Goal: Information Seeking & Learning: Learn about a topic

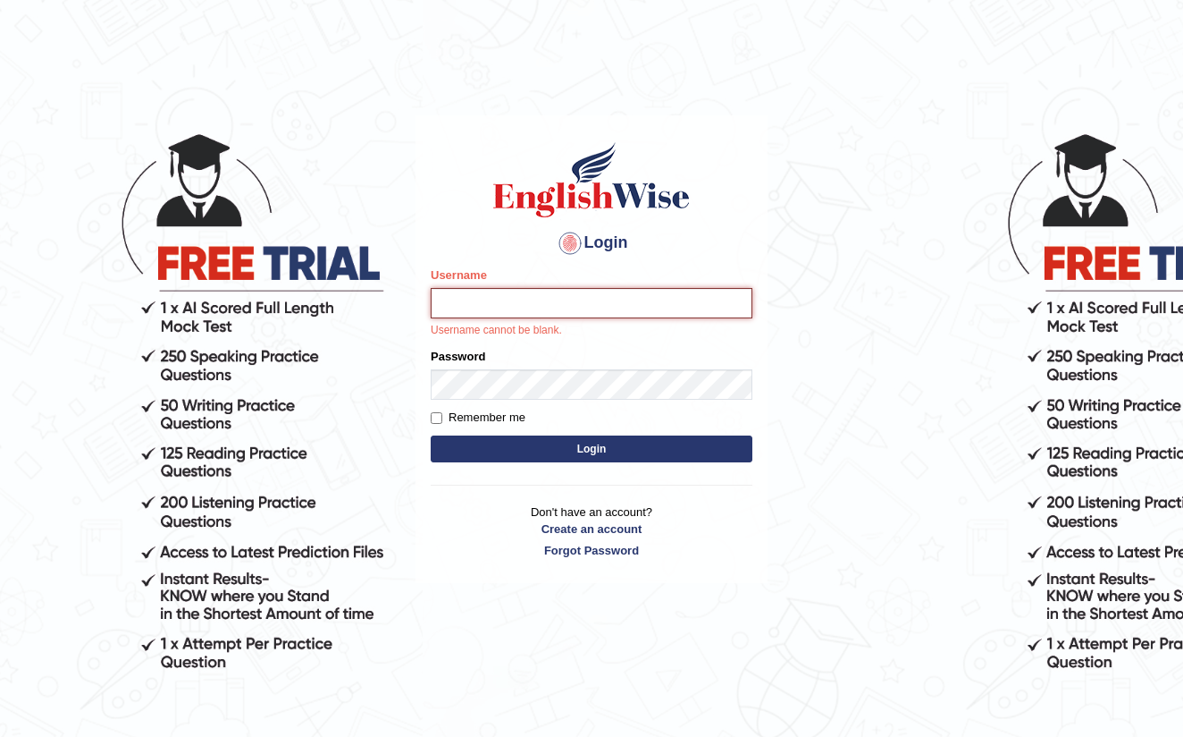
type input "farihaafghan556"
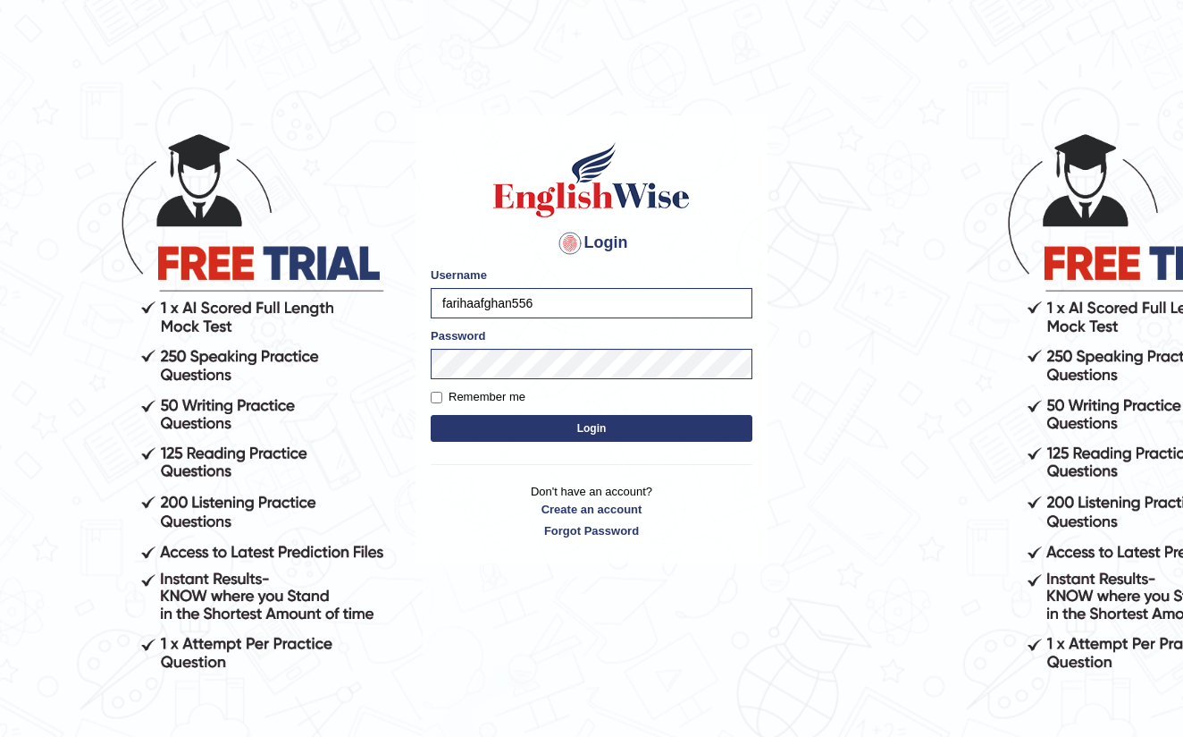
click at [585, 432] on button "Login" at bounding box center [592, 428] width 322 height 27
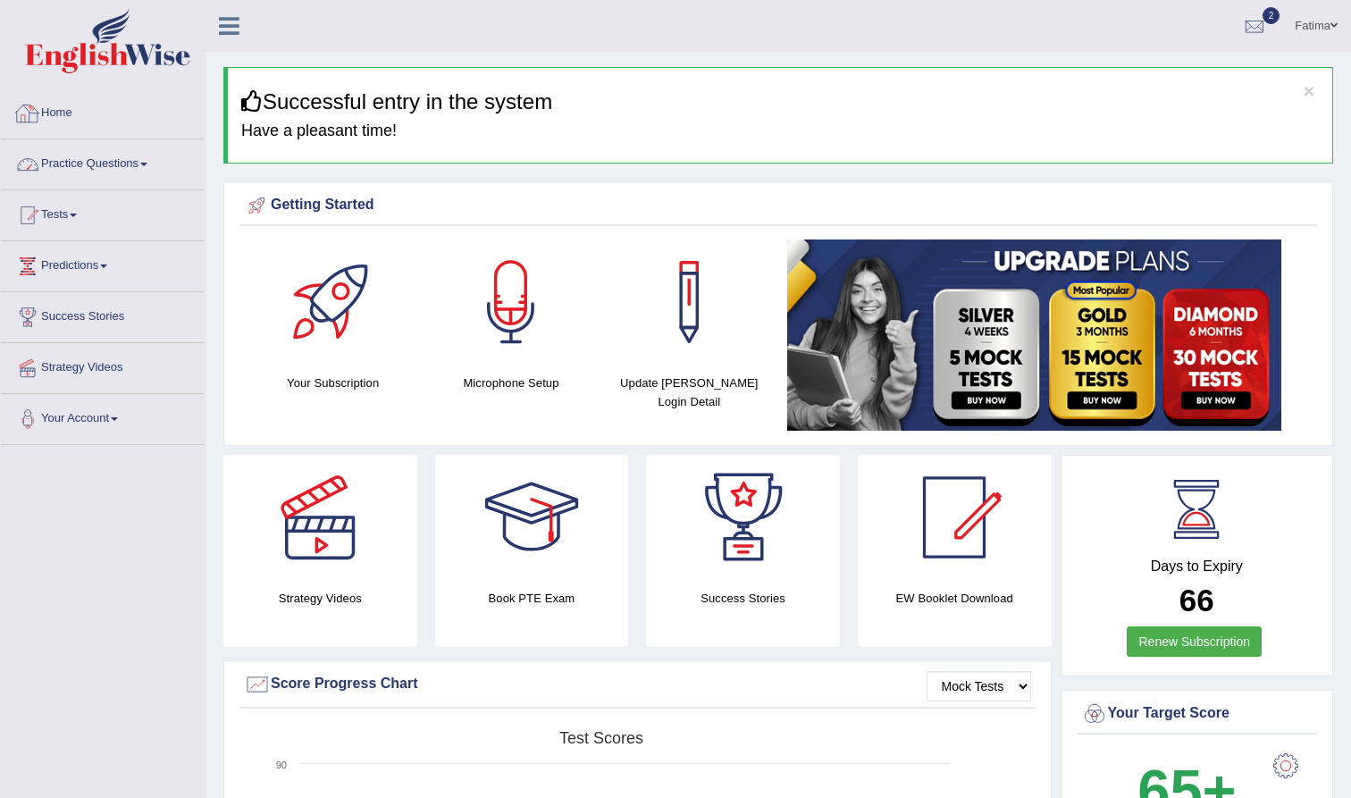
click at [150, 157] on link "Practice Questions" at bounding box center [103, 161] width 204 height 45
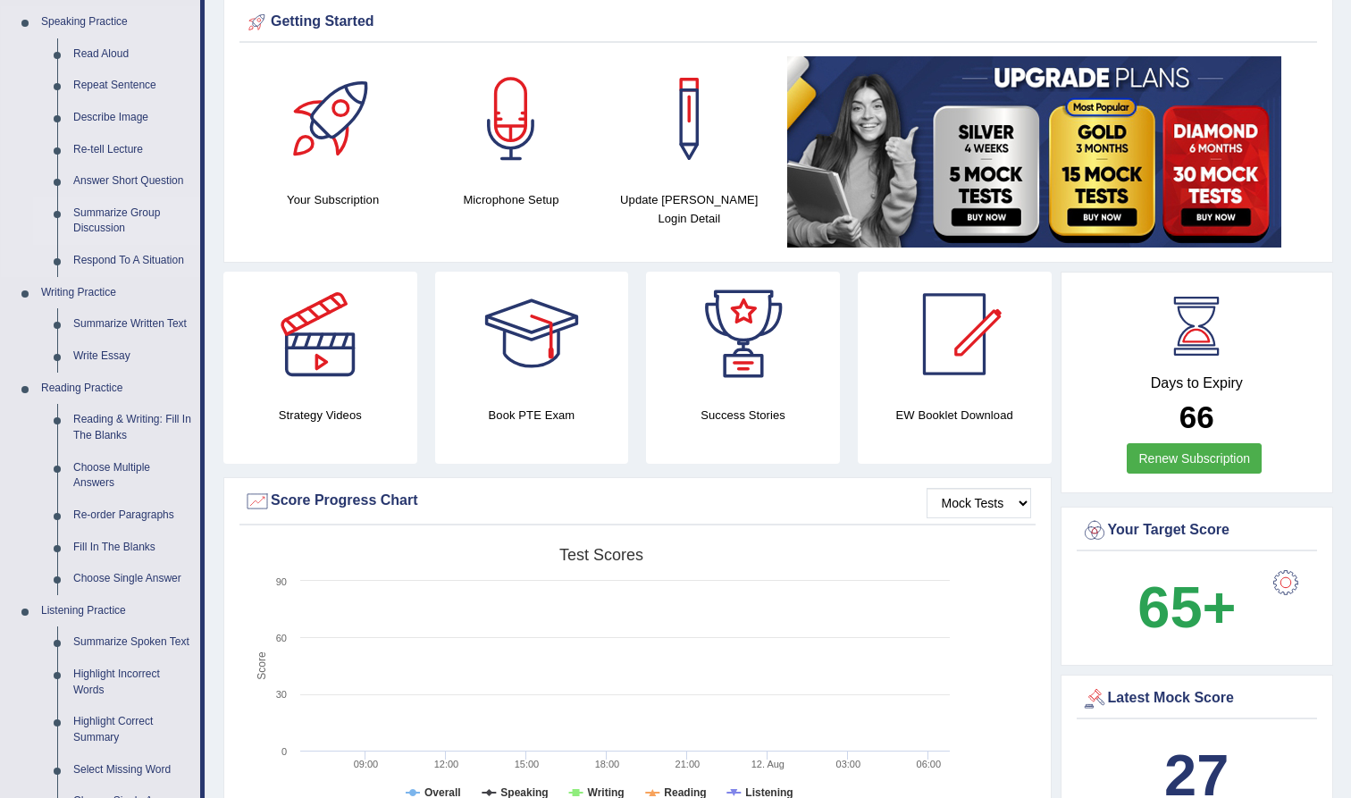
scroll to position [193, 0]
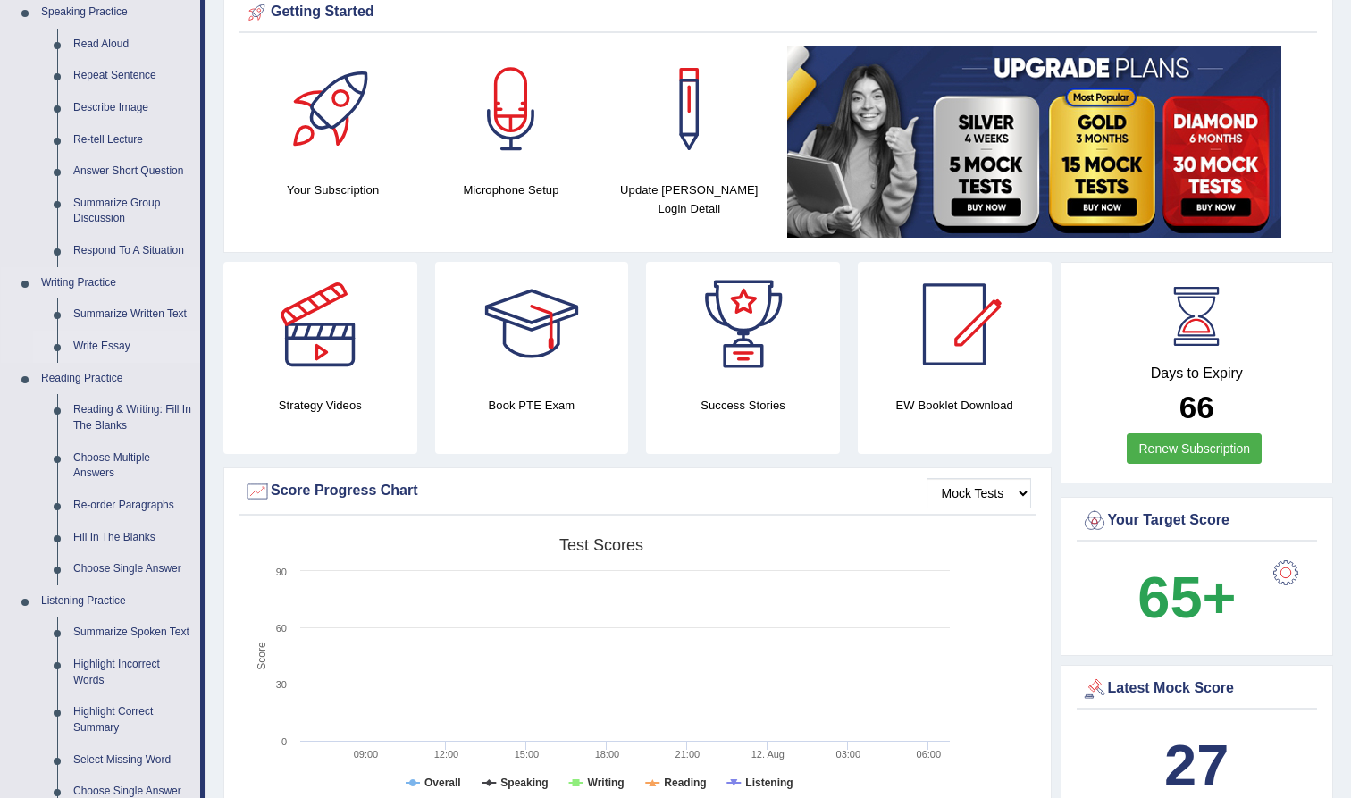
click at [99, 338] on link "Write Essay" at bounding box center [132, 347] width 135 height 32
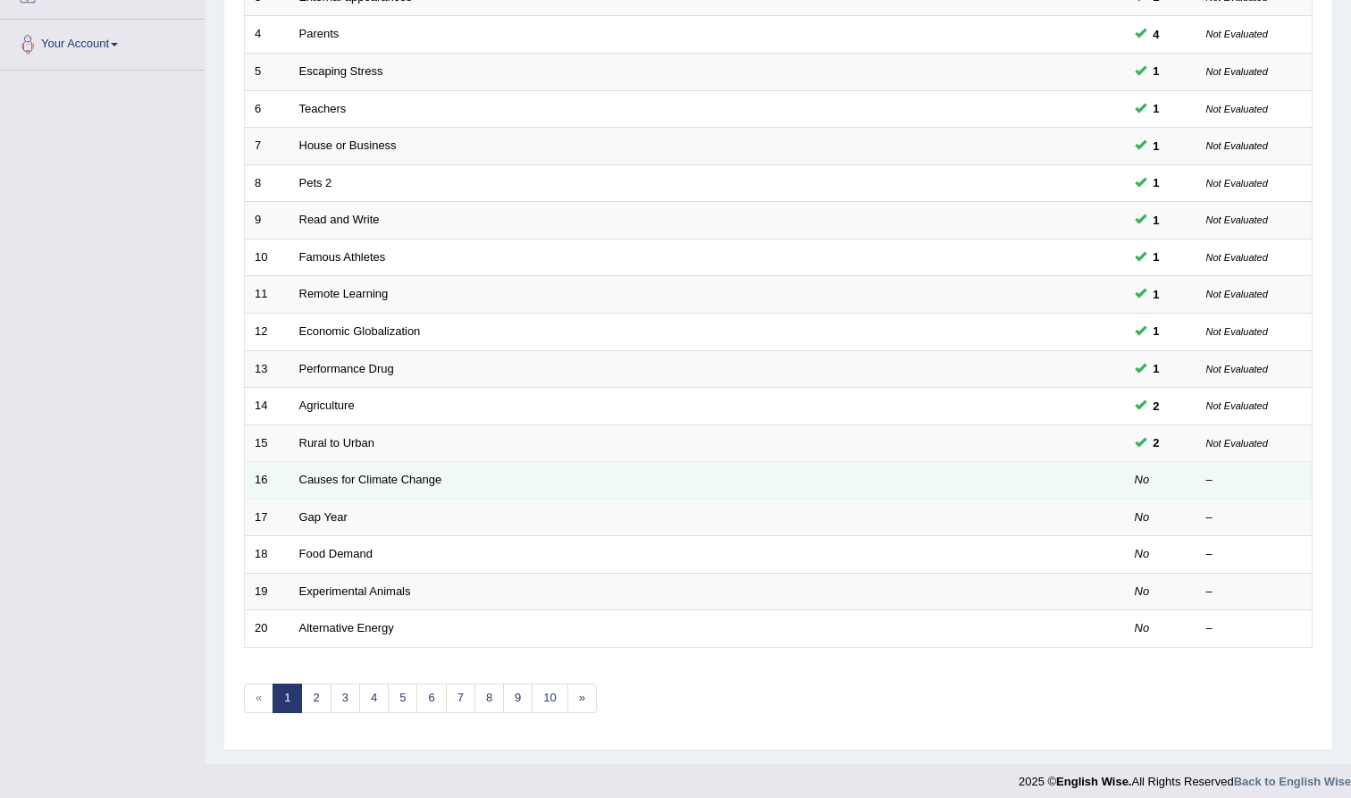
scroll to position [374, 0]
click at [364, 474] on link "Causes for Climate Change" at bounding box center [370, 480] width 143 height 13
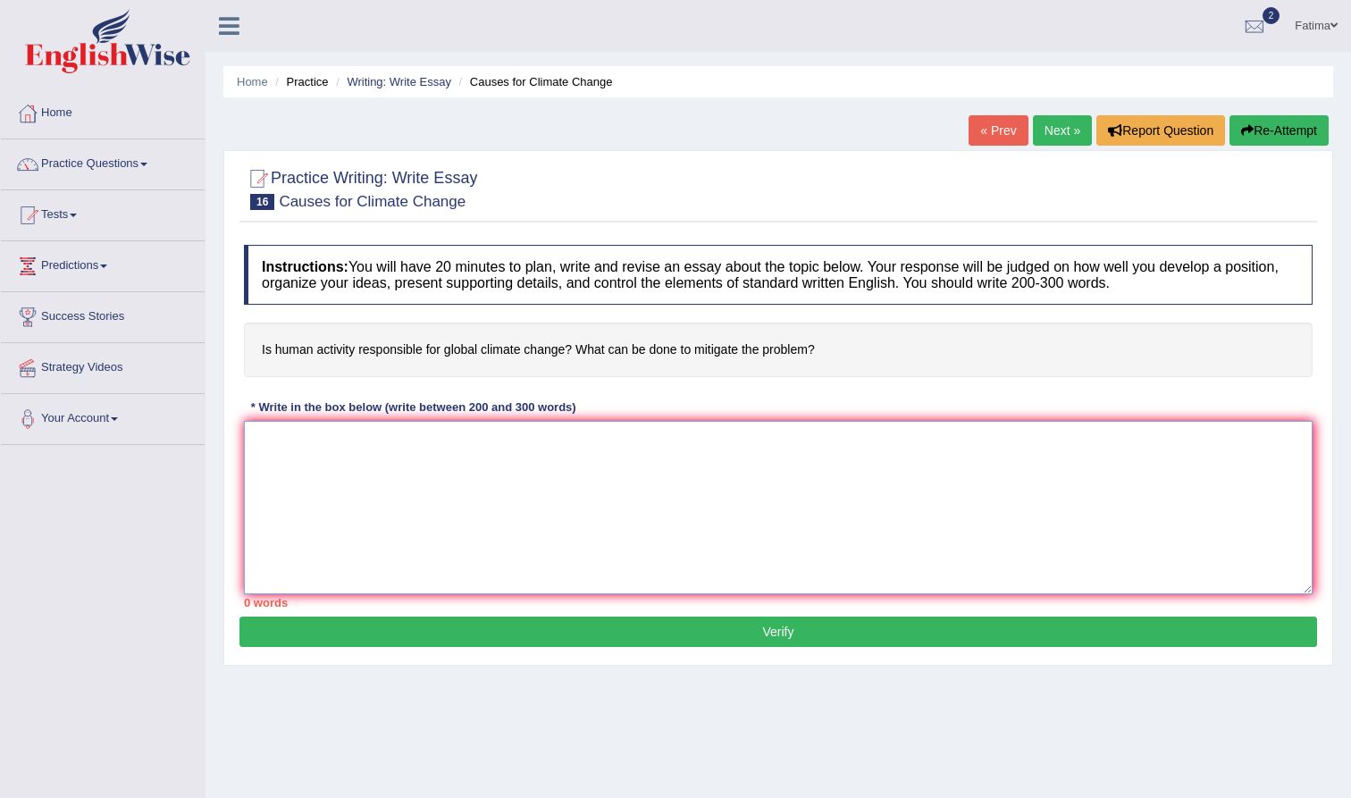
click at [318, 450] on textarea at bounding box center [778, 507] width 1069 height 173
type textarea "The increasing influence of"
click at [147, 165] on span at bounding box center [143, 165] width 7 height 4
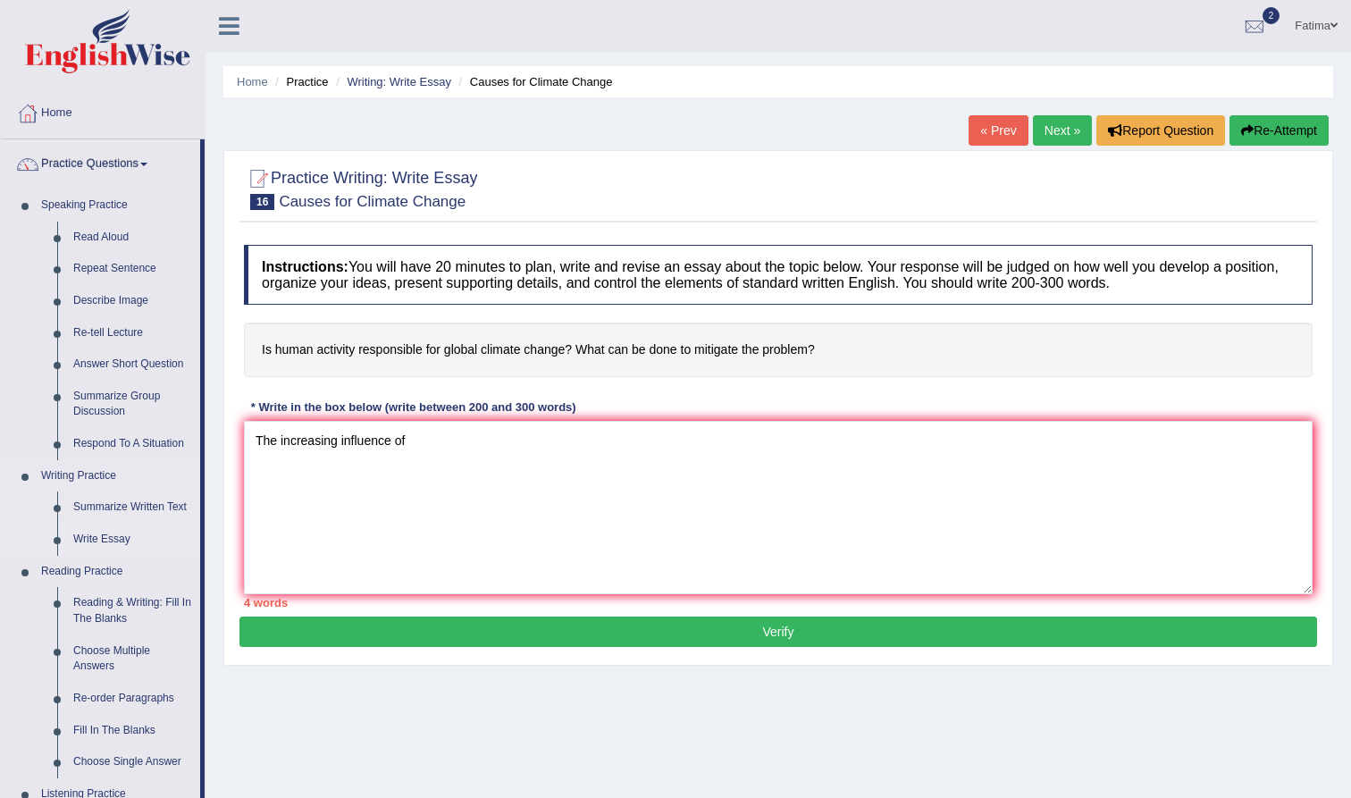
click at [126, 535] on link "Write Essay" at bounding box center [132, 540] width 135 height 32
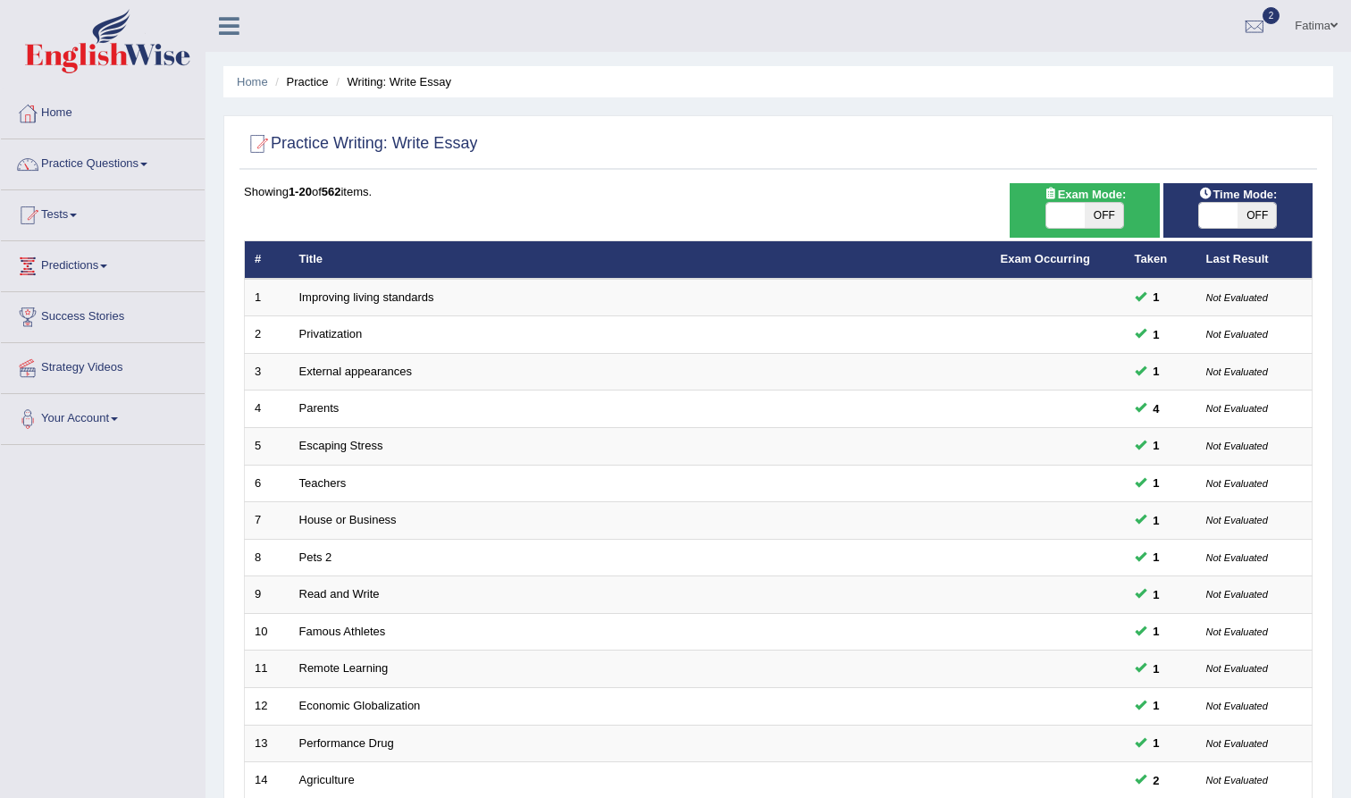
click at [1259, 223] on span "OFF" at bounding box center [1257, 215] width 38 height 25
checkbox input "true"
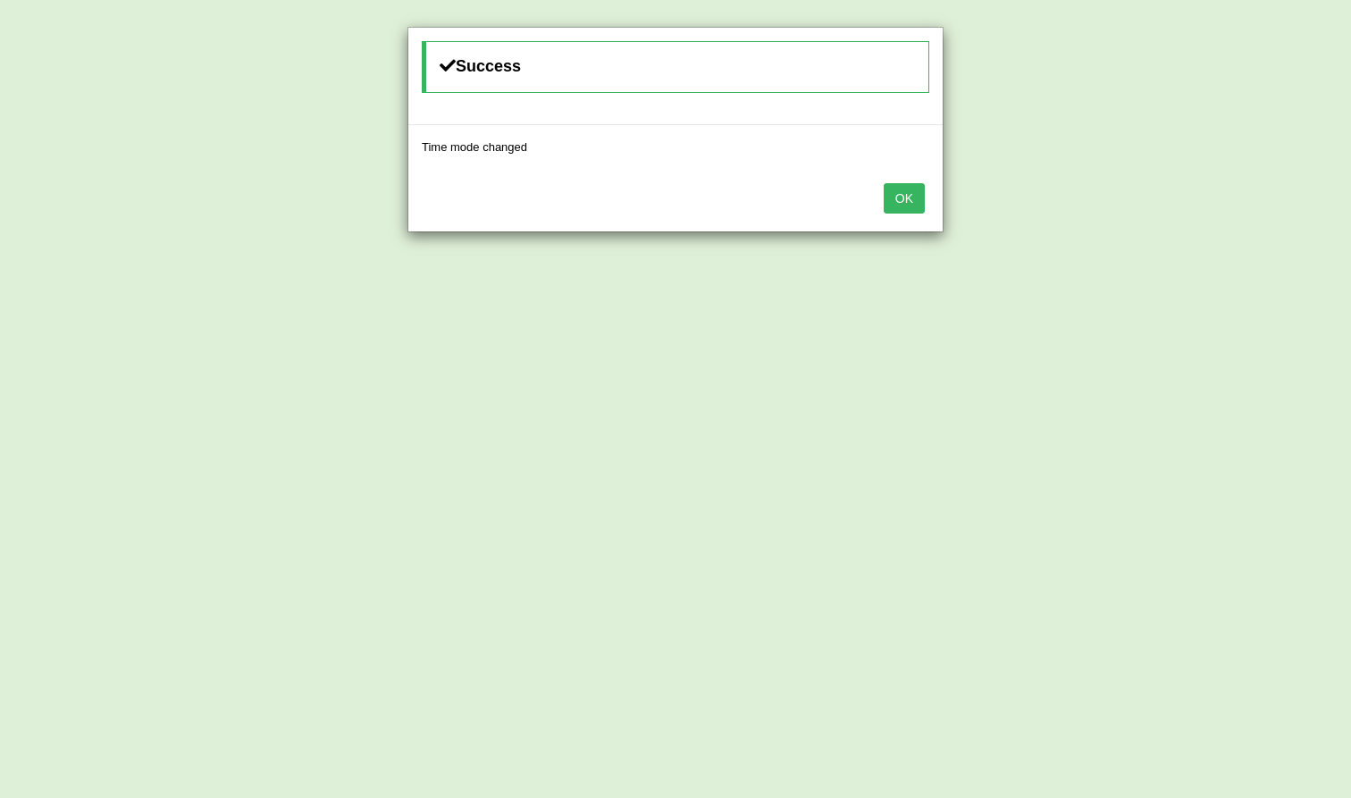
click at [902, 199] on button "OK" at bounding box center [904, 198] width 41 height 30
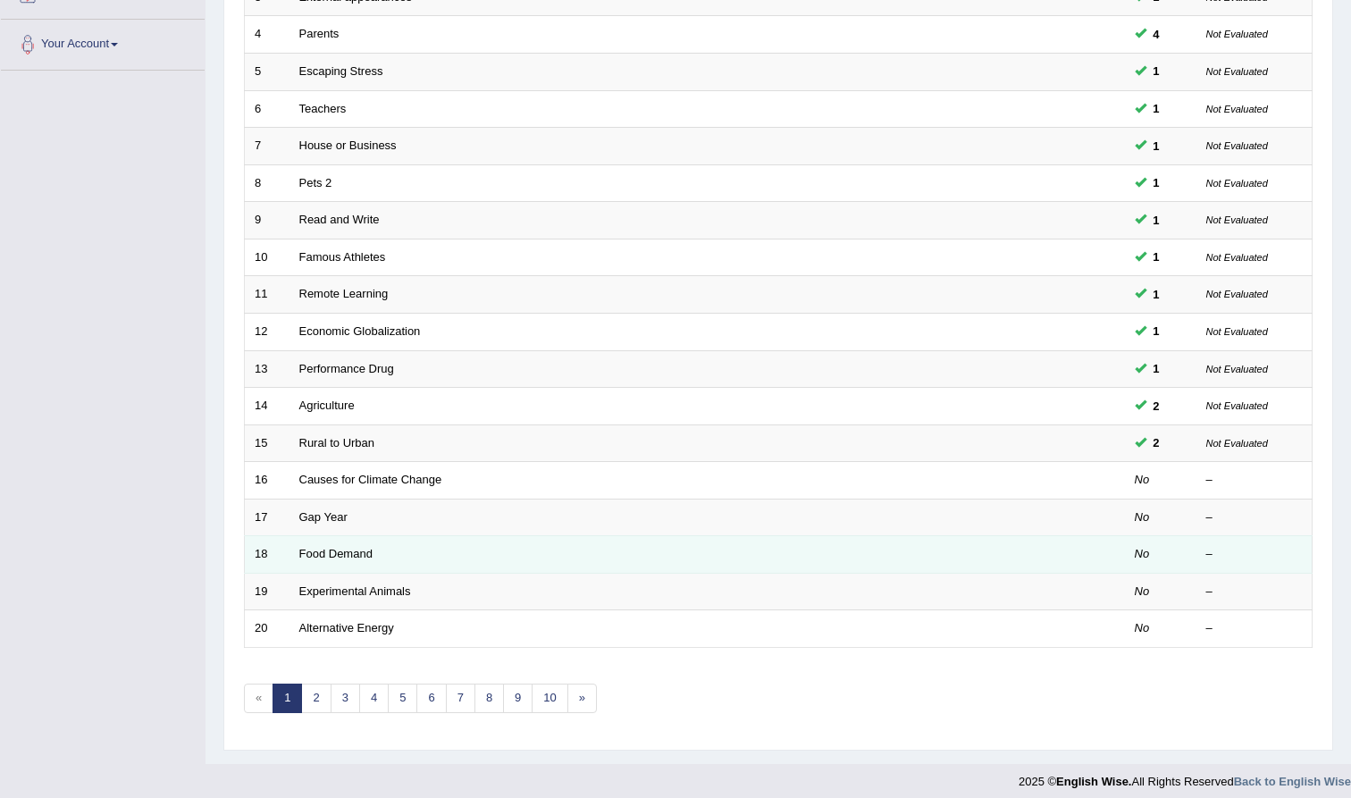
scroll to position [374, 0]
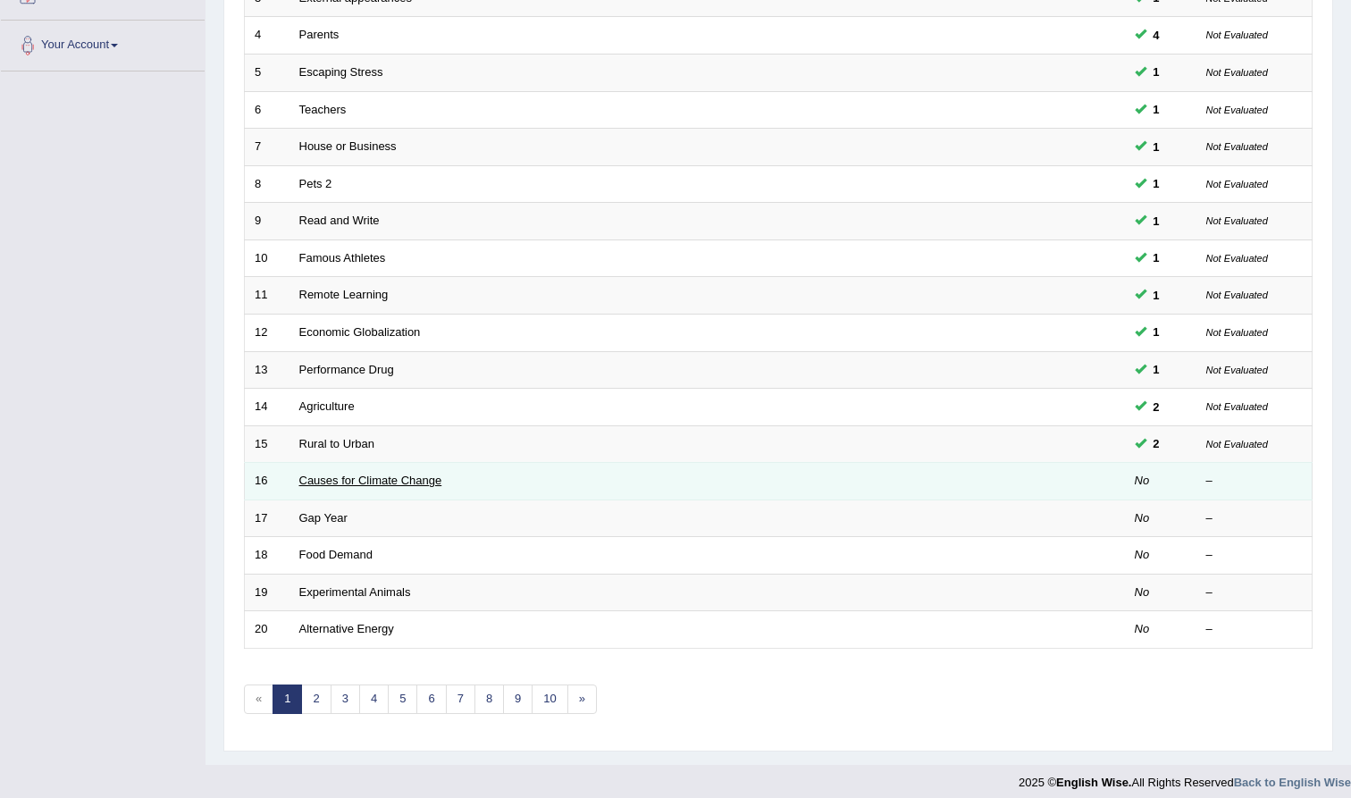
click at [416, 474] on link "Causes for Climate Change" at bounding box center [370, 480] width 143 height 13
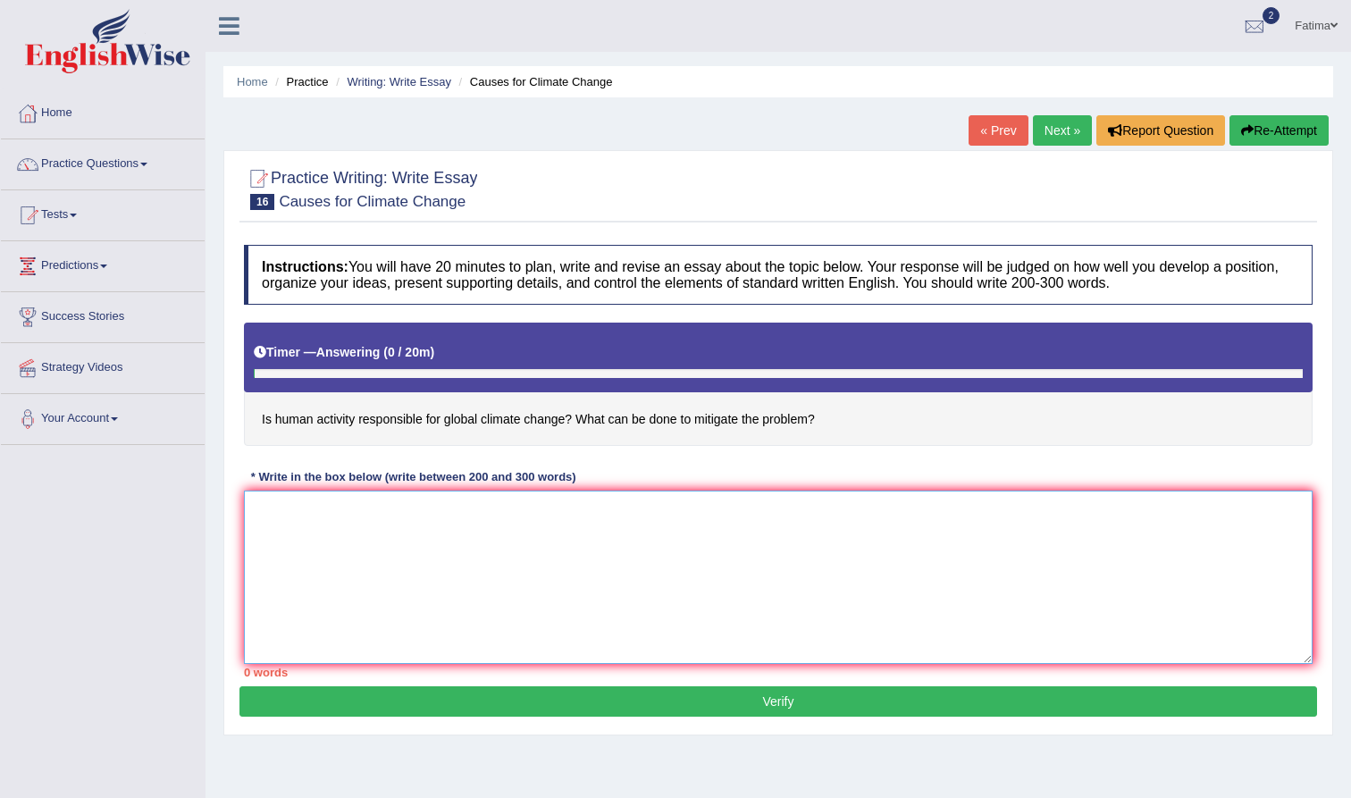
click at [416, 520] on textarea at bounding box center [778, 577] width 1069 height 173
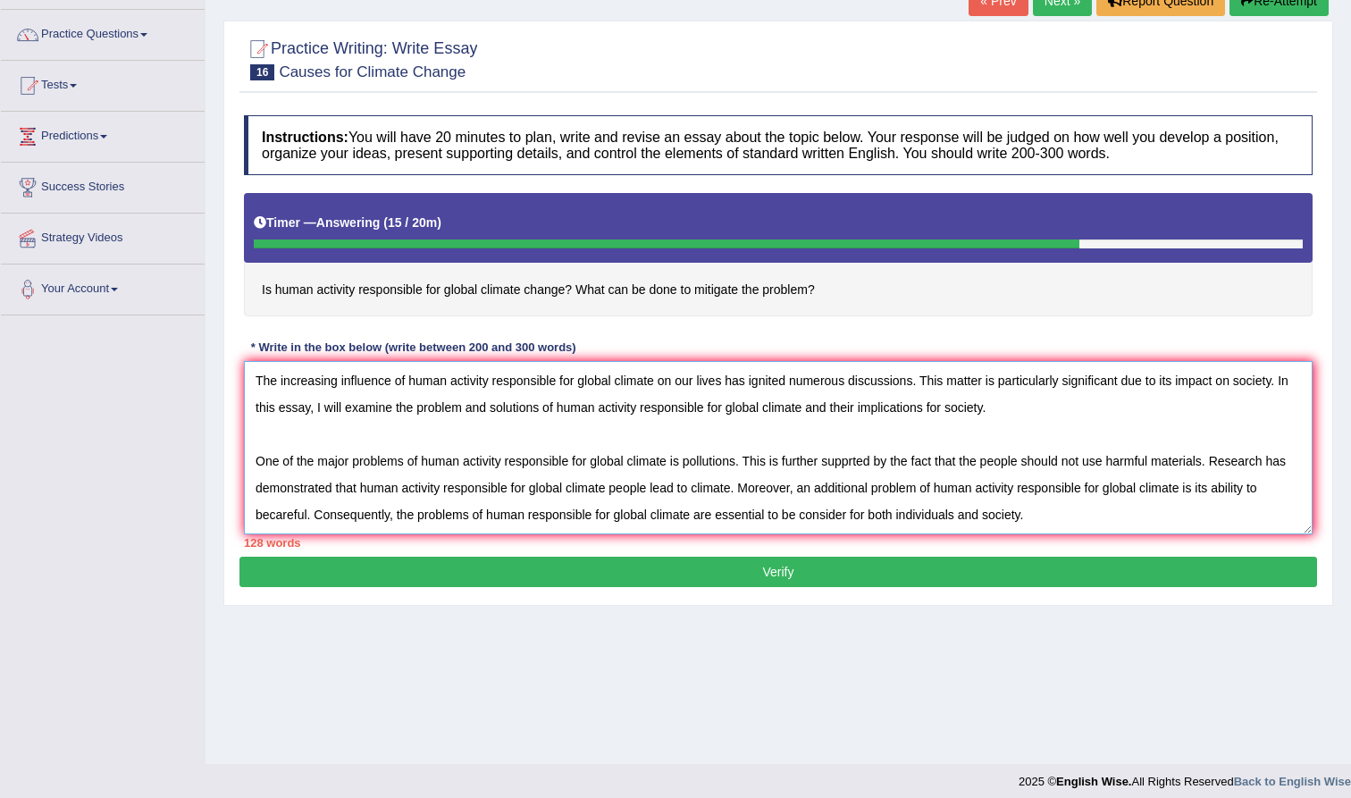
scroll to position [43, 0]
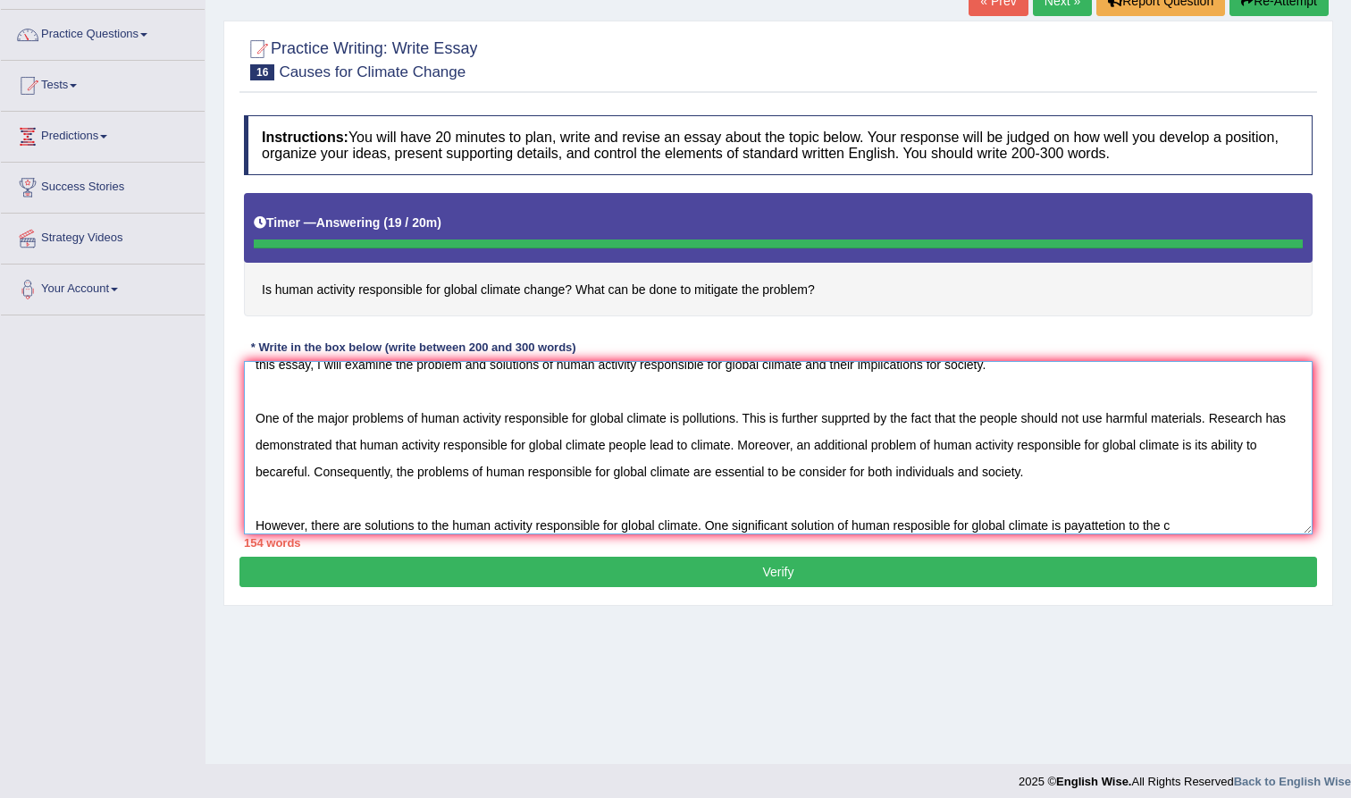
type textarea "The increasing influence of human activity responsible for global climate on ou…"
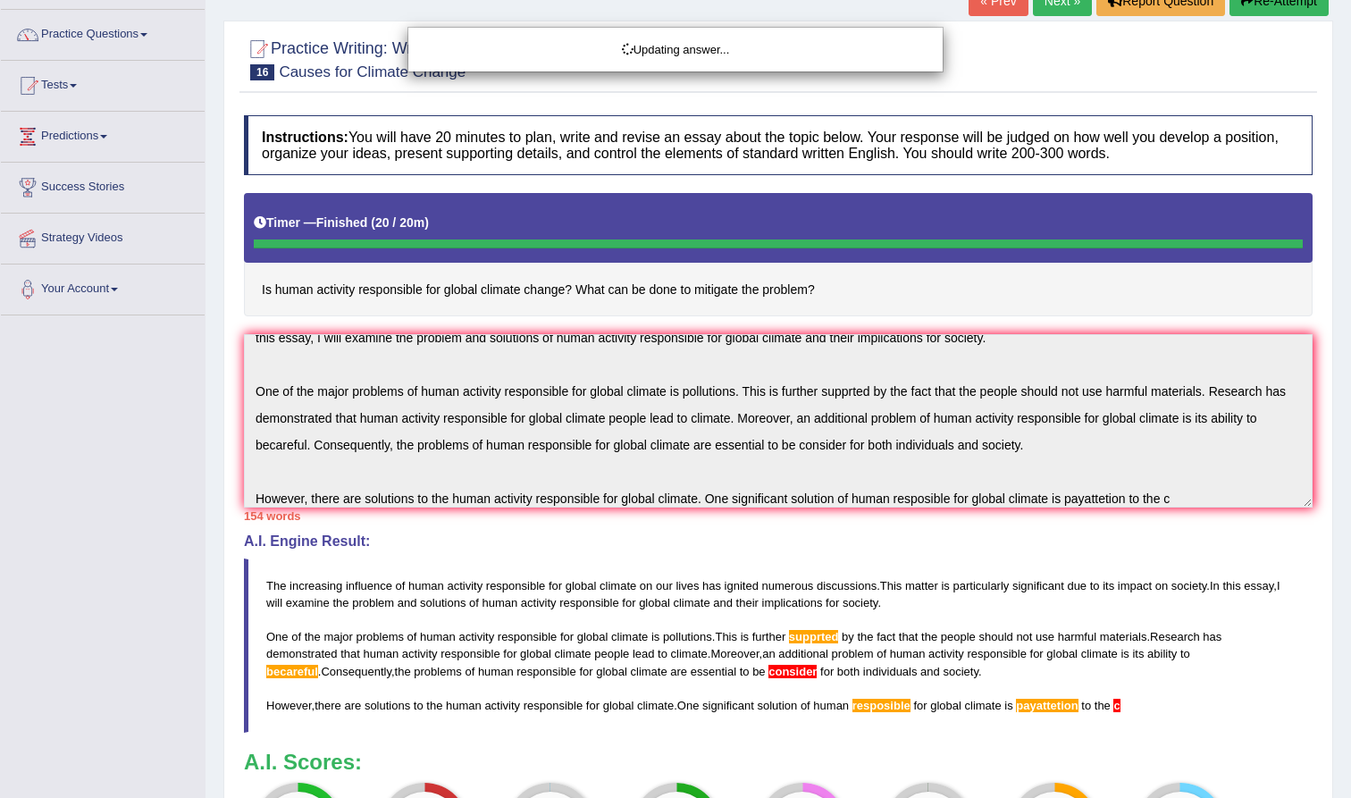
click at [1189, 494] on div "Updating answer..." at bounding box center [675, 399] width 1351 height 798
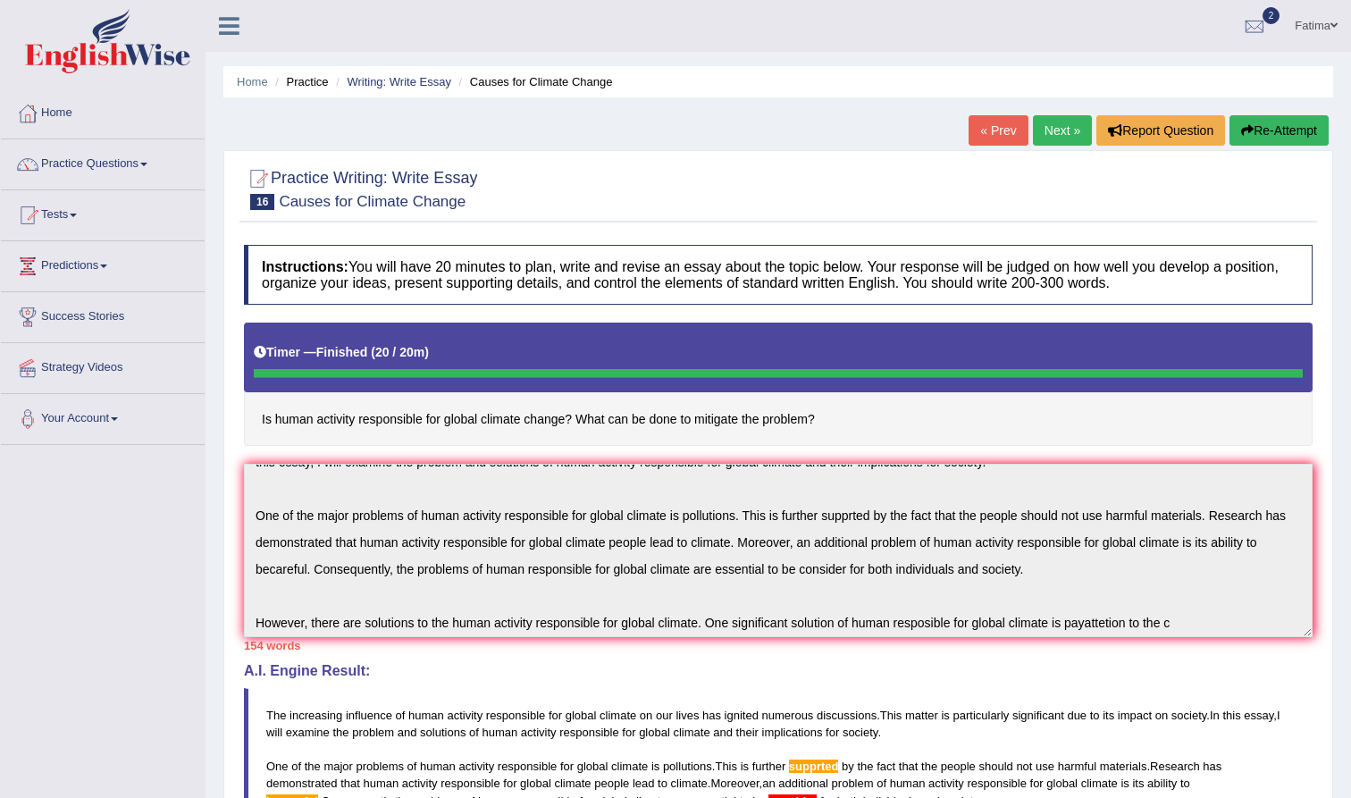
scroll to position [54, 0]
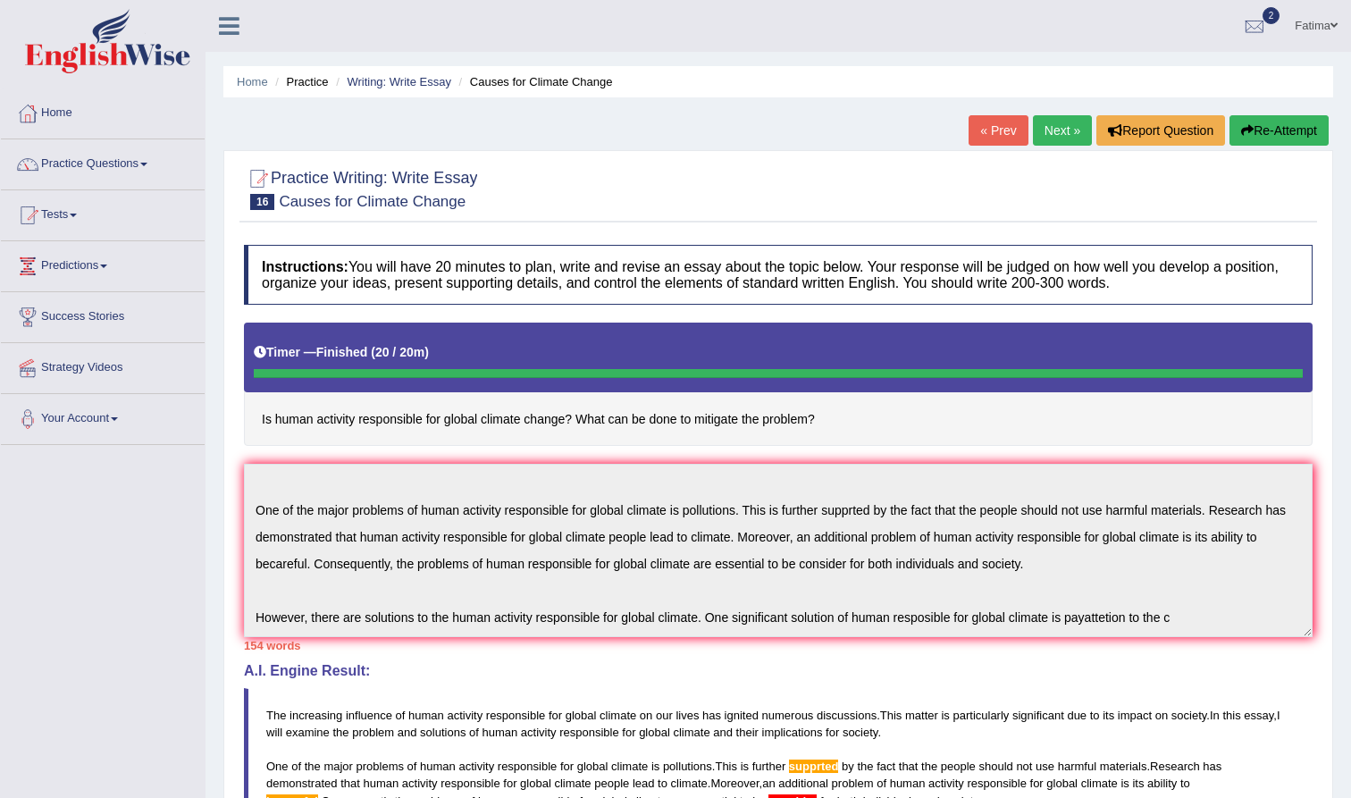
click at [607, 648] on div "Instructions: You will have 20 minutes to plan, write and revise an essay about…" at bounding box center [779, 634] width 1078 height 797
click at [1276, 125] on button "Re-Attempt" at bounding box center [1279, 130] width 99 height 30
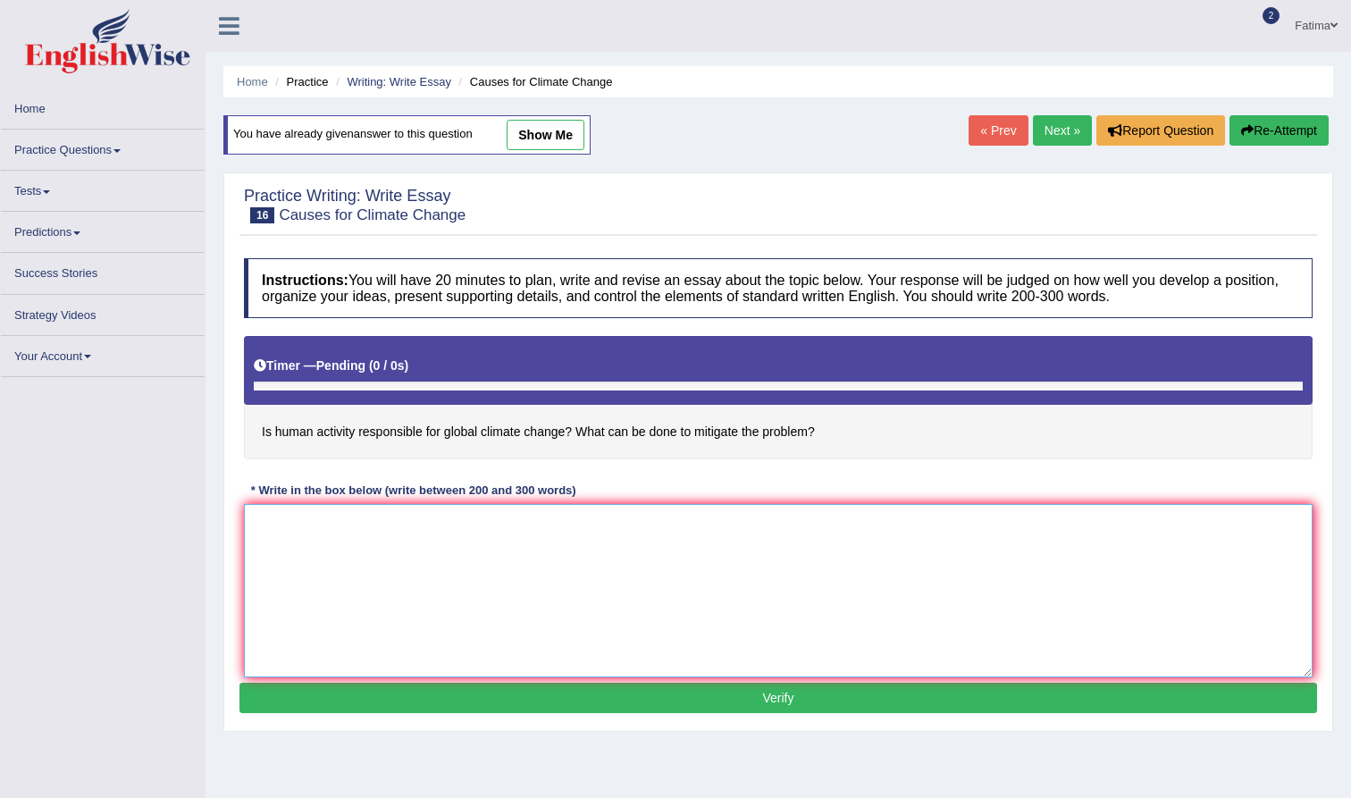
click at [399, 538] on textarea at bounding box center [778, 590] width 1069 height 173
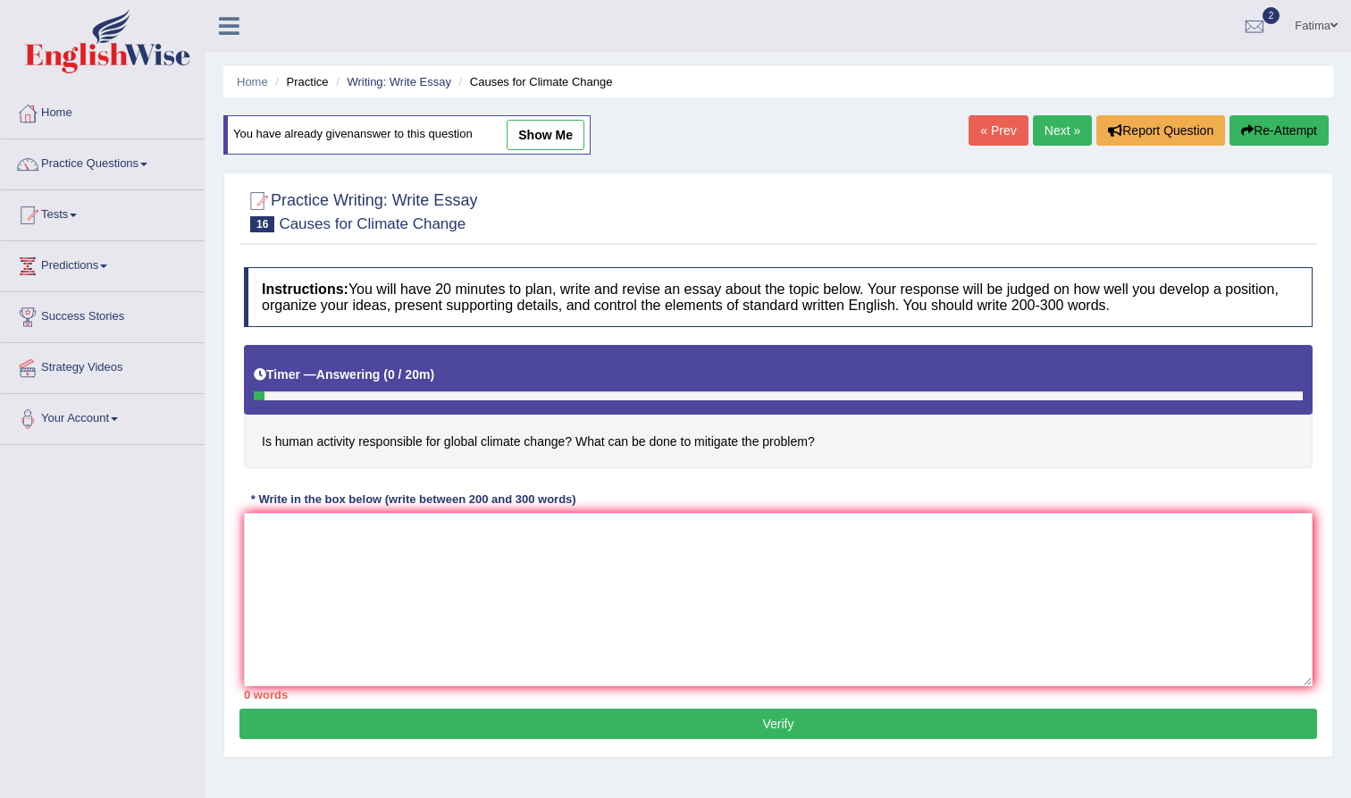
click at [545, 133] on link "show me" at bounding box center [546, 135] width 78 height 30
type textarea "The increasing influence of human activity responsible for global climate on ou…"
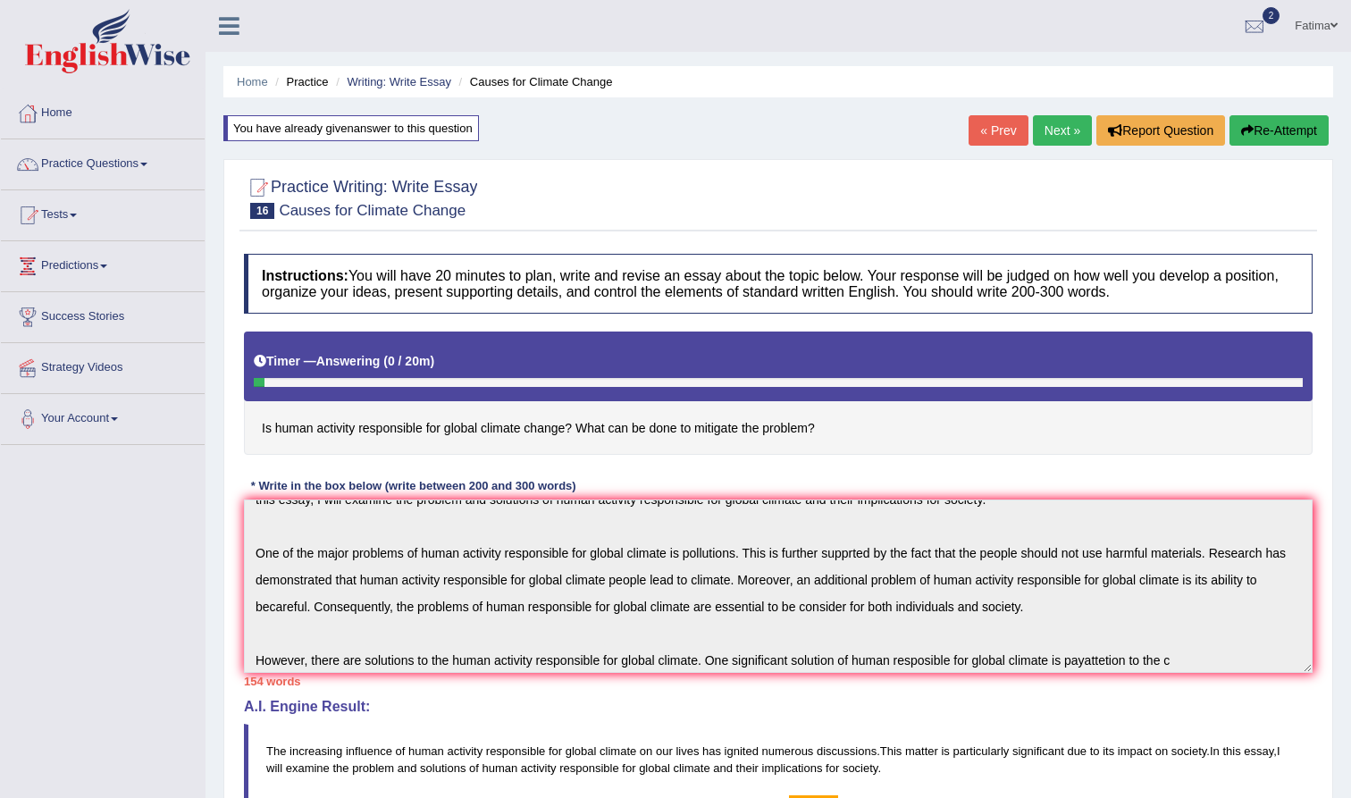
scroll to position [54, 0]
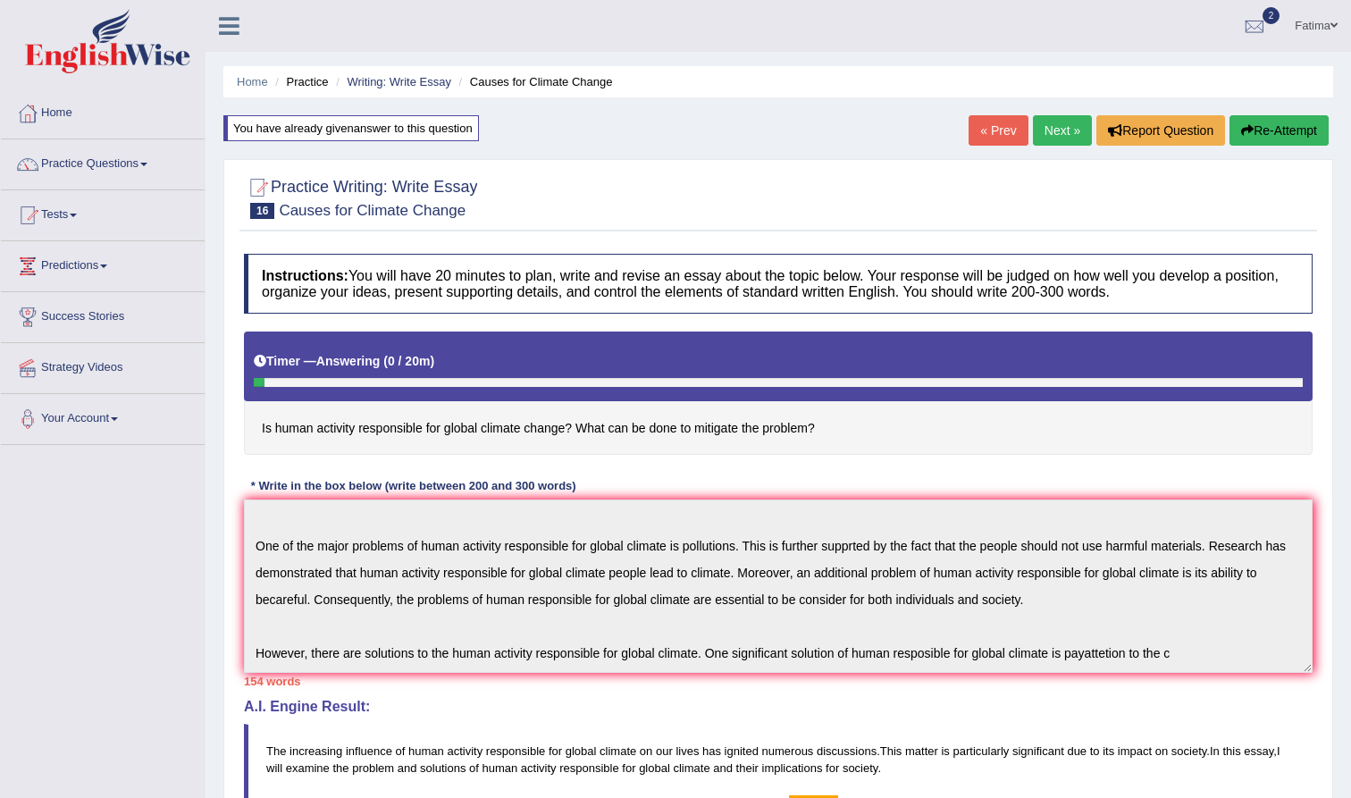
click at [1273, 130] on button "Re-Attempt" at bounding box center [1279, 130] width 99 height 30
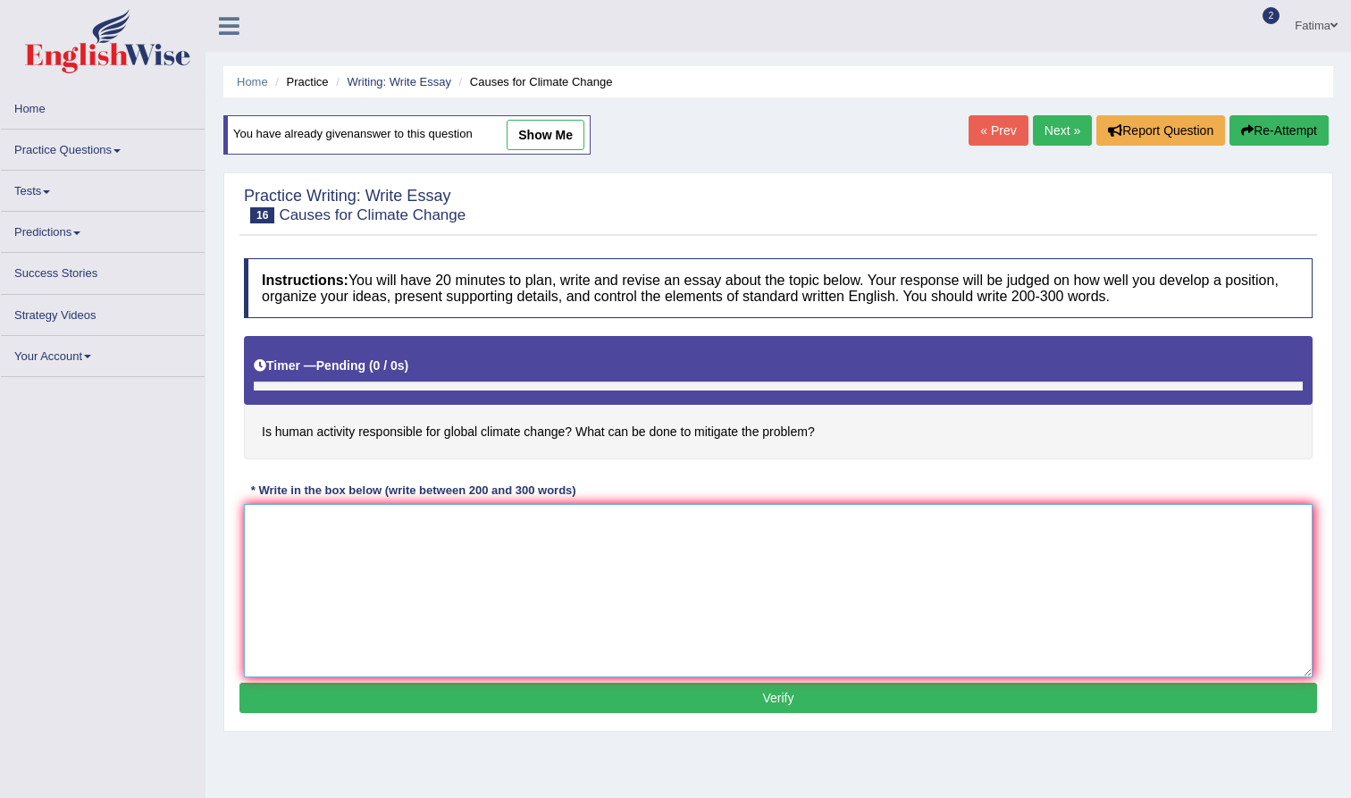
click at [497, 565] on textarea at bounding box center [778, 590] width 1069 height 173
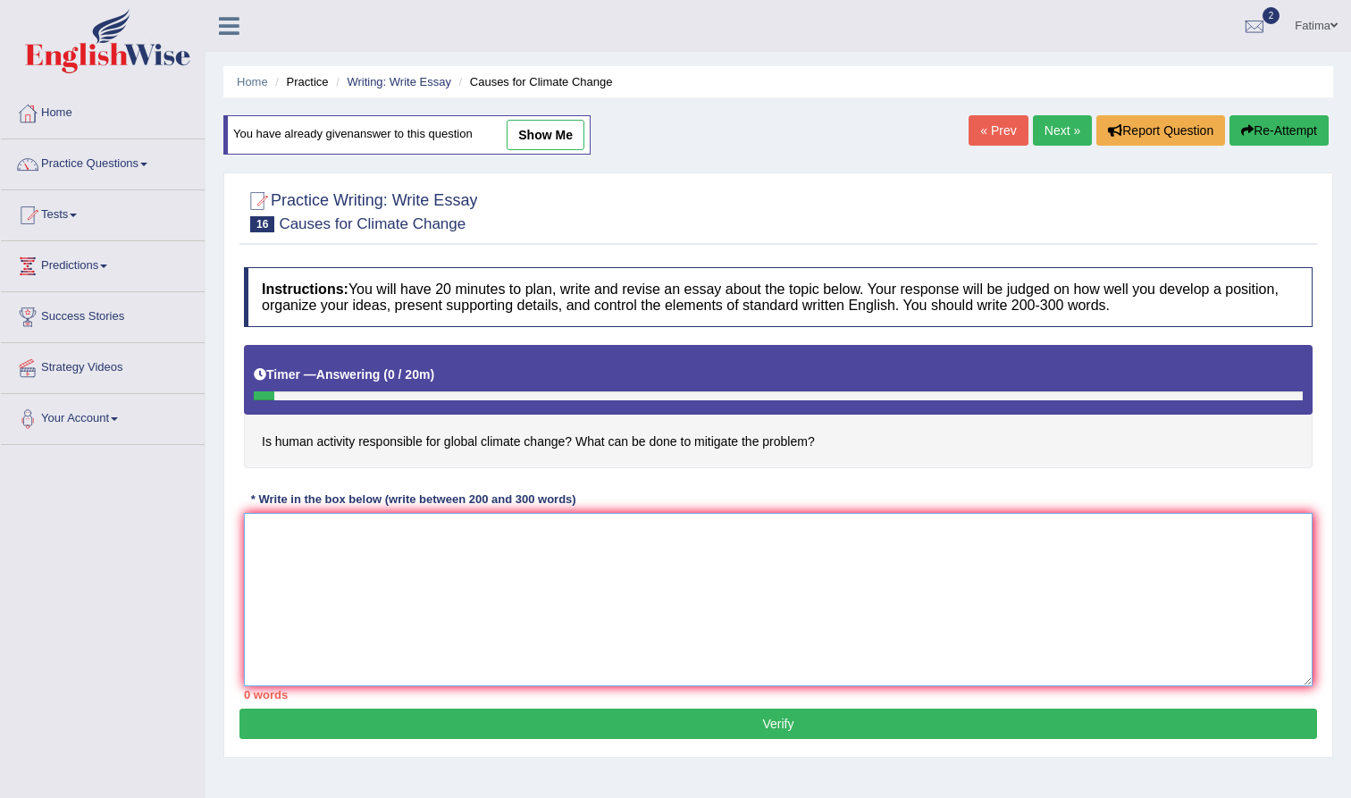
type textarea "v"
click at [555, 134] on link "show me" at bounding box center [546, 135] width 78 height 30
type textarea "The increasing influence of human activity responsible for global climate on ou…"
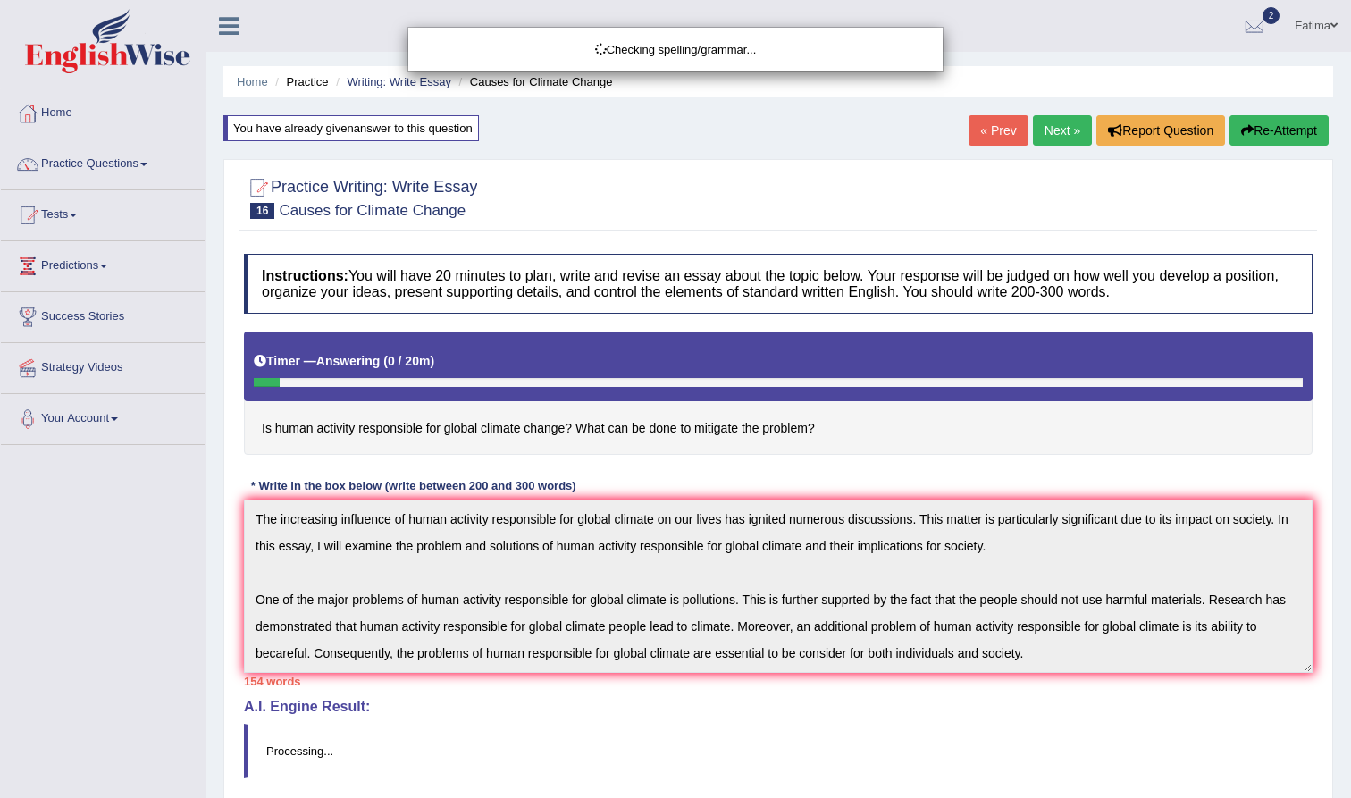
click at [1029, 643] on div "Checking spelling/grammar..." at bounding box center [675, 399] width 1351 height 798
click at [1034, 643] on div "Checking spelling/grammar..." at bounding box center [675, 399] width 1351 height 798
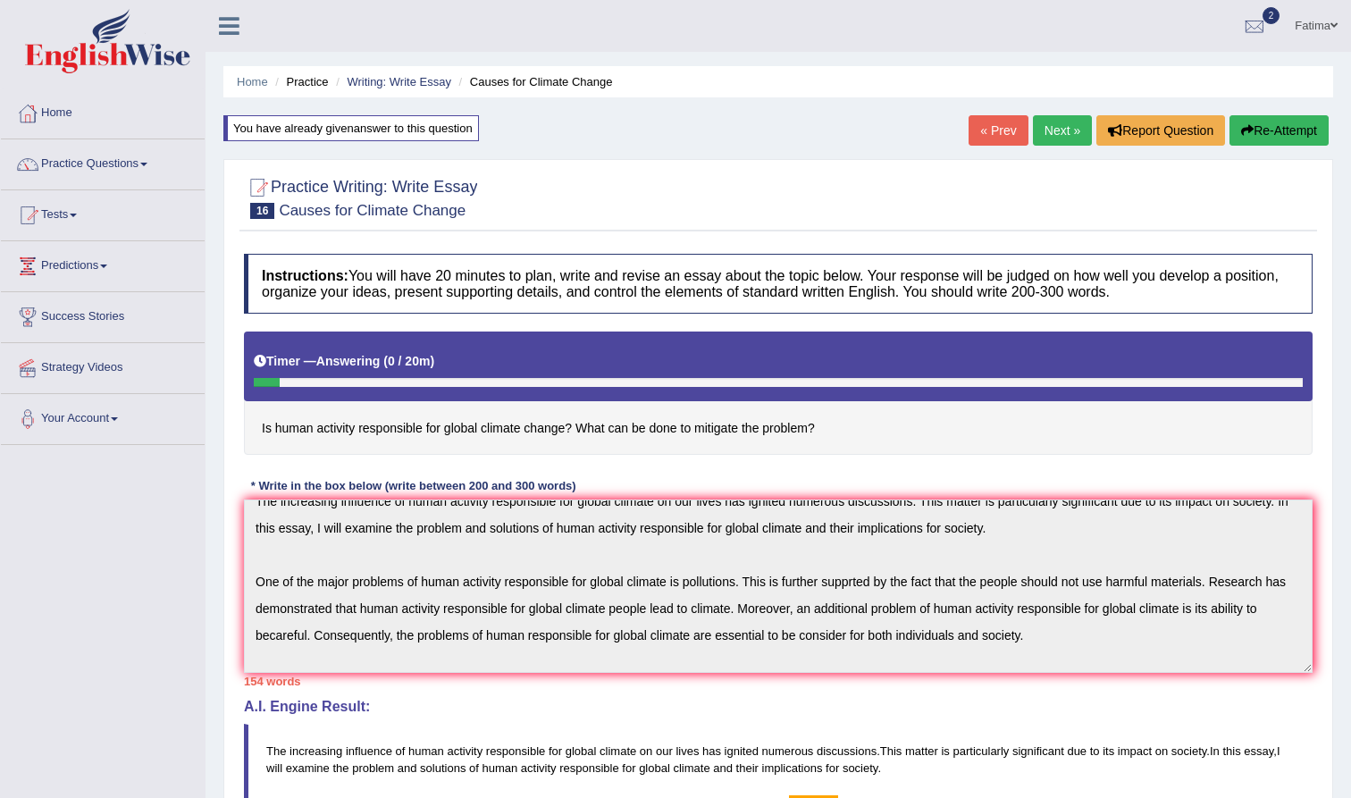
scroll to position [54, 0]
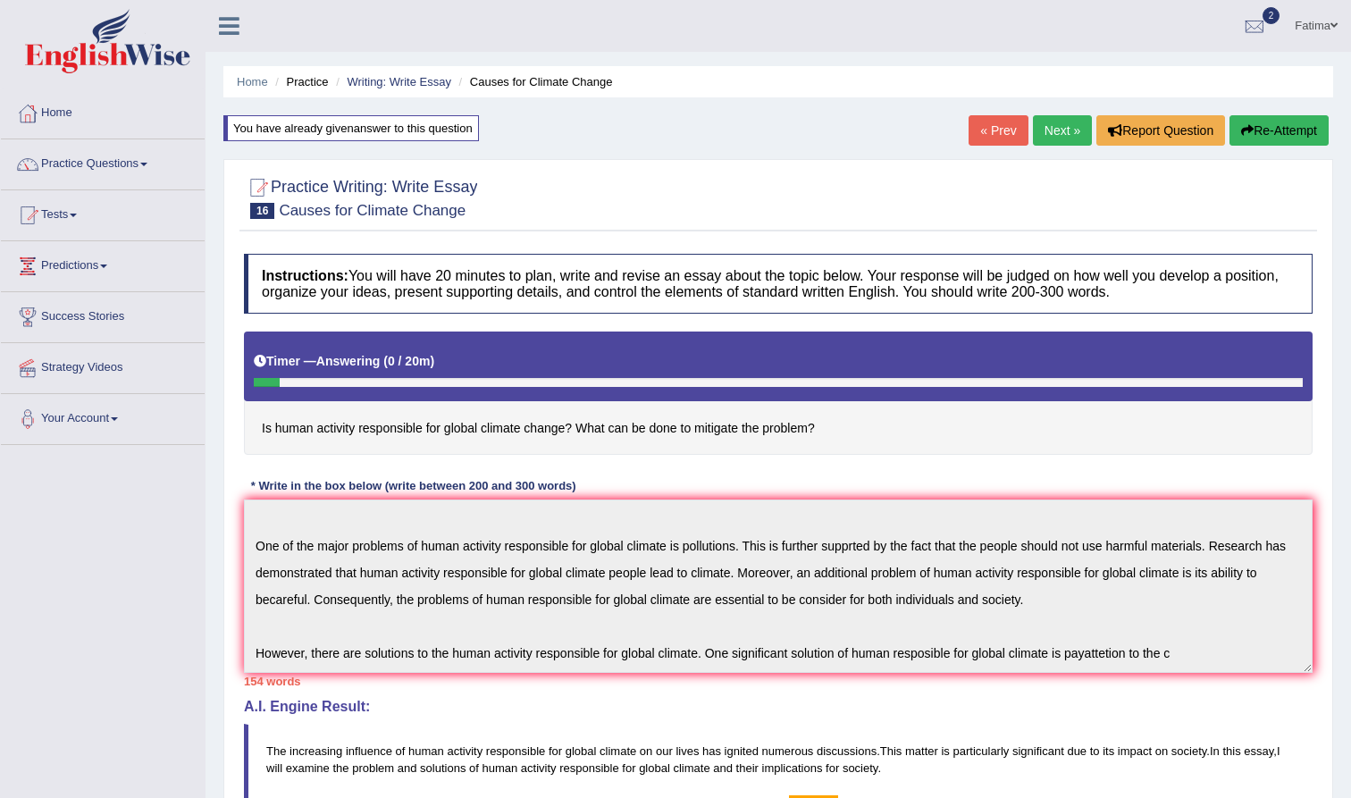
click at [941, 684] on div "Instructions: You will have 20 minutes to plan, write and revise an essay about…" at bounding box center [779, 657] width 1078 height 824
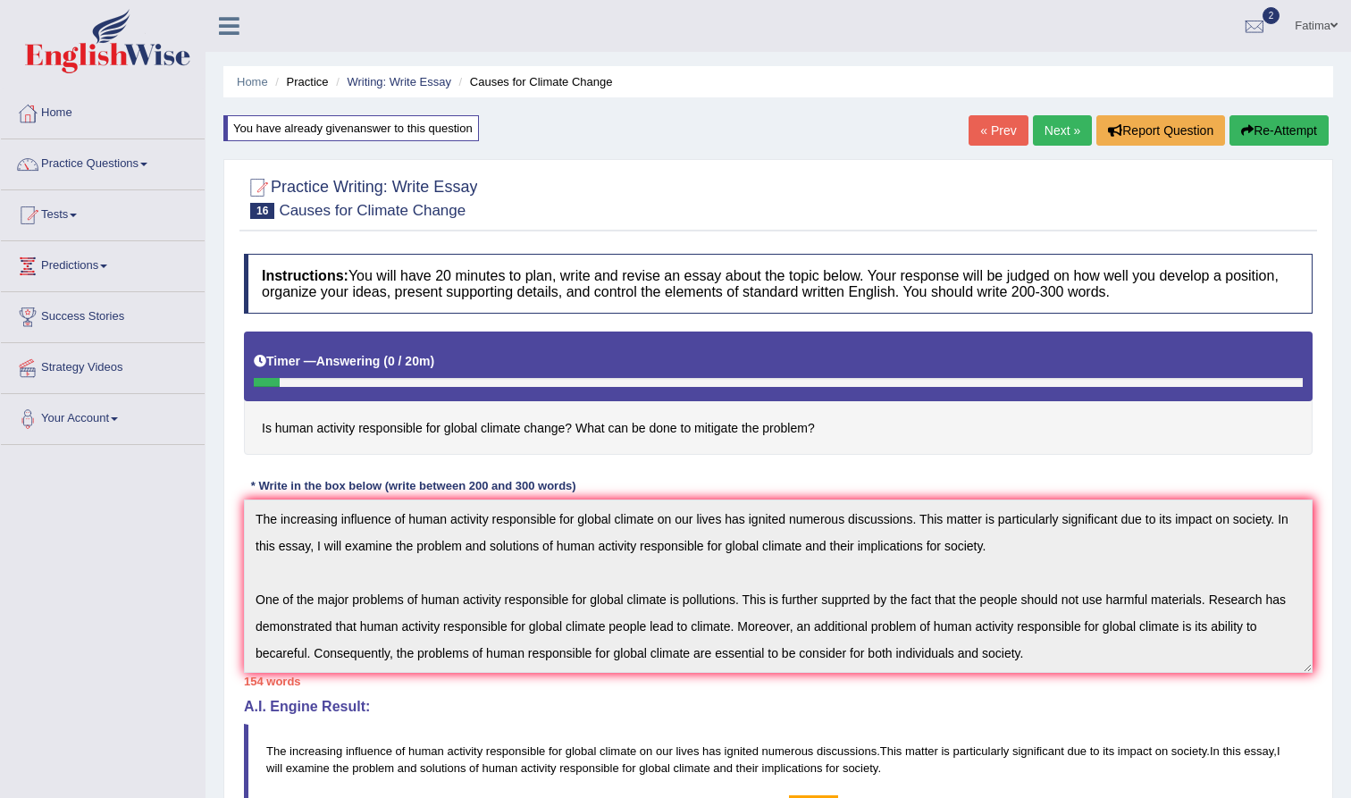
scroll to position [0, 0]
click at [246, 489] on div "Instructions: You will have 20 minutes to plan, write and revise an essay about…" at bounding box center [779, 657] width 1078 height 824
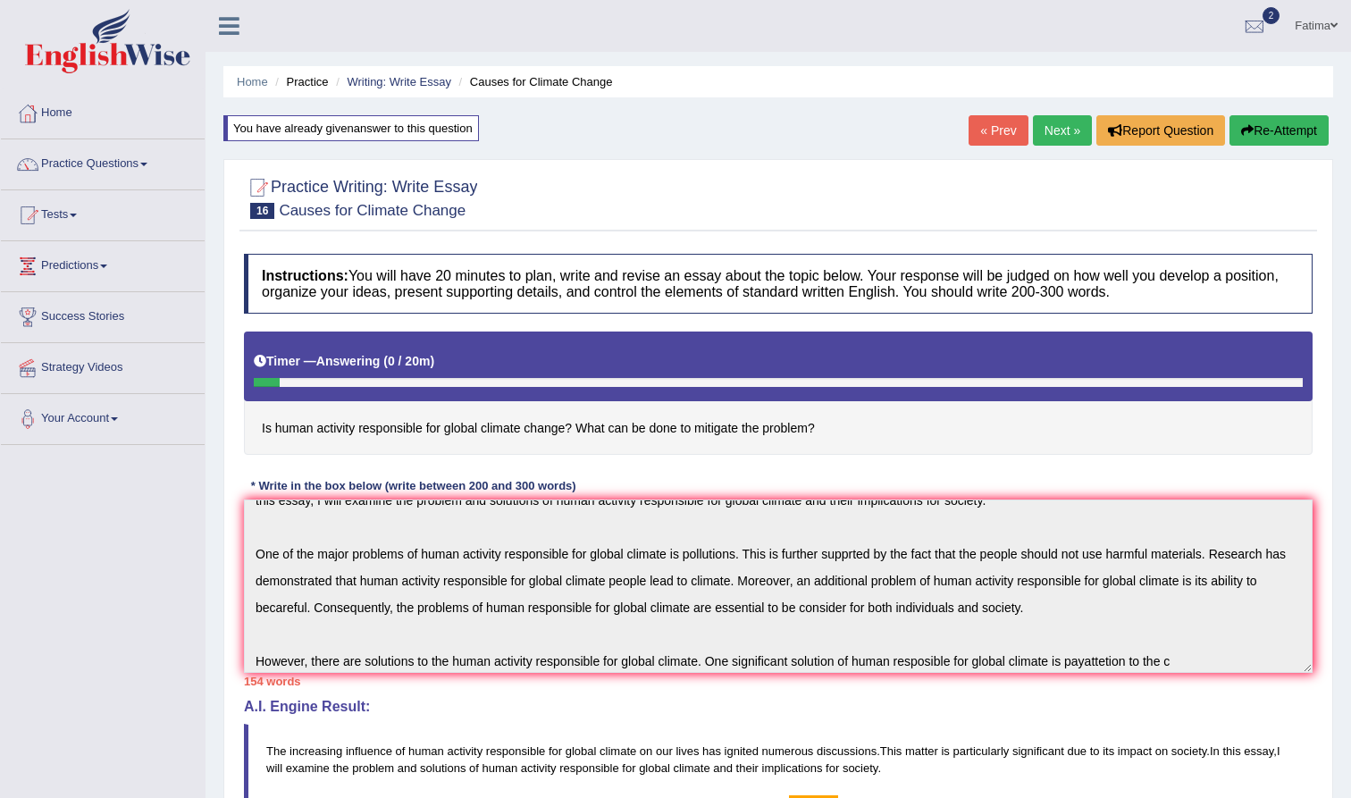
scroll to position [54, 0]
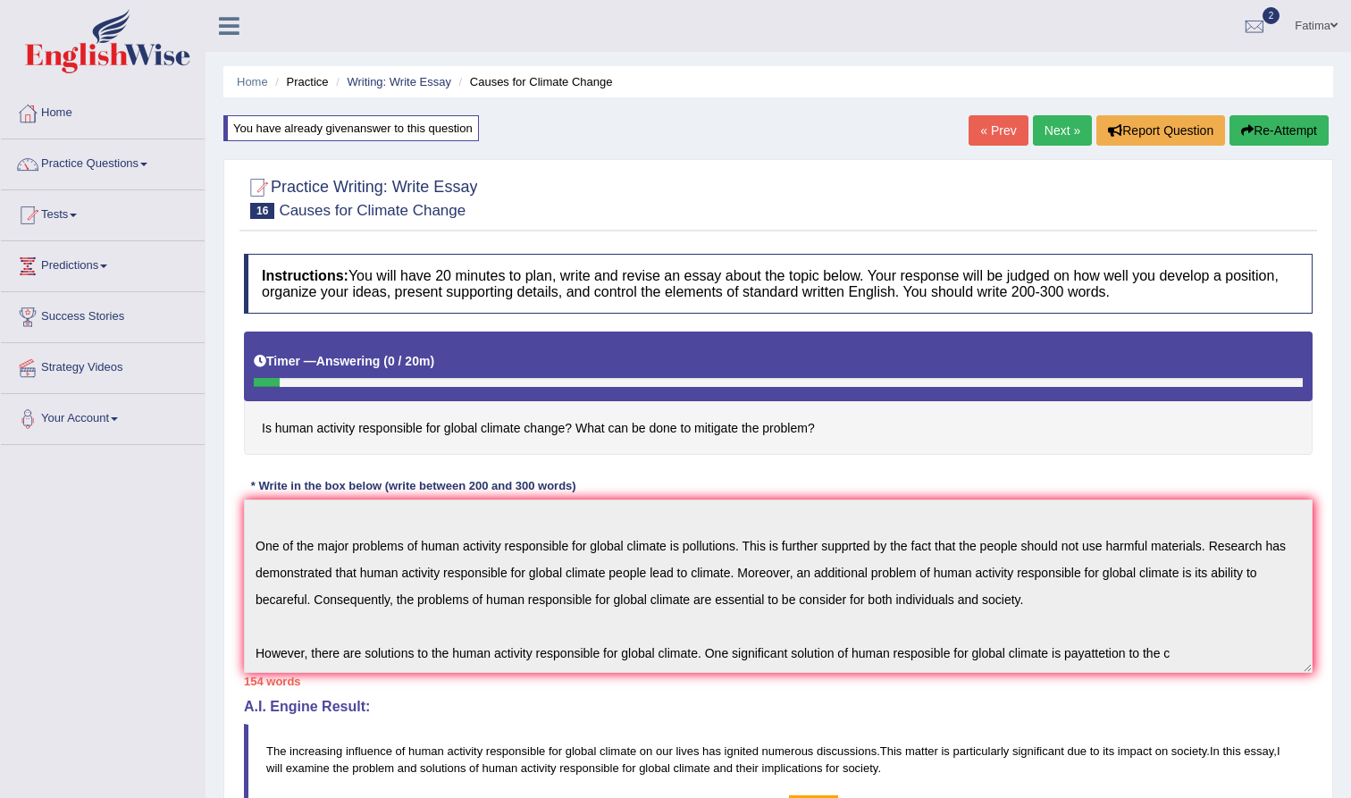
click at [1269, 117] on button "Re-Attempt" at bounding box center [1279, 130] width 99 height 30
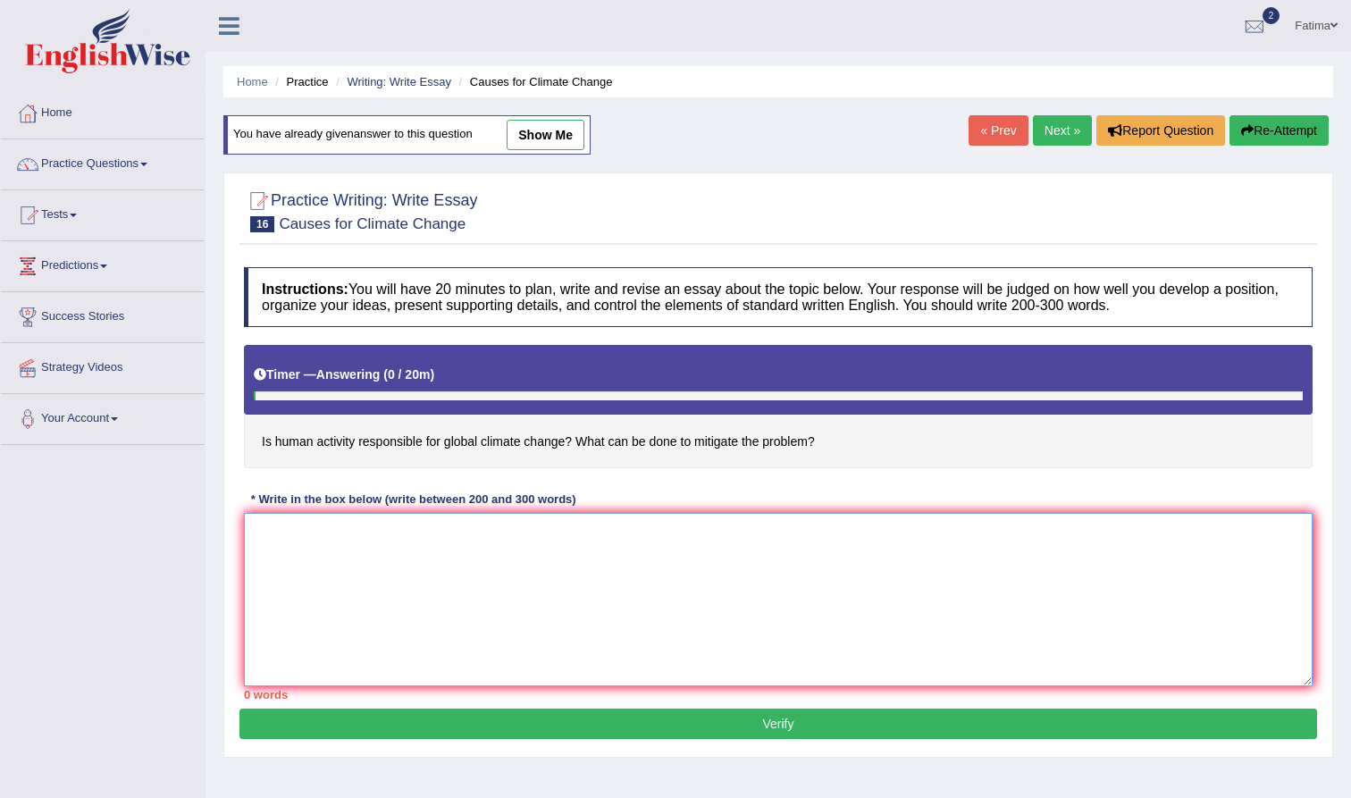
click at [353, 534] on textarea at bounding box center [778, 599] width 1069 height 173
paste textarea "he increasing influence of human activity responsible for global climate on our…"
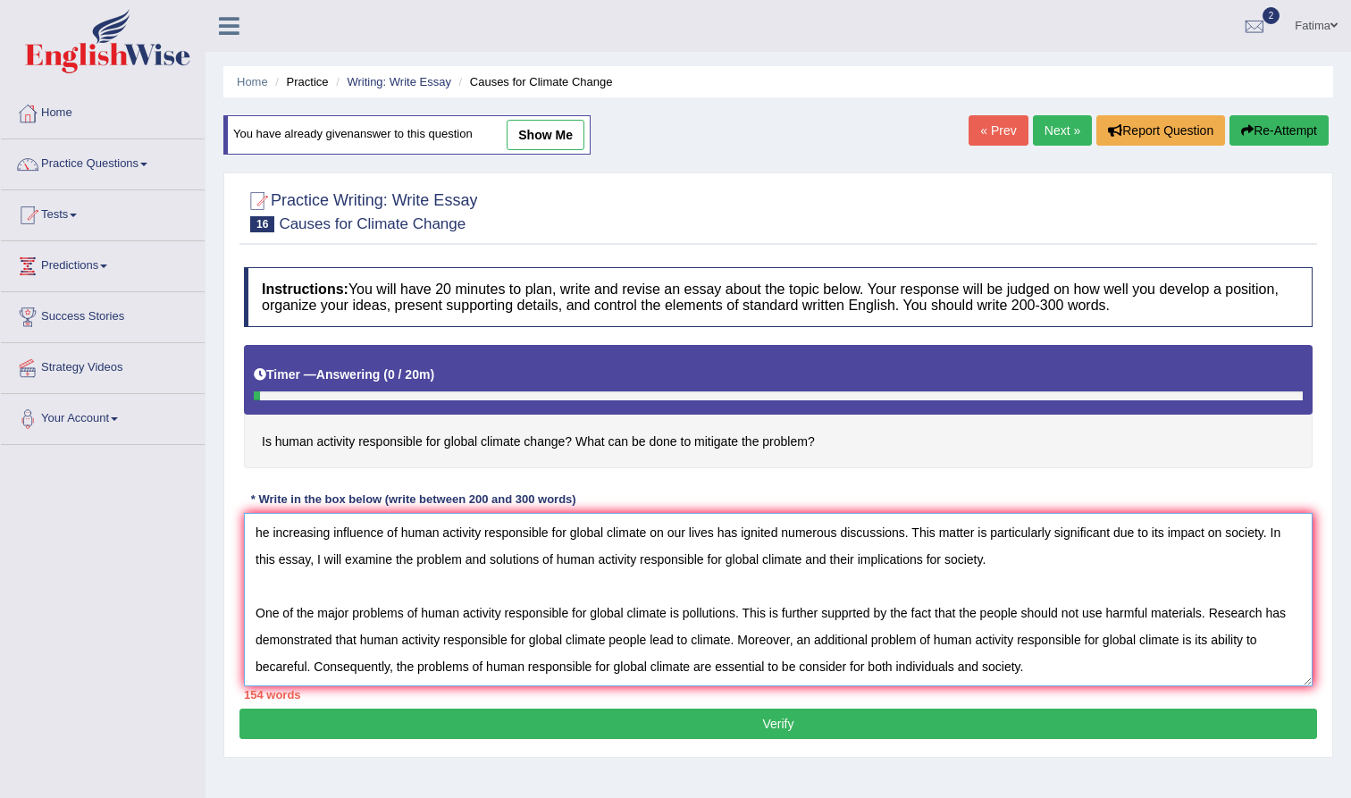
click at [253, 531] on textarea "he increasing influence of human activity responsible for global climate on our…" at bounding box center [778, 599] width 1069 height 173
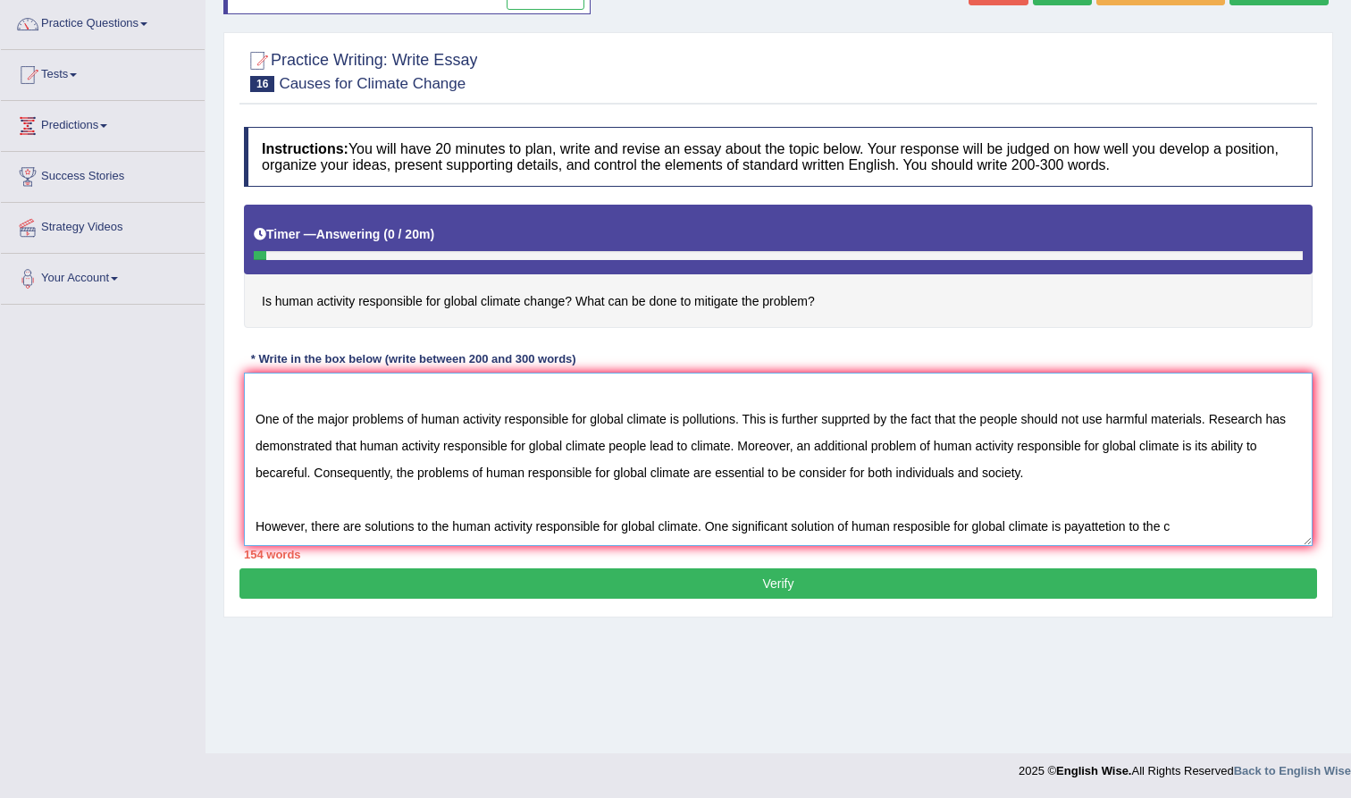
scroll to position [140, 0]
click at [1187, 523] on textarea "The increasing influence of human activity responsible for global climate on ou…" at bounding box center [778, 459] width 1069 height 173
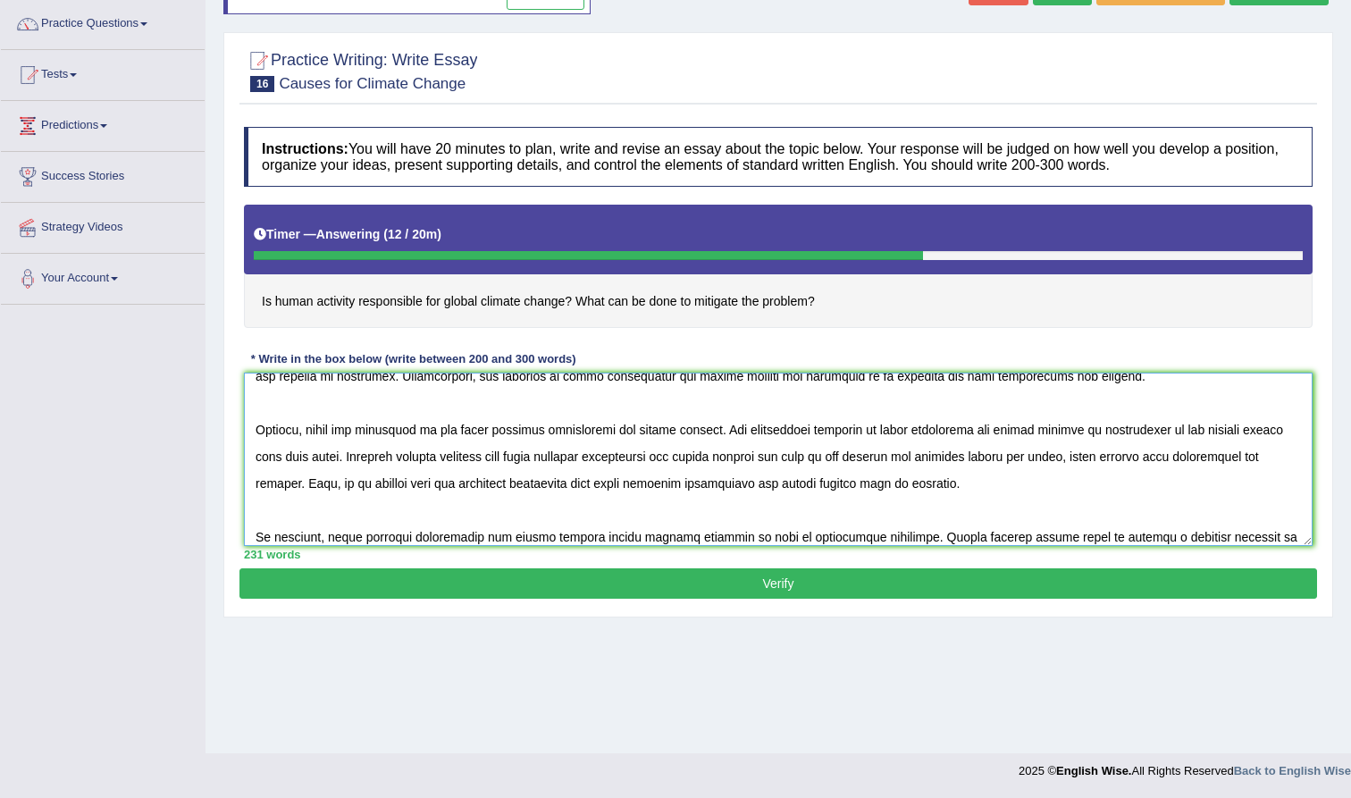
scroll to position [177, 0]
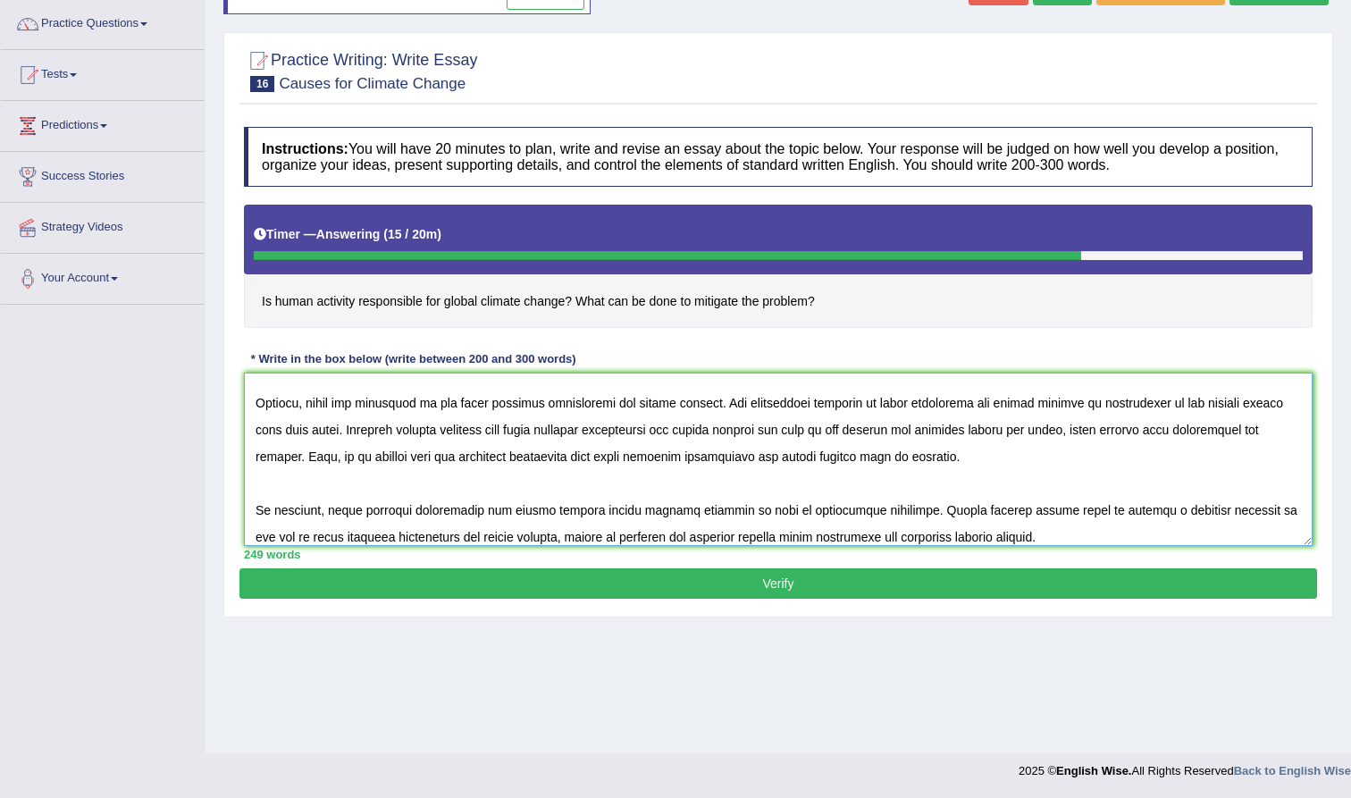
type textarea "The increasing influence of human activity responsible for global climate on ou…"
click at [912, 601] on div "Practice Writing: Write Essay 16 Causes for Climate Change Instructions: You wi…" at bounding box center [778, 324] width 1110 height 585
click at [911, 588] on button "Verify" at bounding box center [779, 583] width 1078 height 30
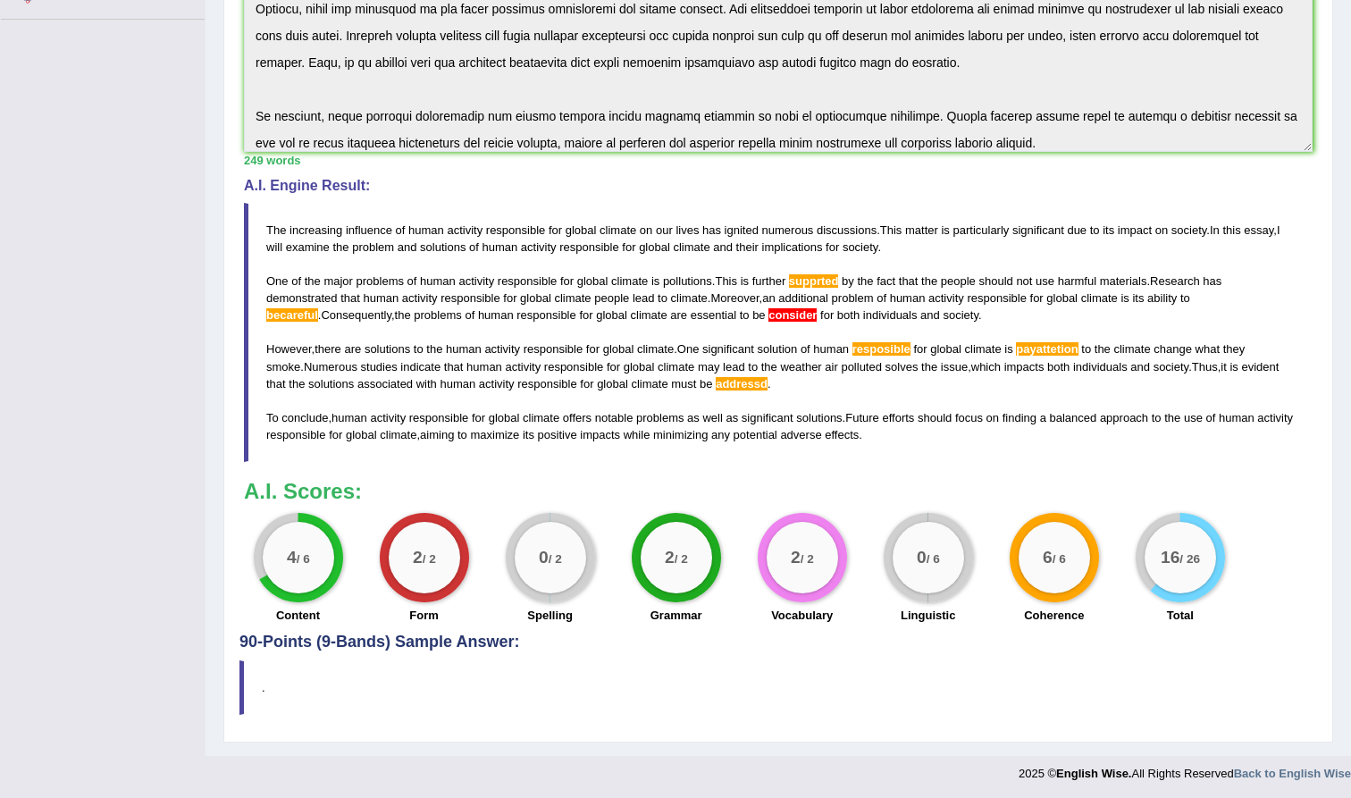
scroll to position [424, 0]
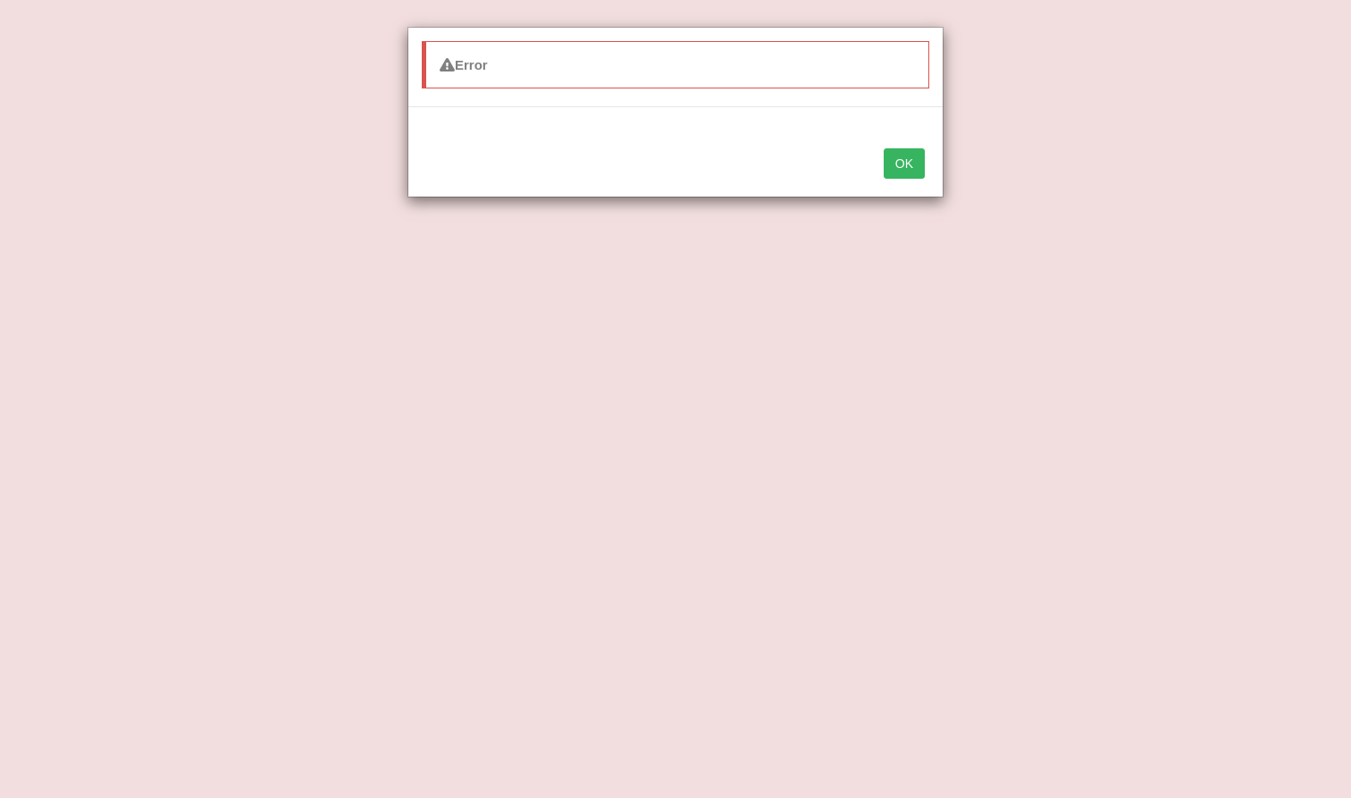
click at [897, 154] on button "OK" at bounding box center [904, 163] width 41 height 30
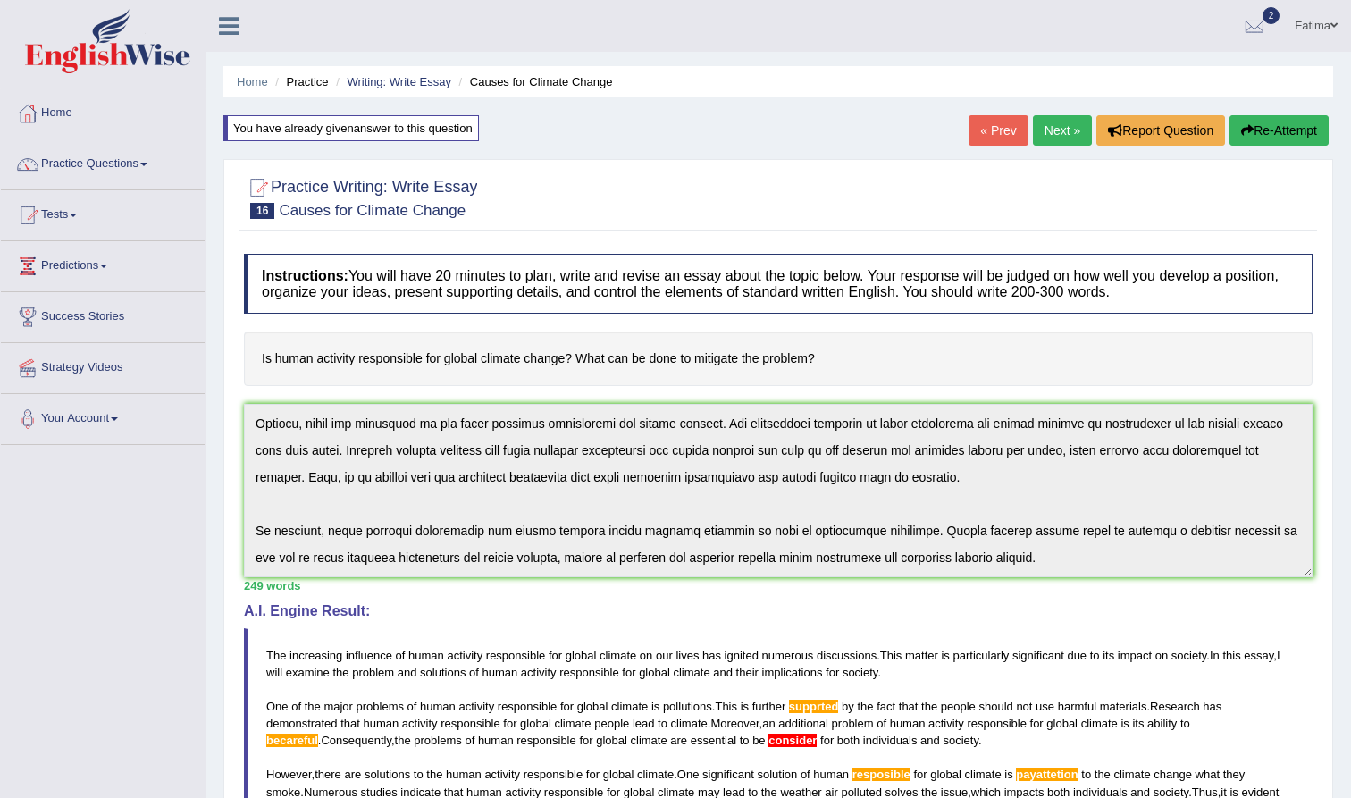
scroll to position [188, 0]
click at [155, 166] on link "Practice Questions" at bounding box center [103, 161] width 204 height 45
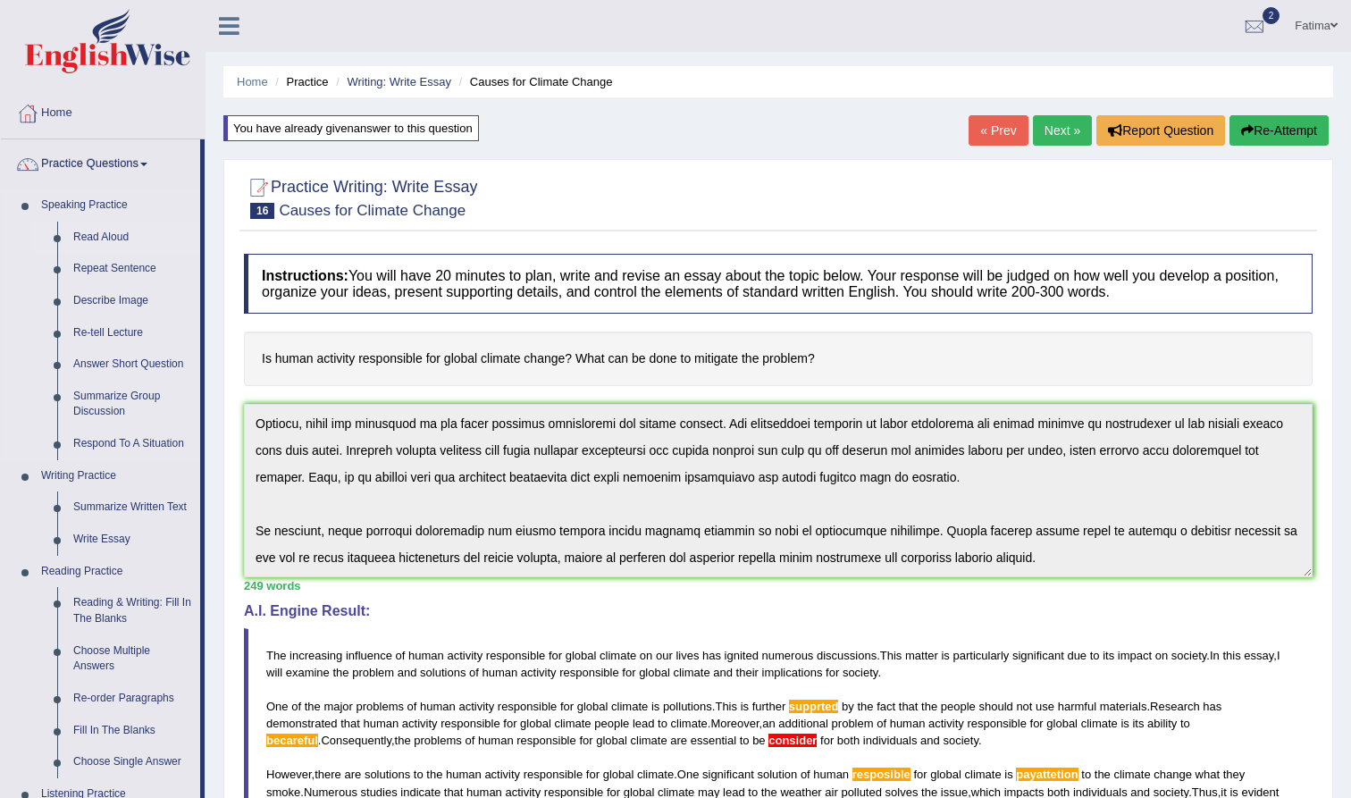
click at [115, 231] on link "Read Aloud" at bounding box center [132, 238] width 135 height 32
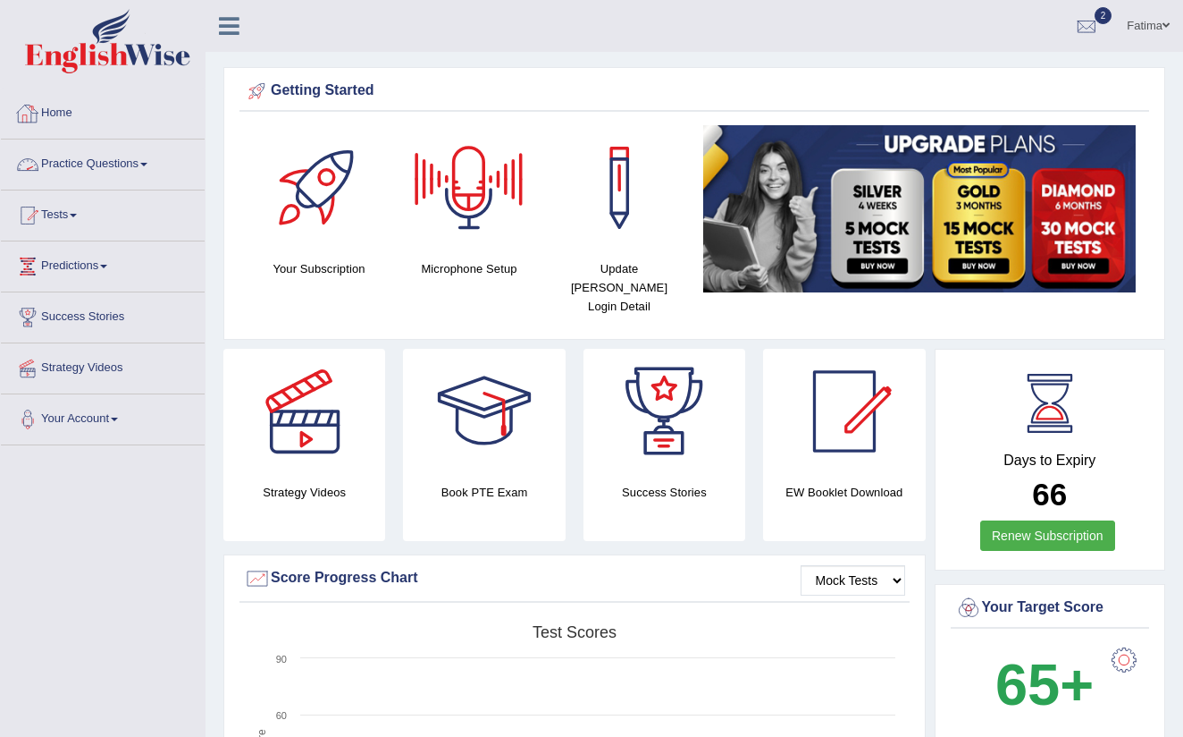
click at [145, 164] on link "Practice Questions" at bounding box center [103, 161] width 204 height 45
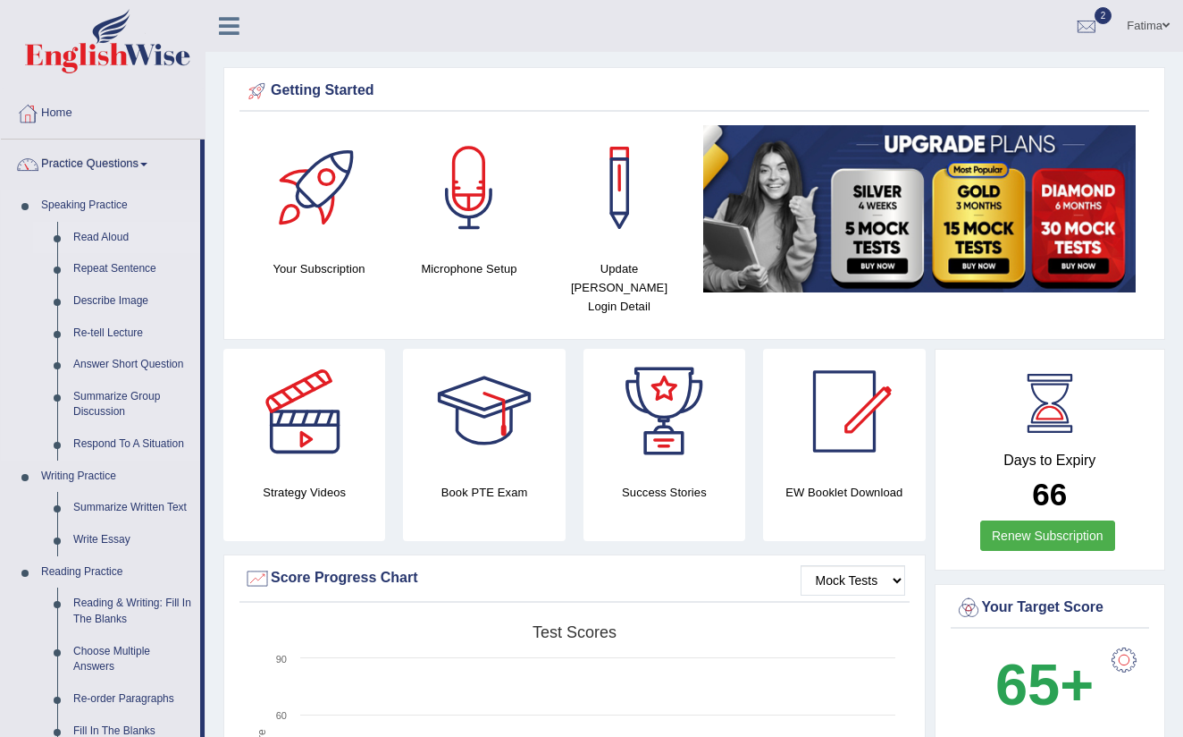
click at [102, 245] on link "Read Aloud" at bounding box center [132, 238] width 135 height 32
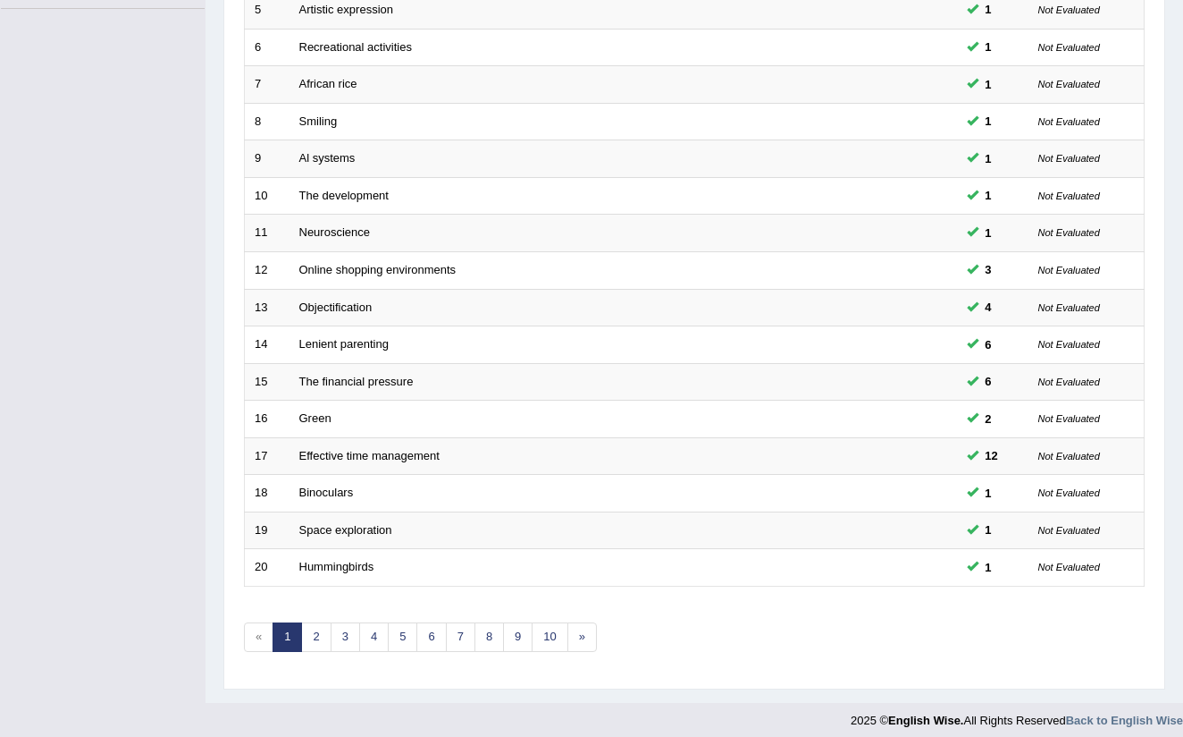
scroll to position [435, 0]
click at [378, 635] on link "4" at bounding box center [373, 637] width 29 height 29
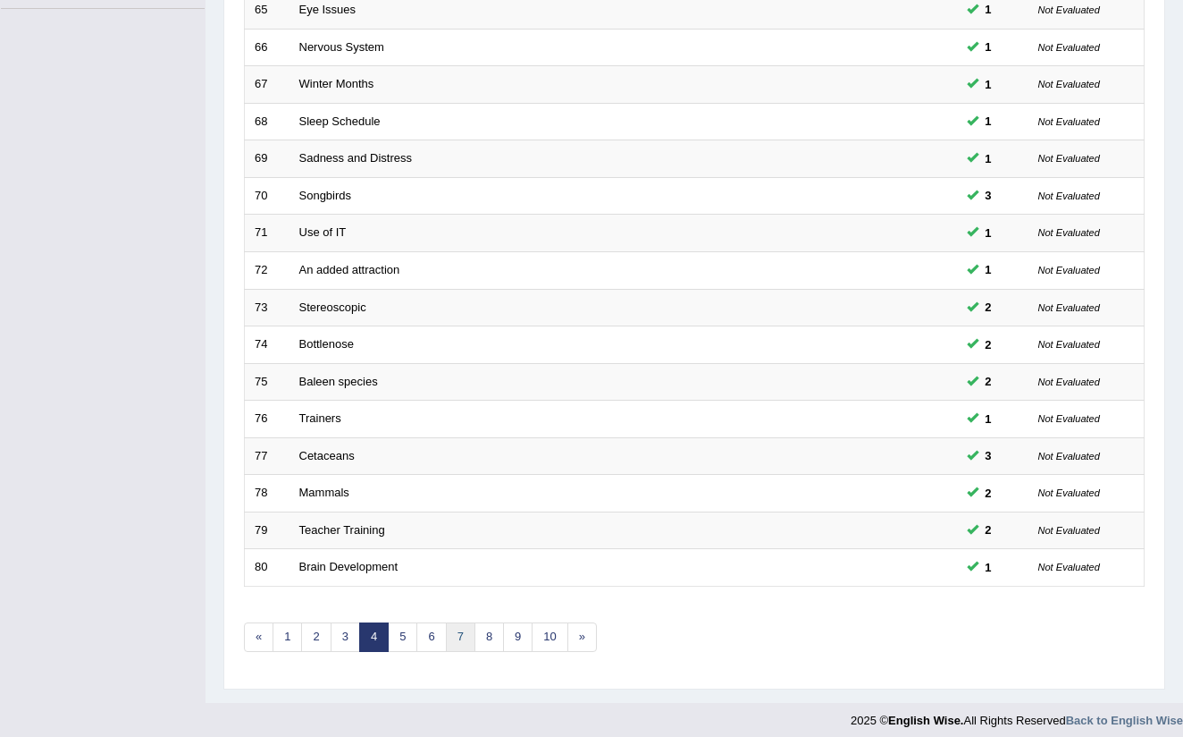
scroll to position [435, 0]
click at [394, 628] on link "5" at bounding box center [402, 637] width 29 height 29
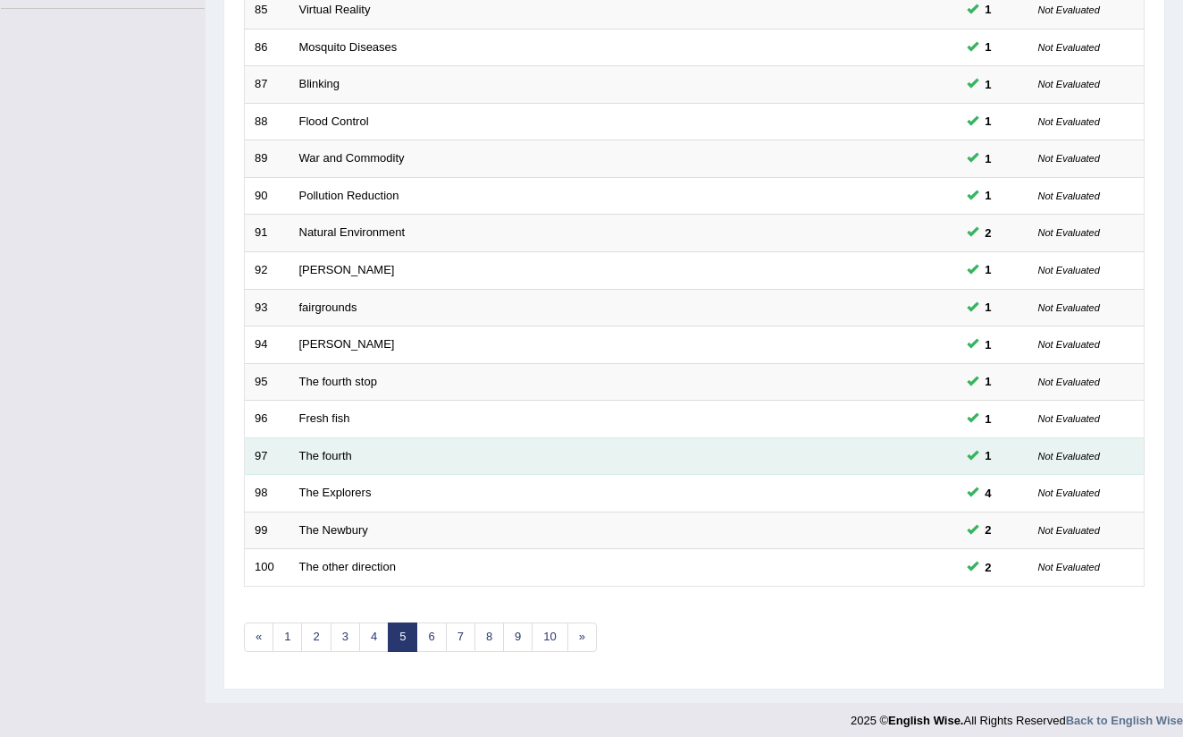
scroll to position [435, 0]
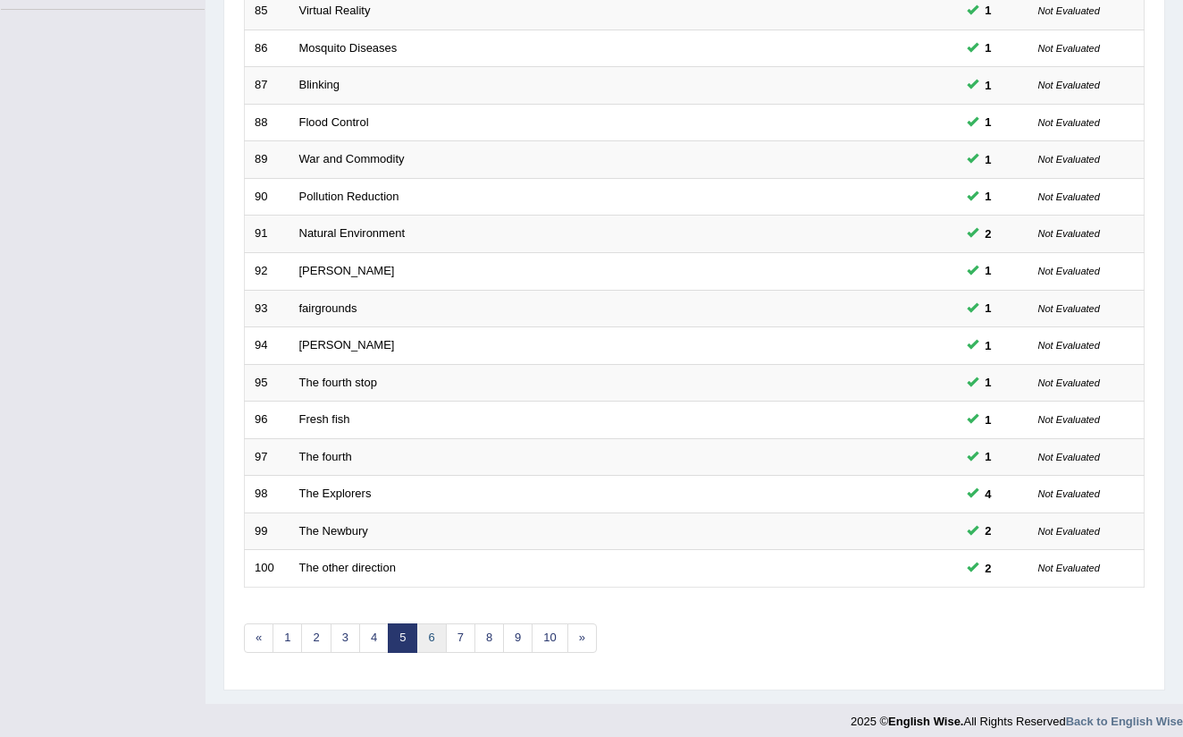
click at [426, 627] on link "6" at bounding box center [431, 637] width 29 height 29
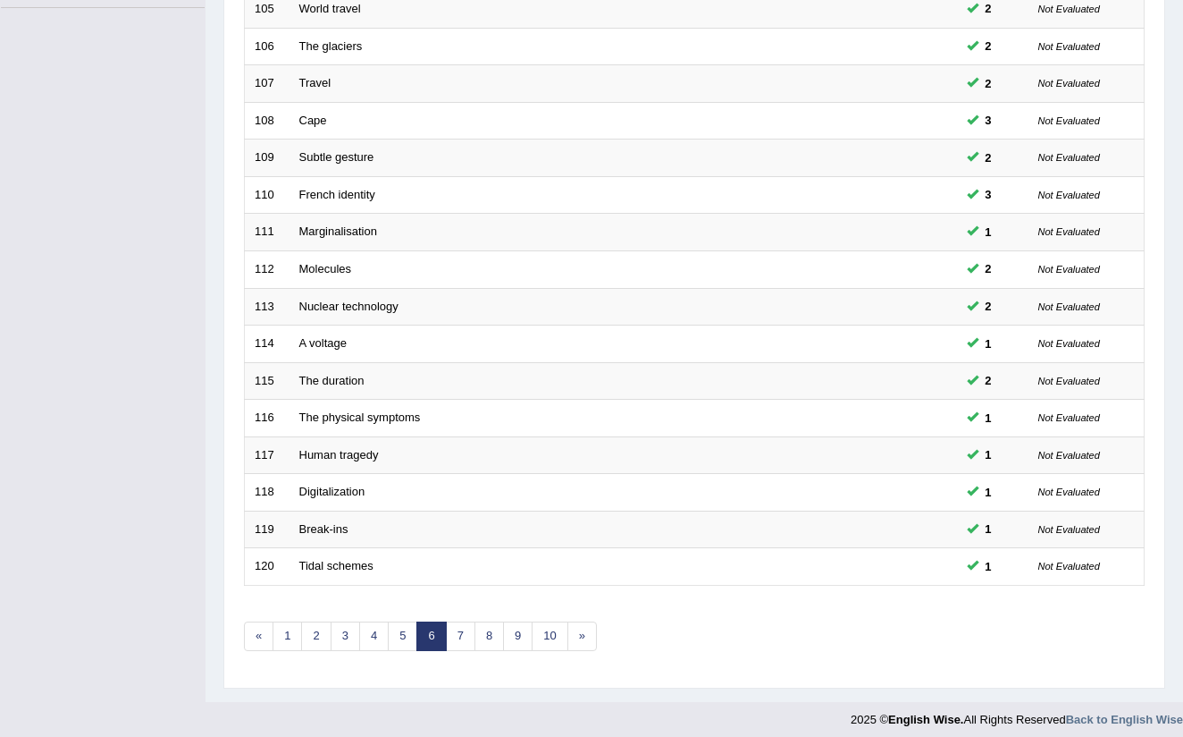
scroll to position [435, 0]
click at [448, 624] on link "7" at bounding box center [460, 637] width 29 height 29
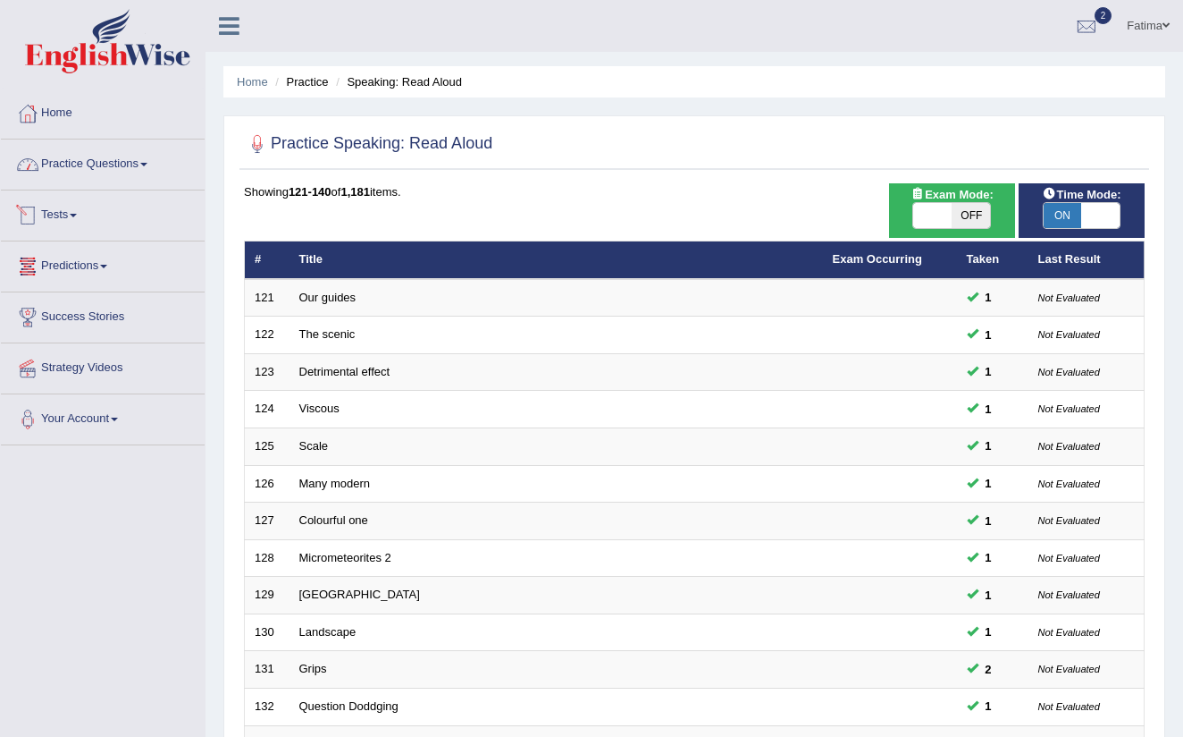
click at [147, 165] on link "Practice Questions" at bounding box center [103, 161] width 204 height 45
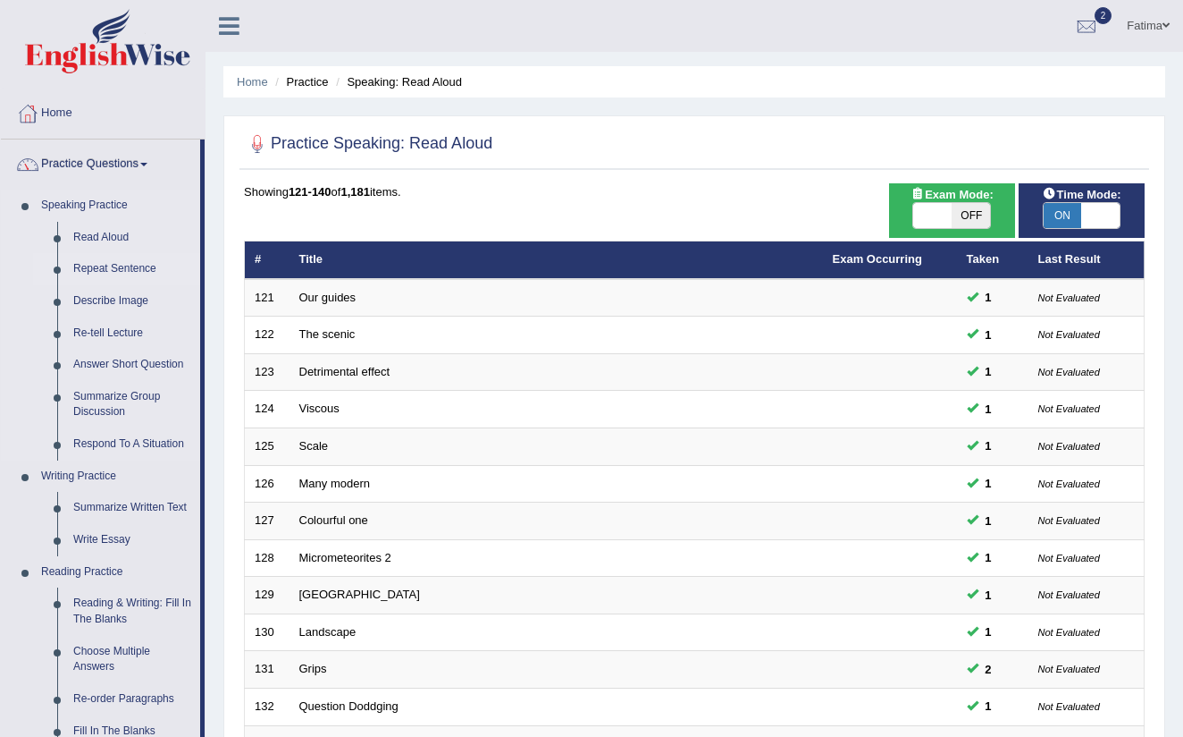
click at [152, 266] on link "Repeat Sentence" at bounding box center [132, 269] width 135 height 32
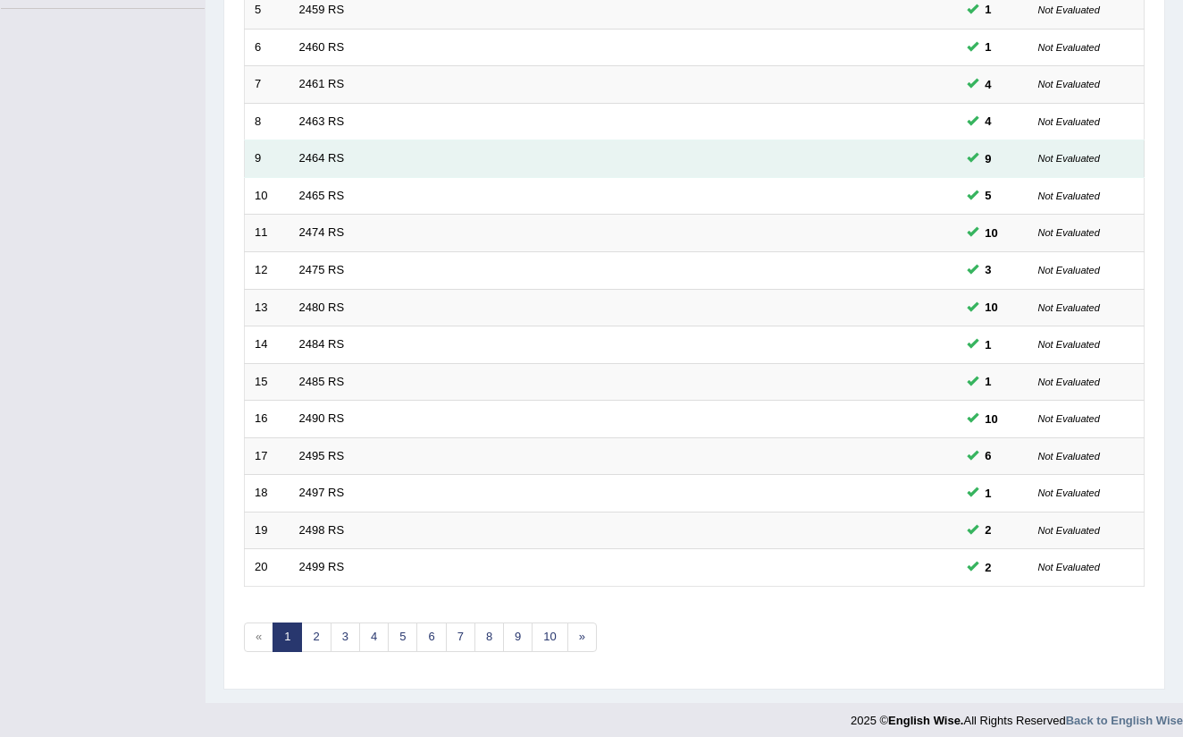
scroll to position [435, 0]
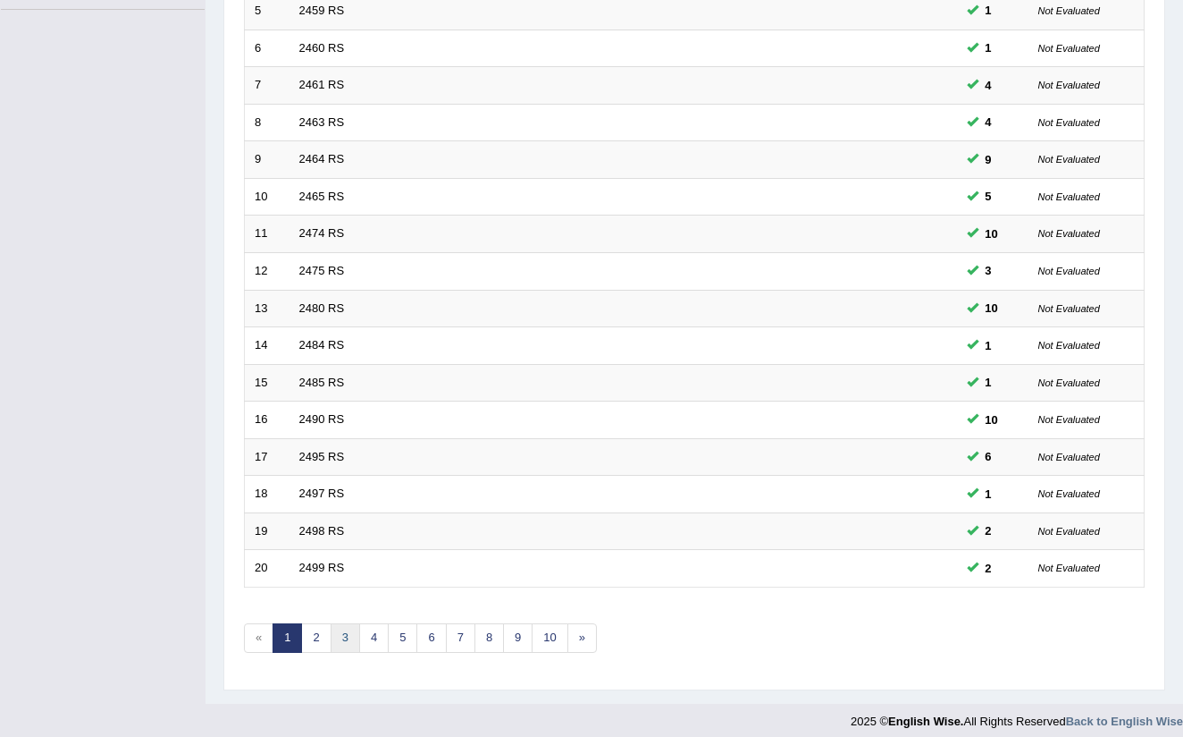
click at [345, 623] on link "3" at bounding box center [345, 637] width 29 height 29
click at [390, 623] on link "5" at bounding box center [402, 637] width 29 height 29
click at [399, 623] on link "5" at bounding box center [402, 637] width 29 height 29
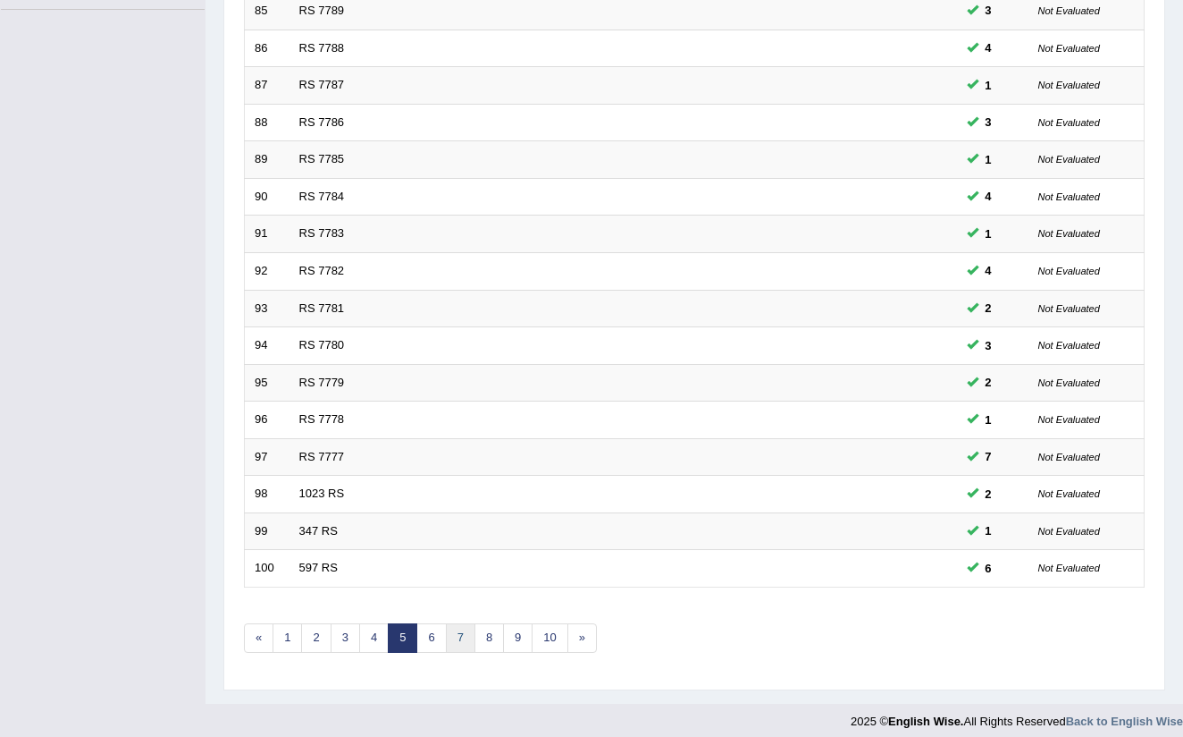
click at [460, 630] on link "7" at bounding box center [460, 637] width 29 height 29
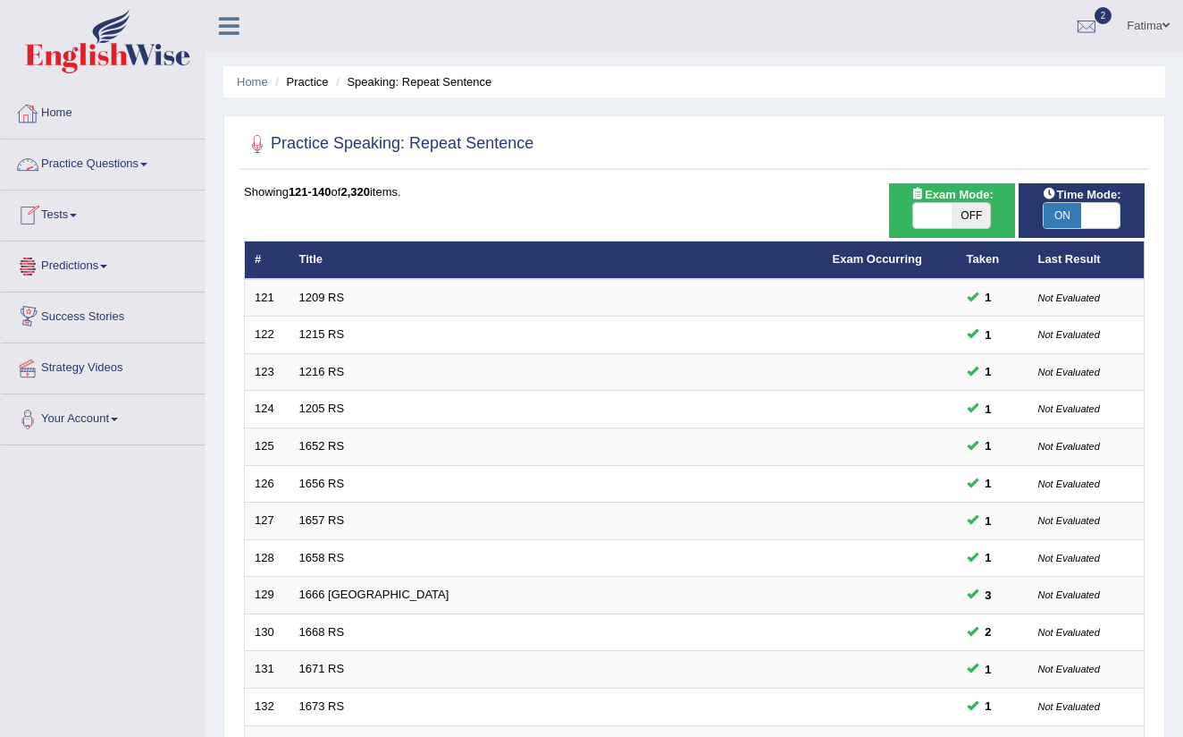
click at [159, 165] on link "Practice Questions" at bounding box center [103, 161] width 204 height 45
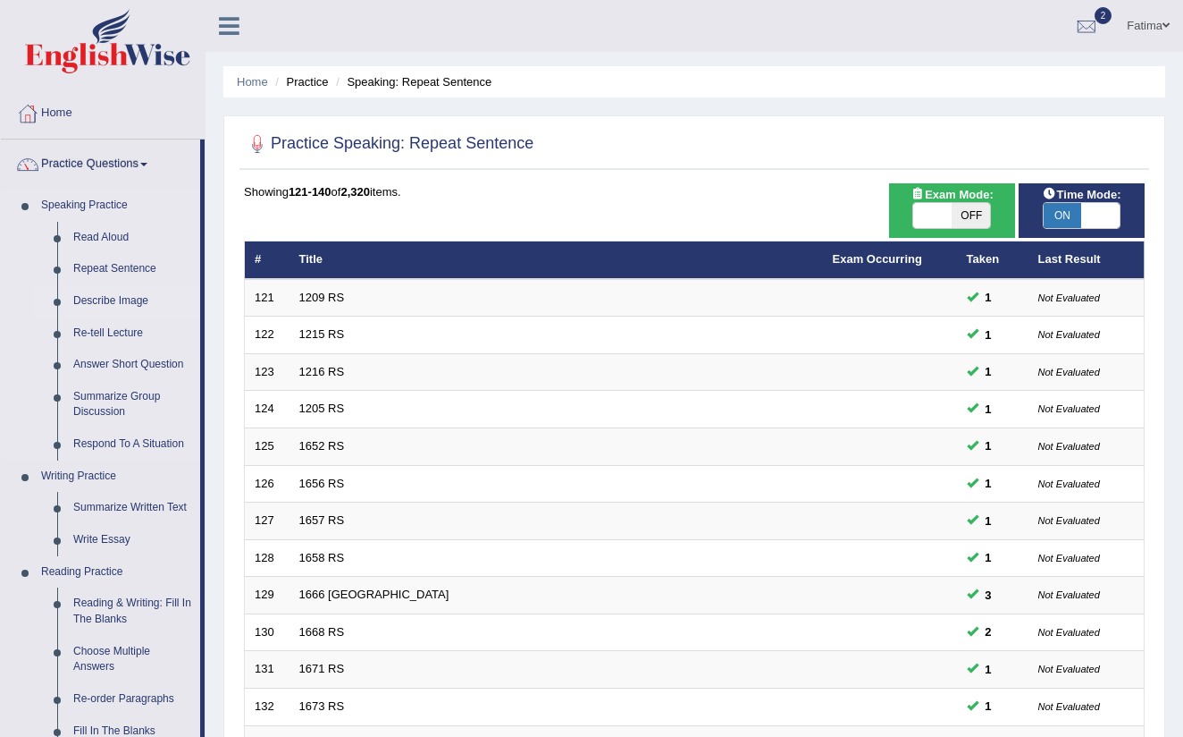
click at [143, 306] on link "Describe Image" at bounding box center [132, 301] width 135 height 32
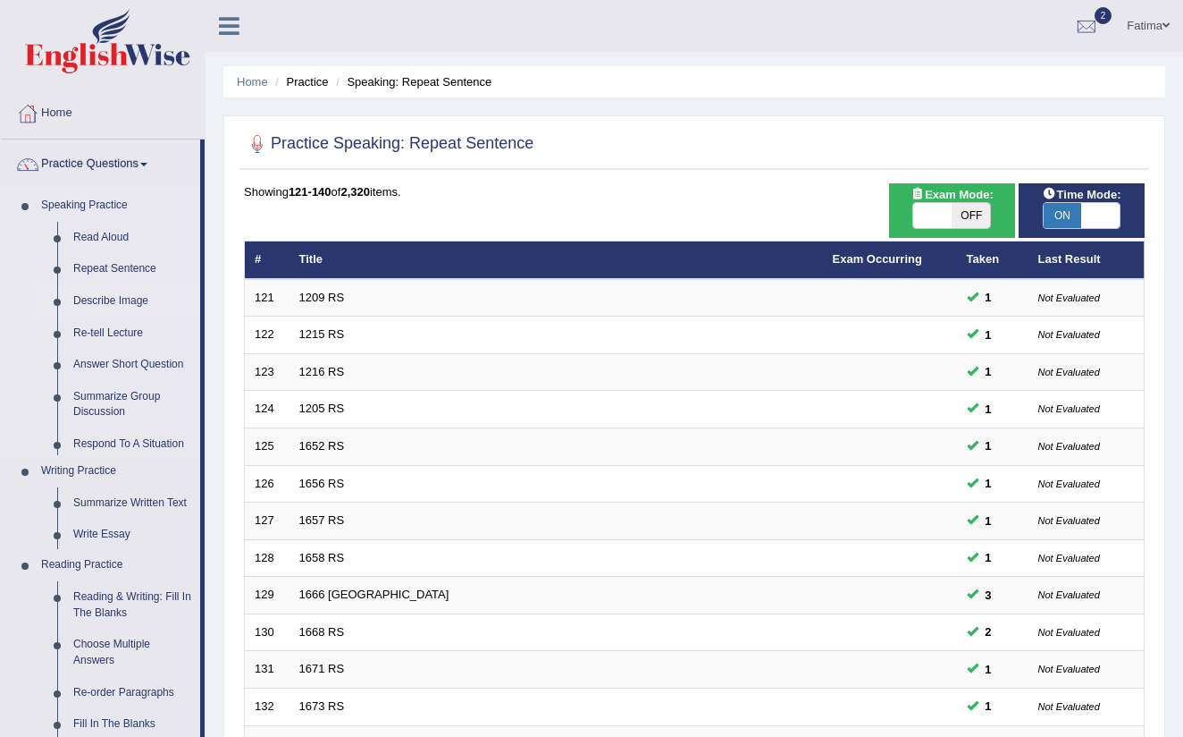
click at [131, 296] on link "Describe Image" at bounding box center [132, 301] width 135 height 32
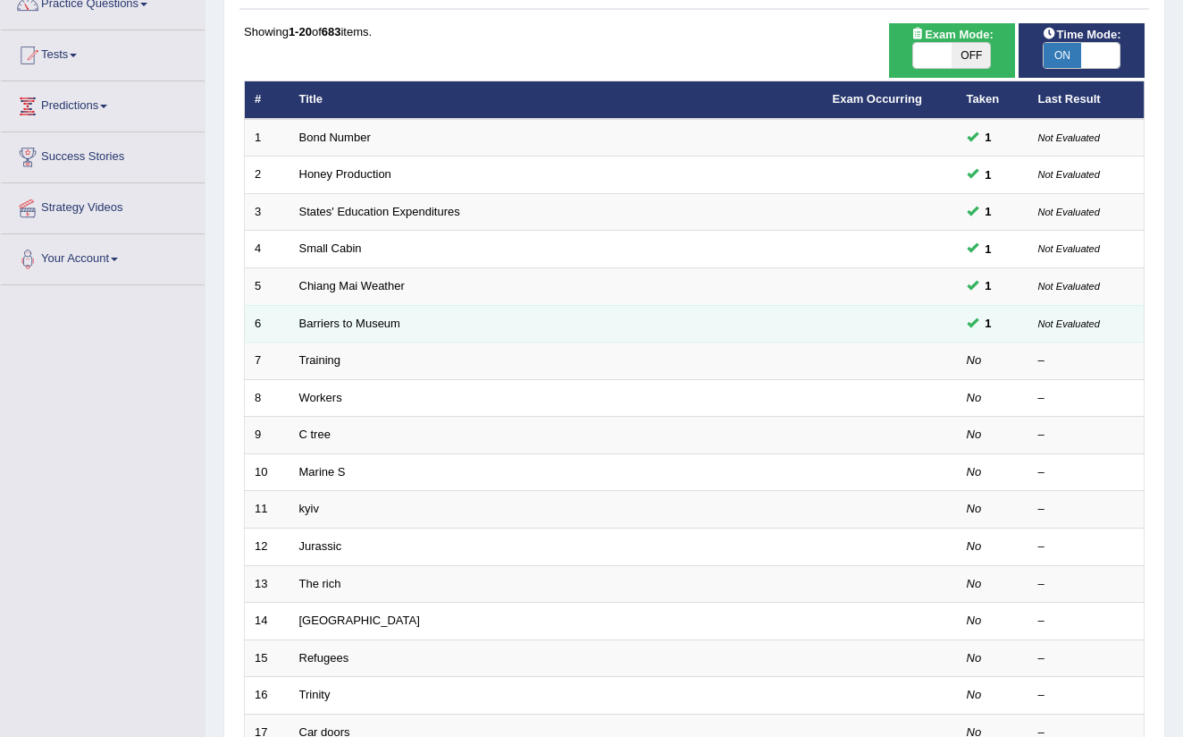
scroll to position [166, 0]
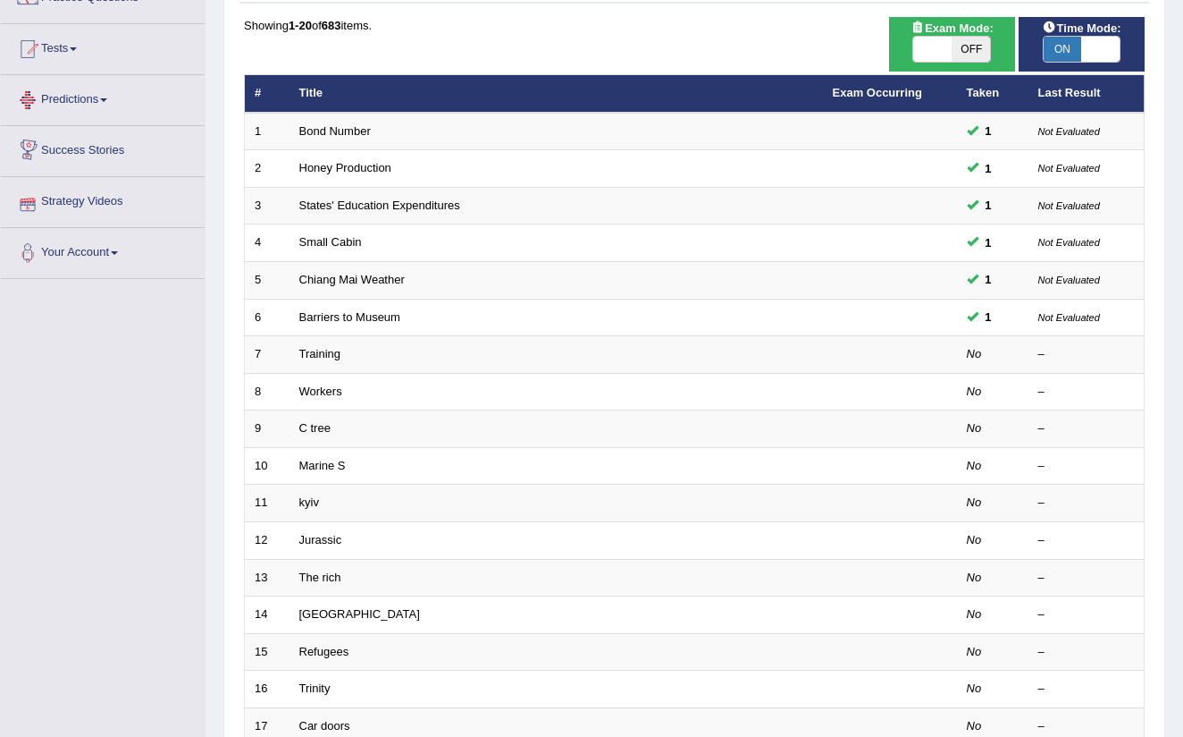
click at [123, 105] on link "Predictions" at bounding box center [103, 97] width 204 height 45
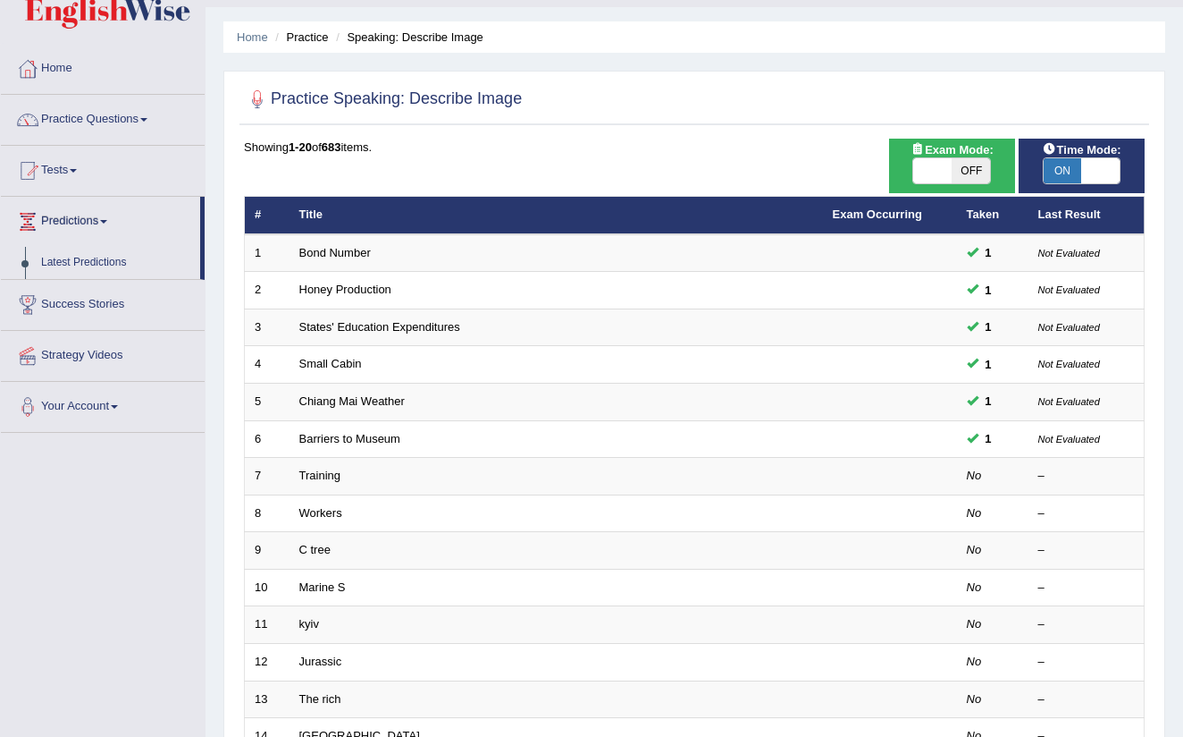
scroll to position [41, 0]
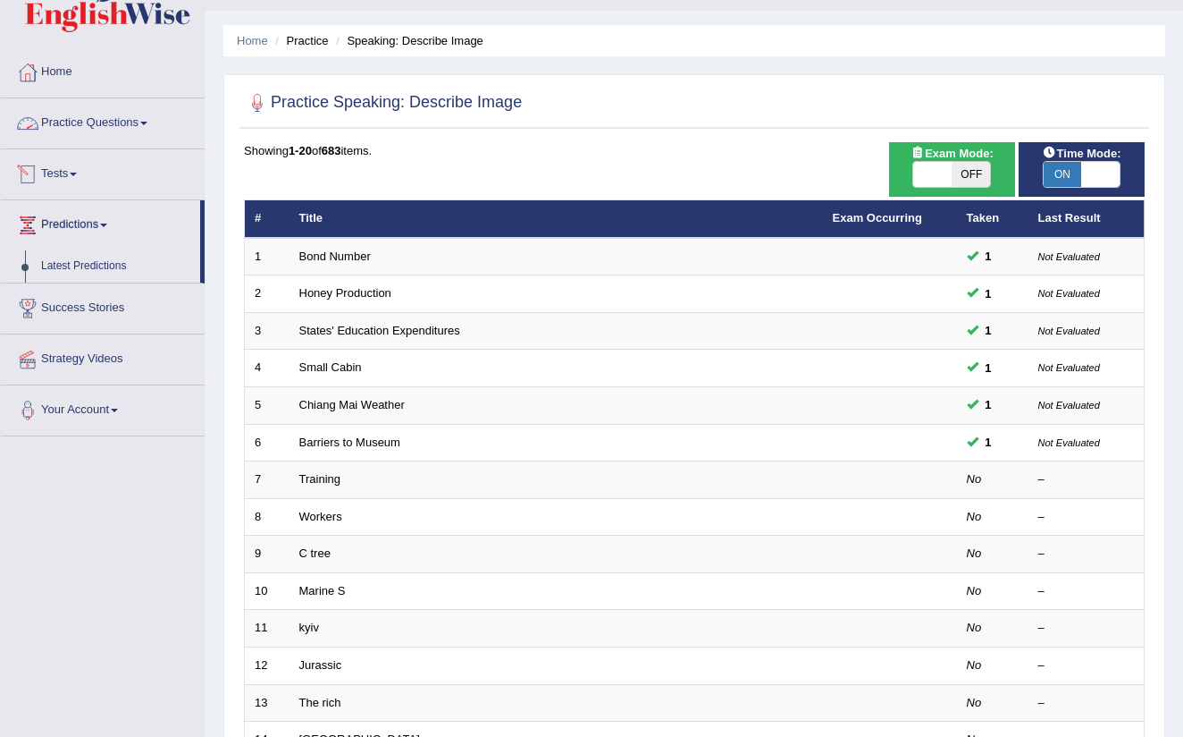
click at [147, 123] on span at bounding box center [143, 124] width 7 height 4
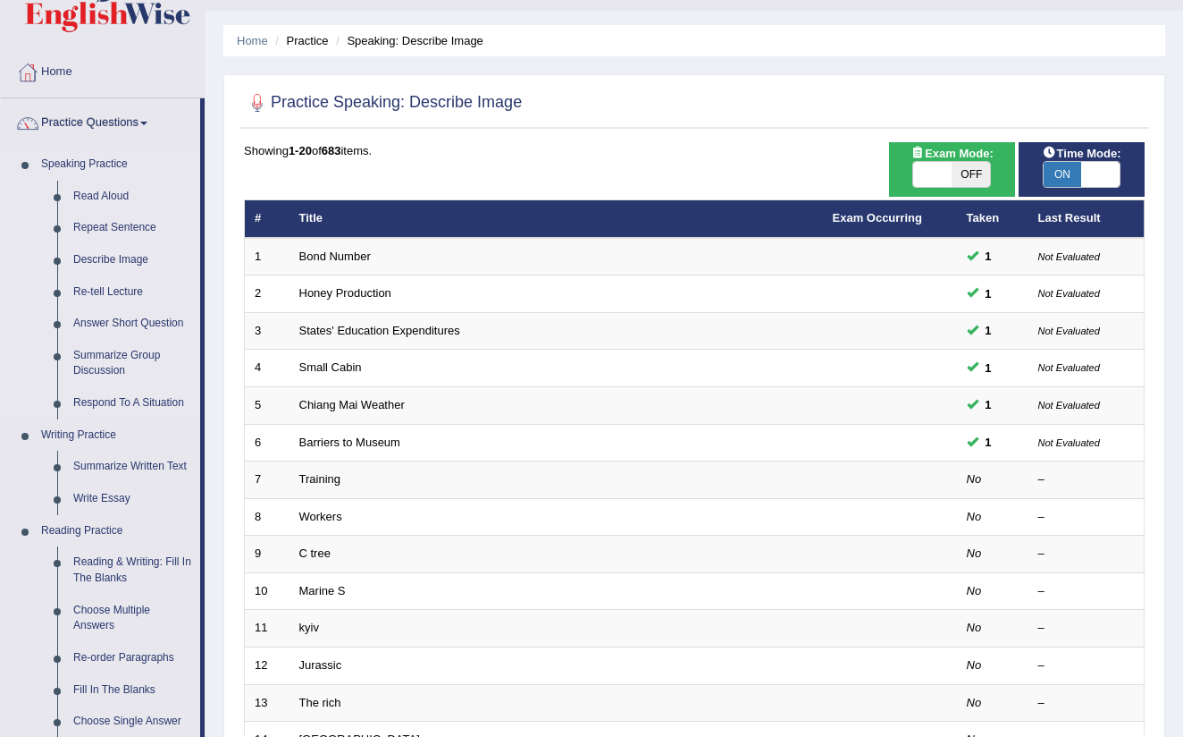
click at [137, 293] on link "Re-tell Lecture" at bounding box center [132, 292] width 135 height 32
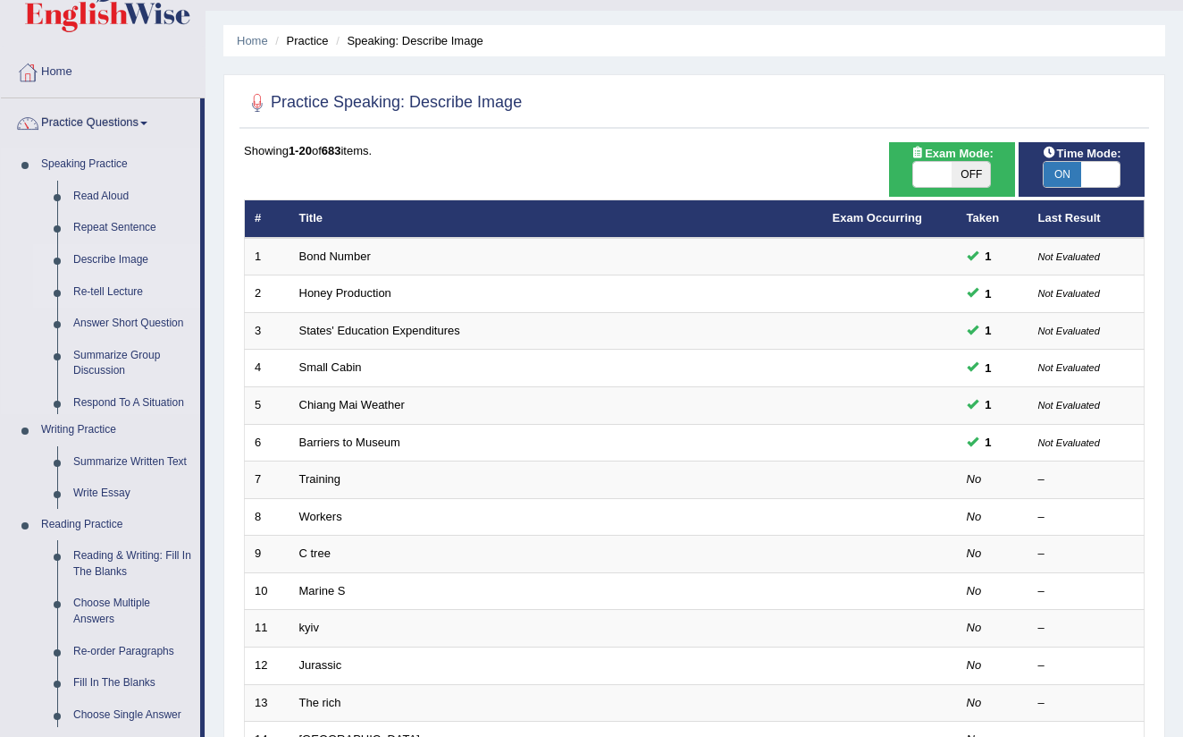
click at [118, 285] on link "Re-tell Lecture" at bounding box center [132, 292] width 135 height 32
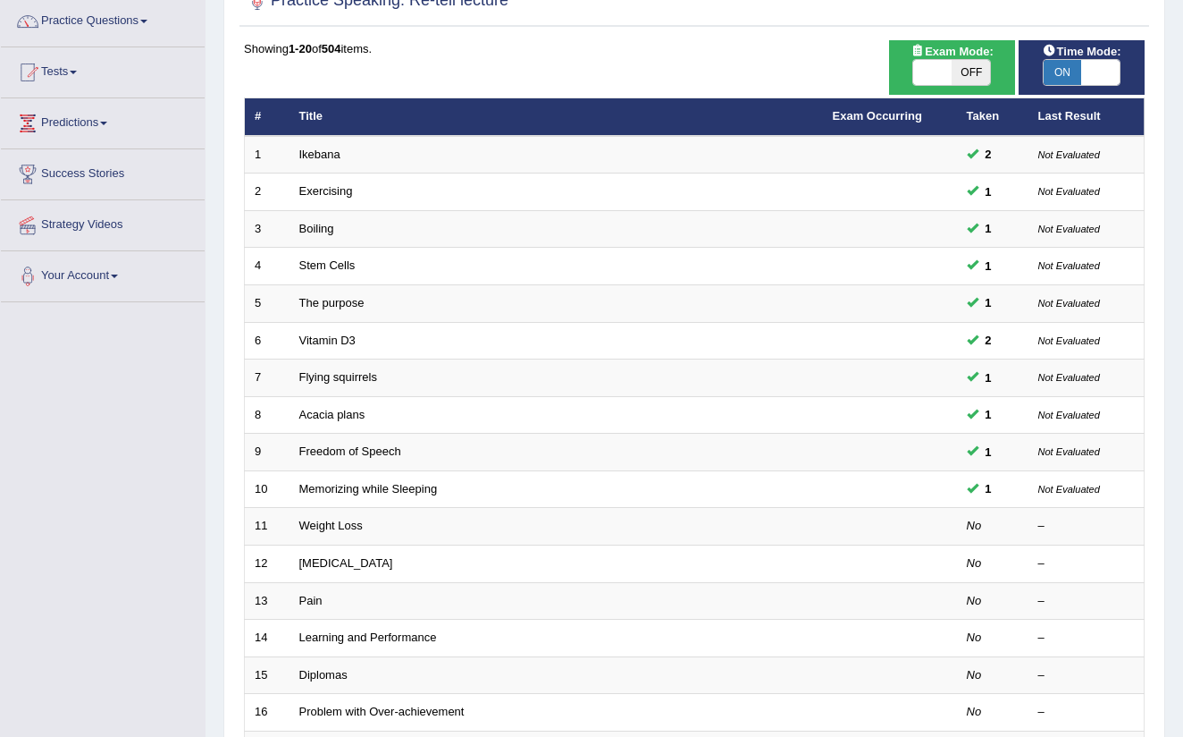
scroll to position [146, 0]
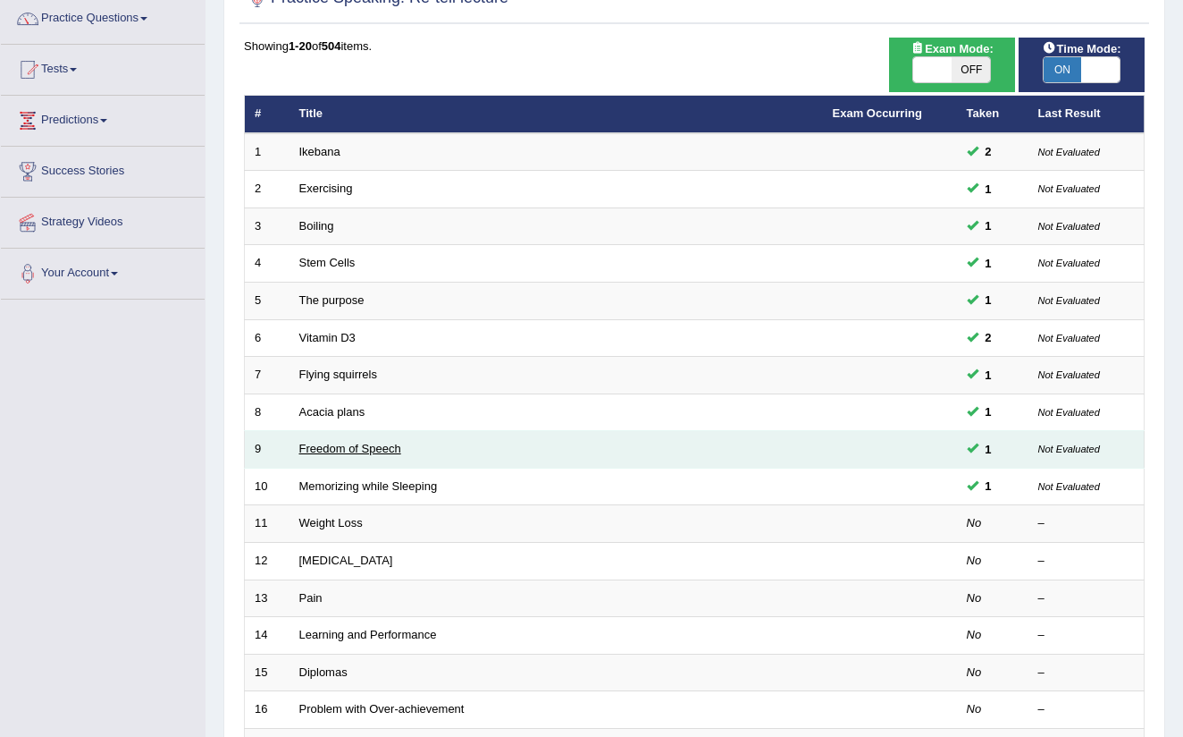
click at [354, 444] on link "Freedom of Speech" at bounding box center [350, 448] width 102 height 13
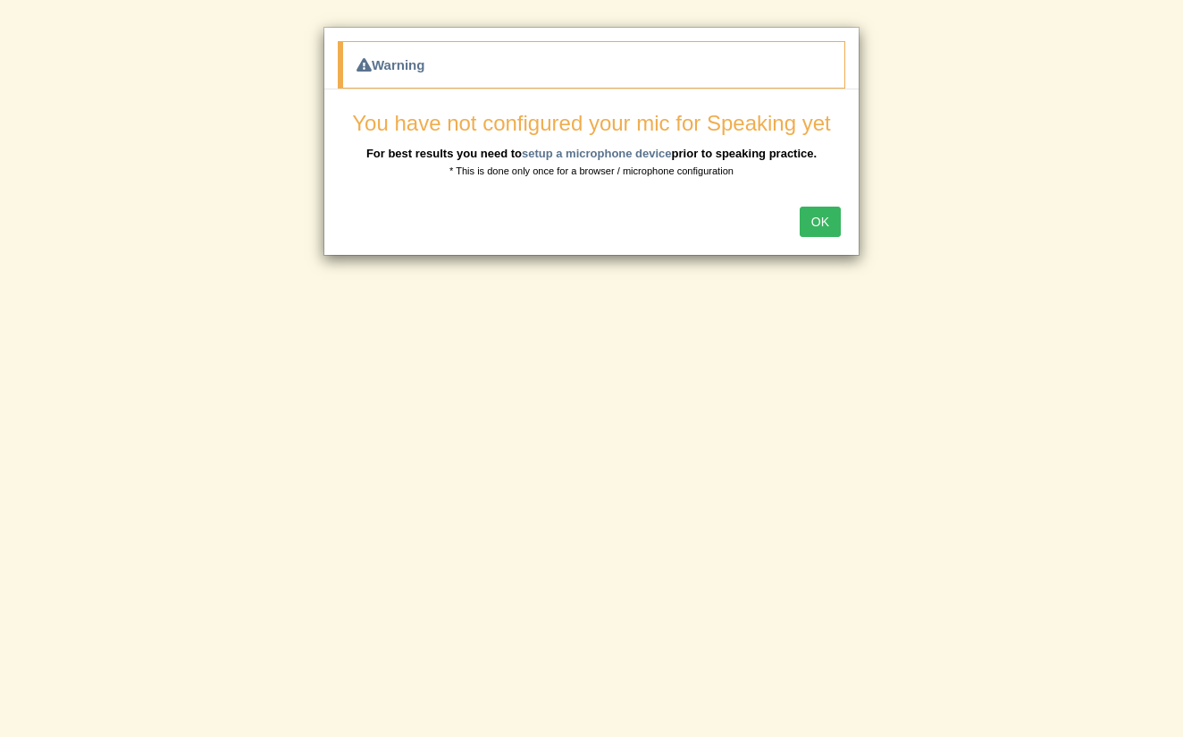
click at [813, 238] on div "OK" at bounding box center [591, 223] width 535 height 63
click at [819, 220] on button "OK" at bounding box center [820, 221] width 41 height 30
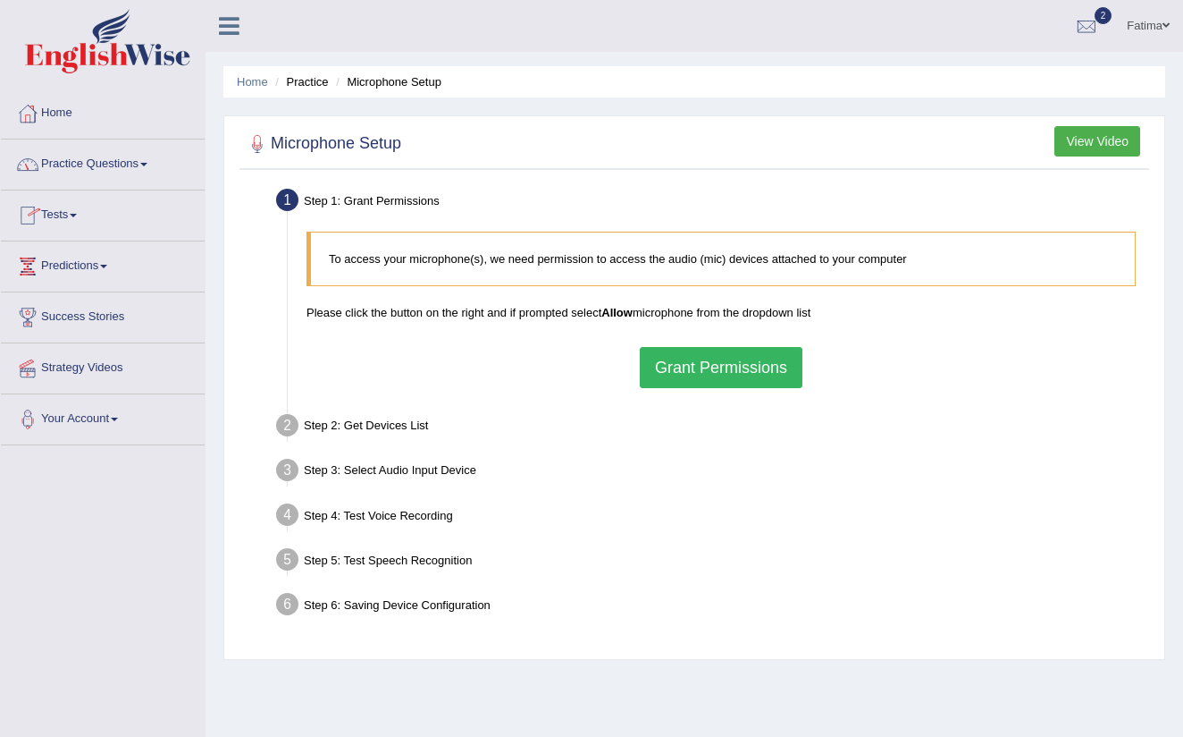
click at [149, 174] on link "Practice Questions" at bounding box center [103, 161] width 204 height 45
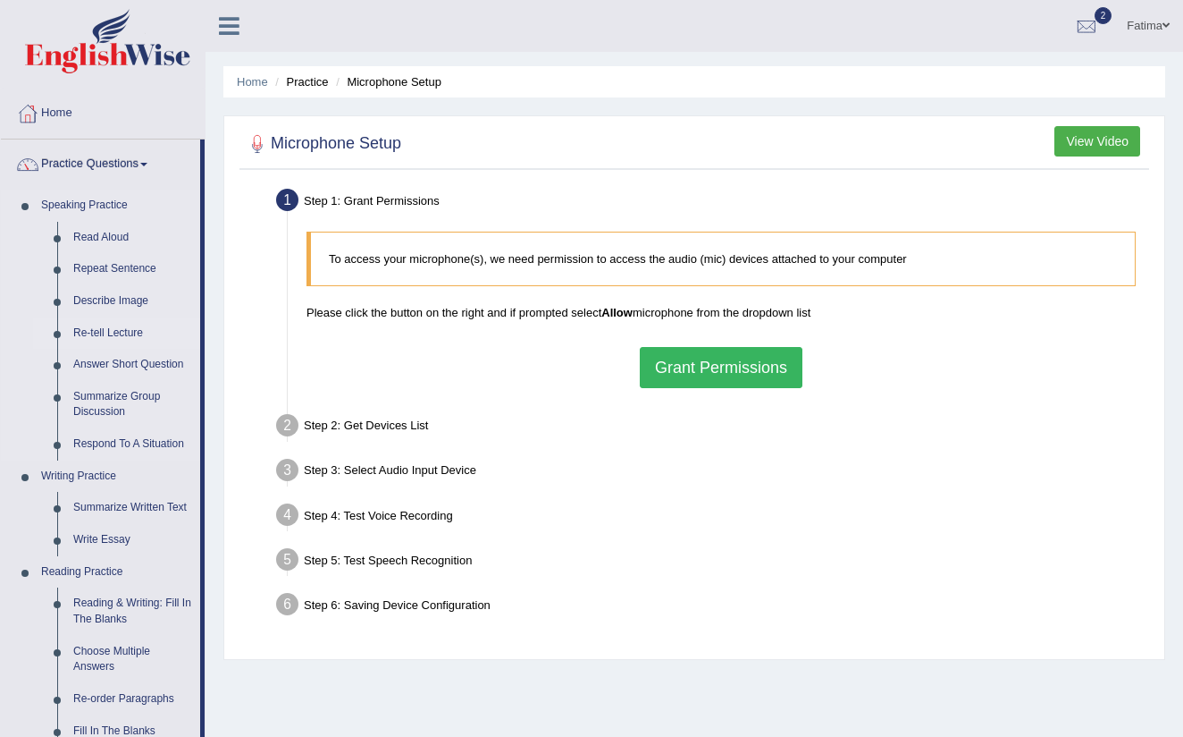
click at [141, 332] on link "Re-tell Lecture" at bounding box center [132, 333] width 135 height 32
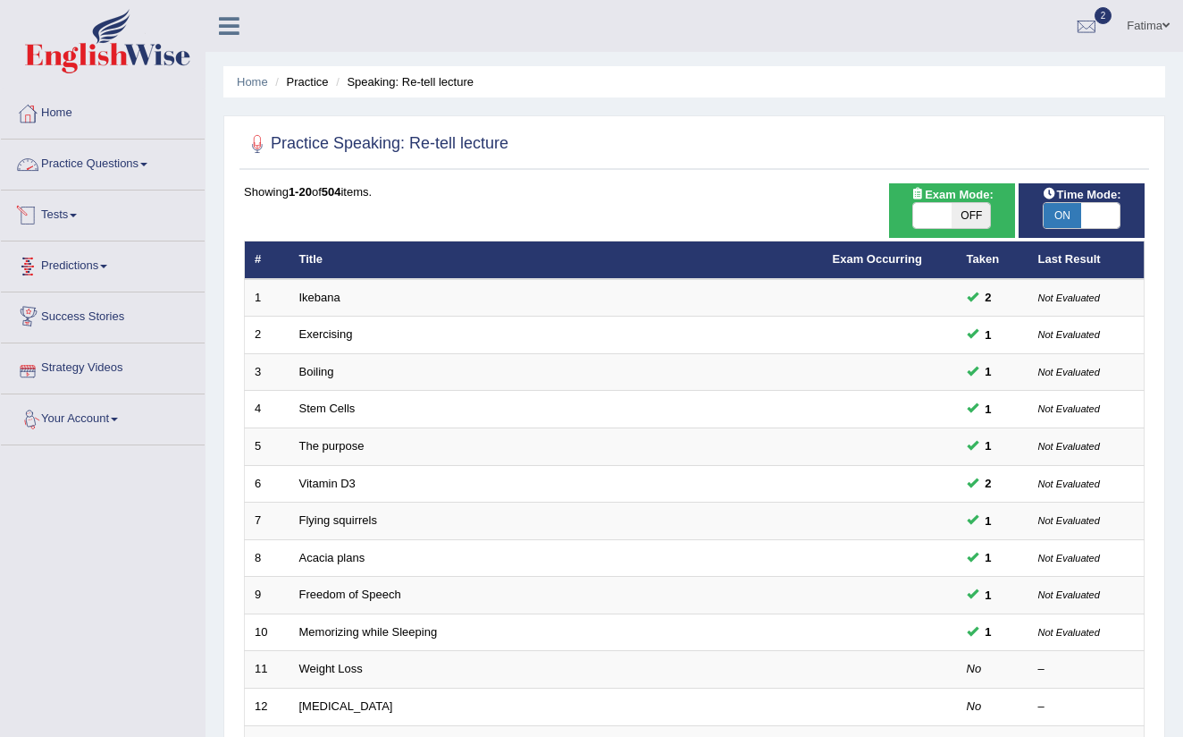
click at [156, 167] on link "Practice Questions" at bounding box center [103, 161] width 204 height 45
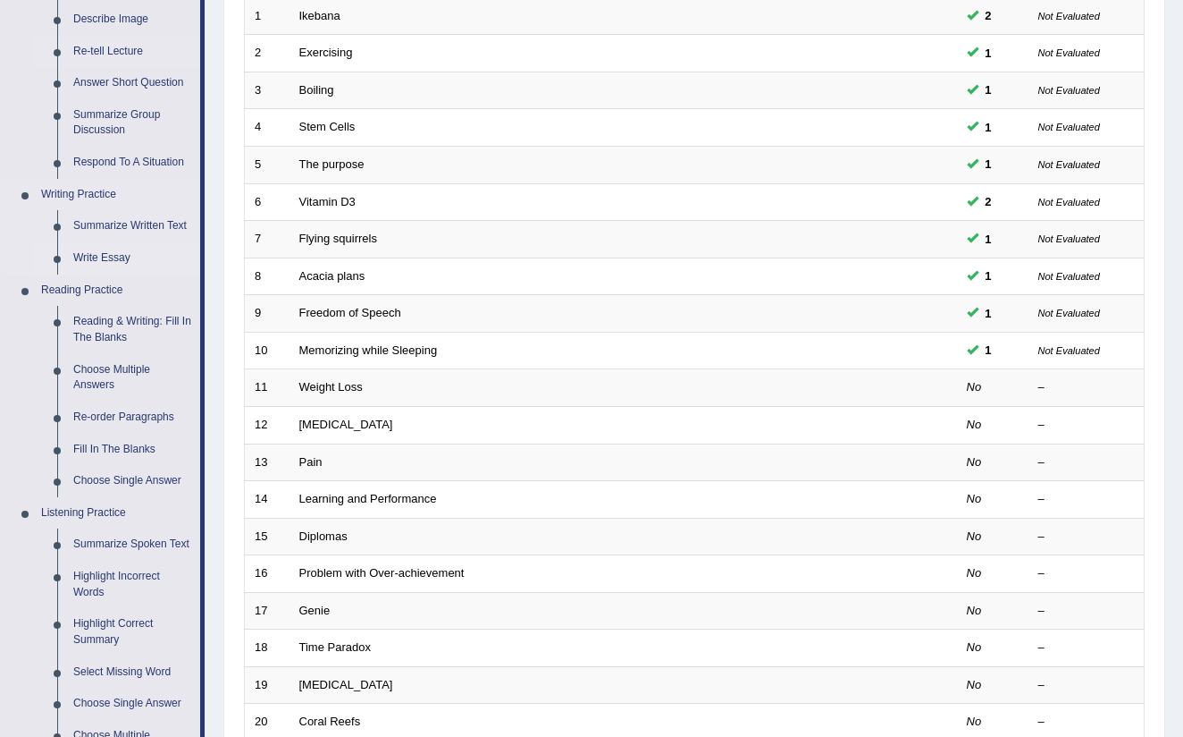
scroll to position [257, 0]
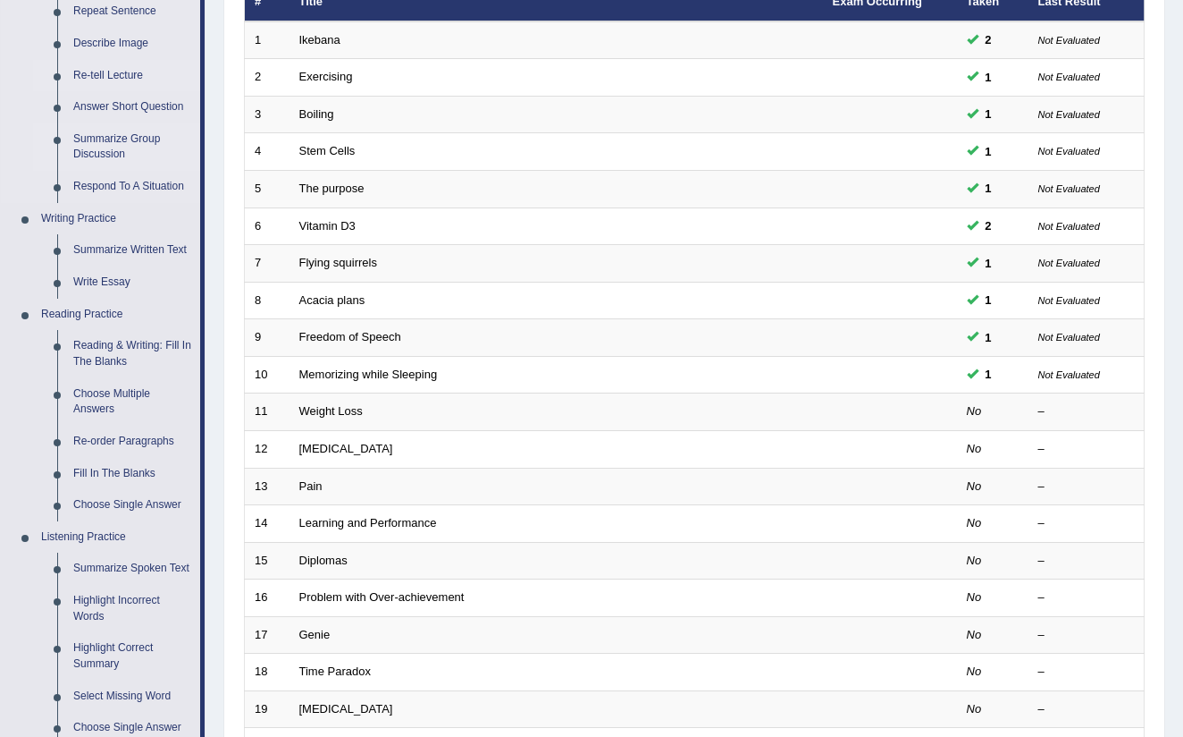
click at [111, 139] on link "Summarize Group Discussion" at bounding box center [132, 146] width 135 height 47
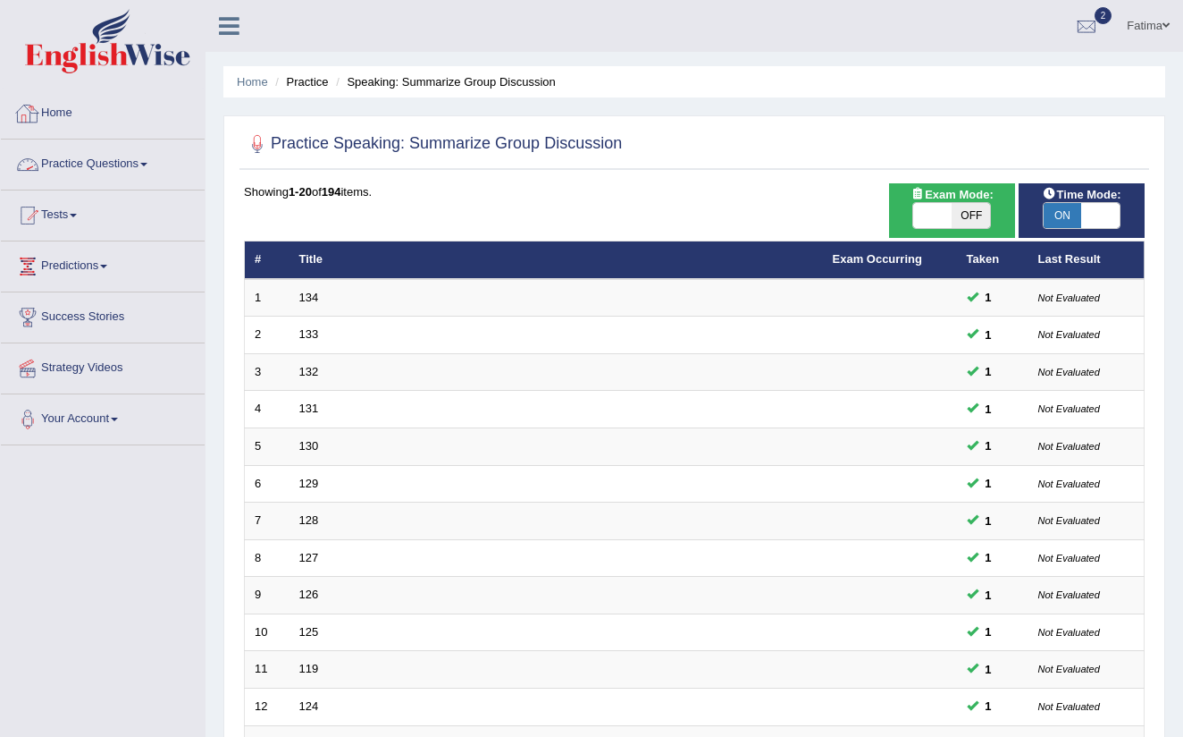
click at [150, 158] on link "Practice Questions" at bounding box center [103, 161] width 204 height 45
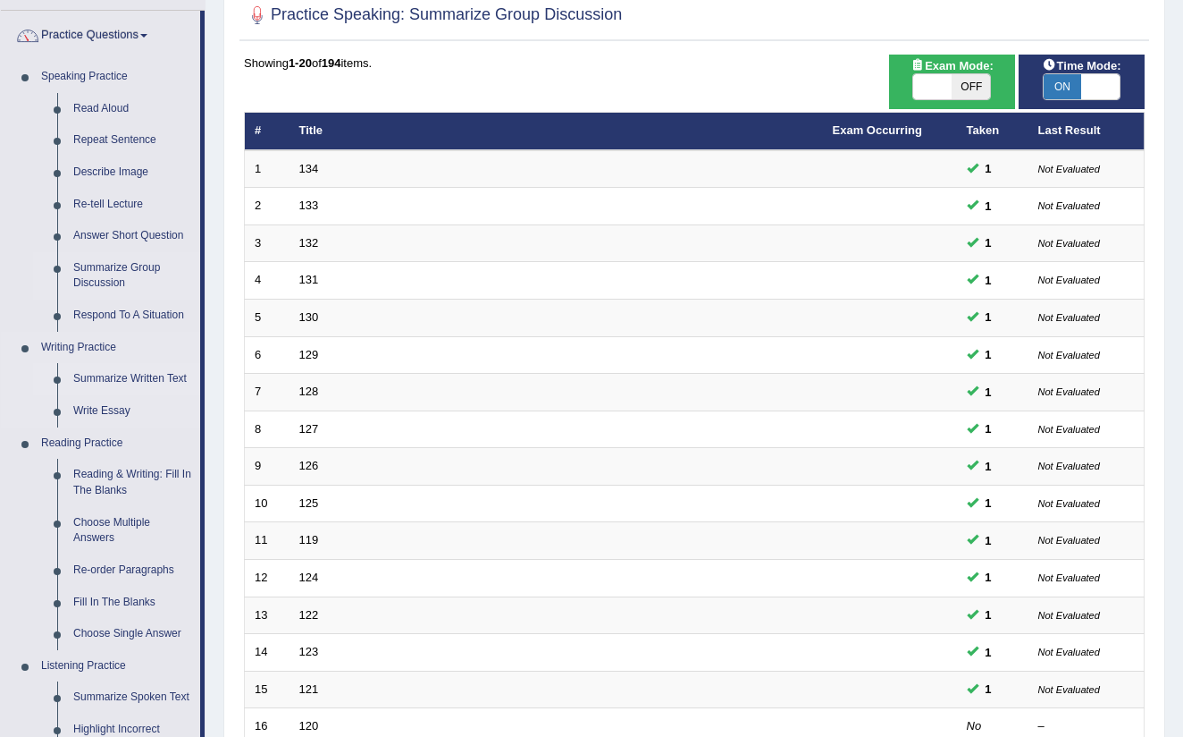
scroll to position [129, 0]
click at [110, 311] on link "Respond To A Situation" at bounding box center [132, 315] width 135 height 32
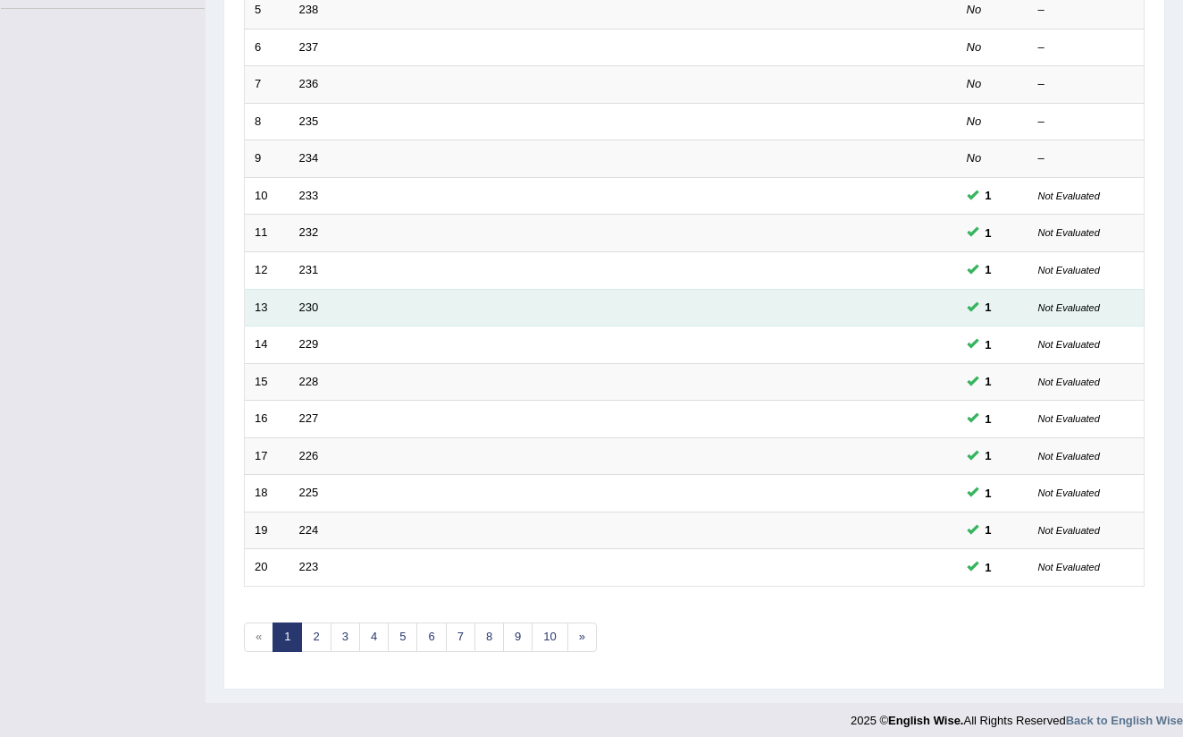
scroll to position [435, 0]
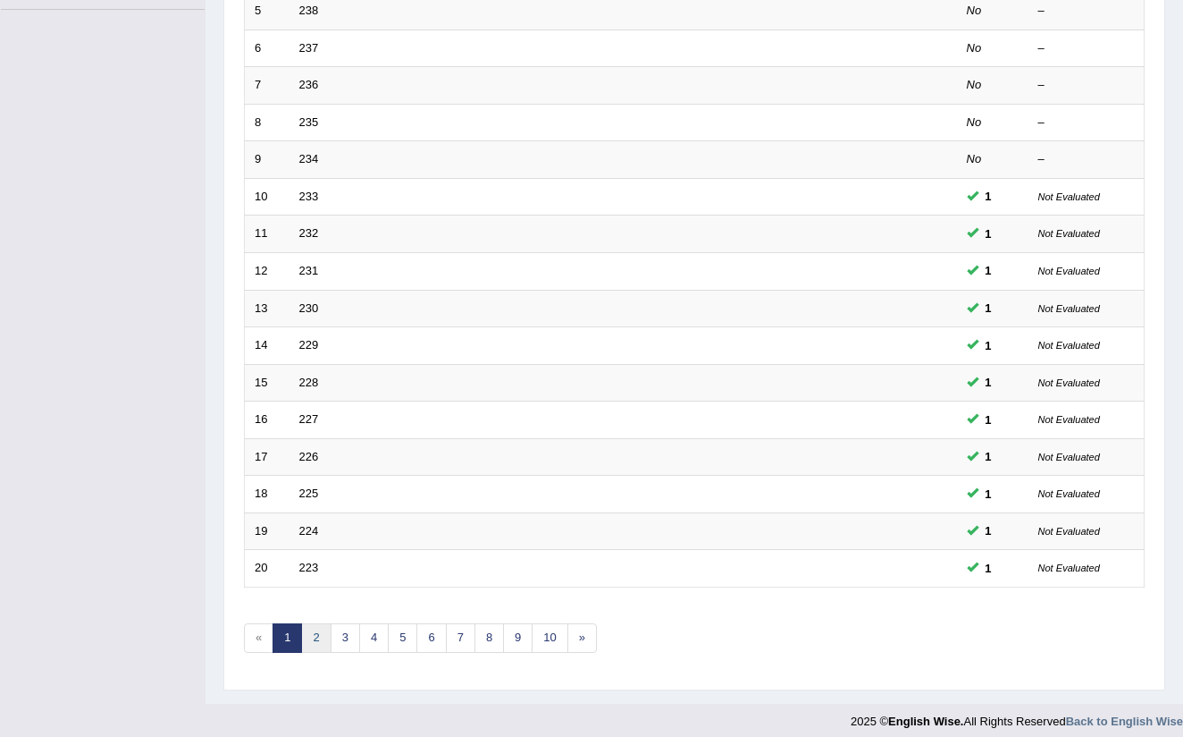
click at [316, 627] on link "2" at bounding box center [315, 637] width 29 height 29
